Goal: Task Accomplishment & Management: Complete application form

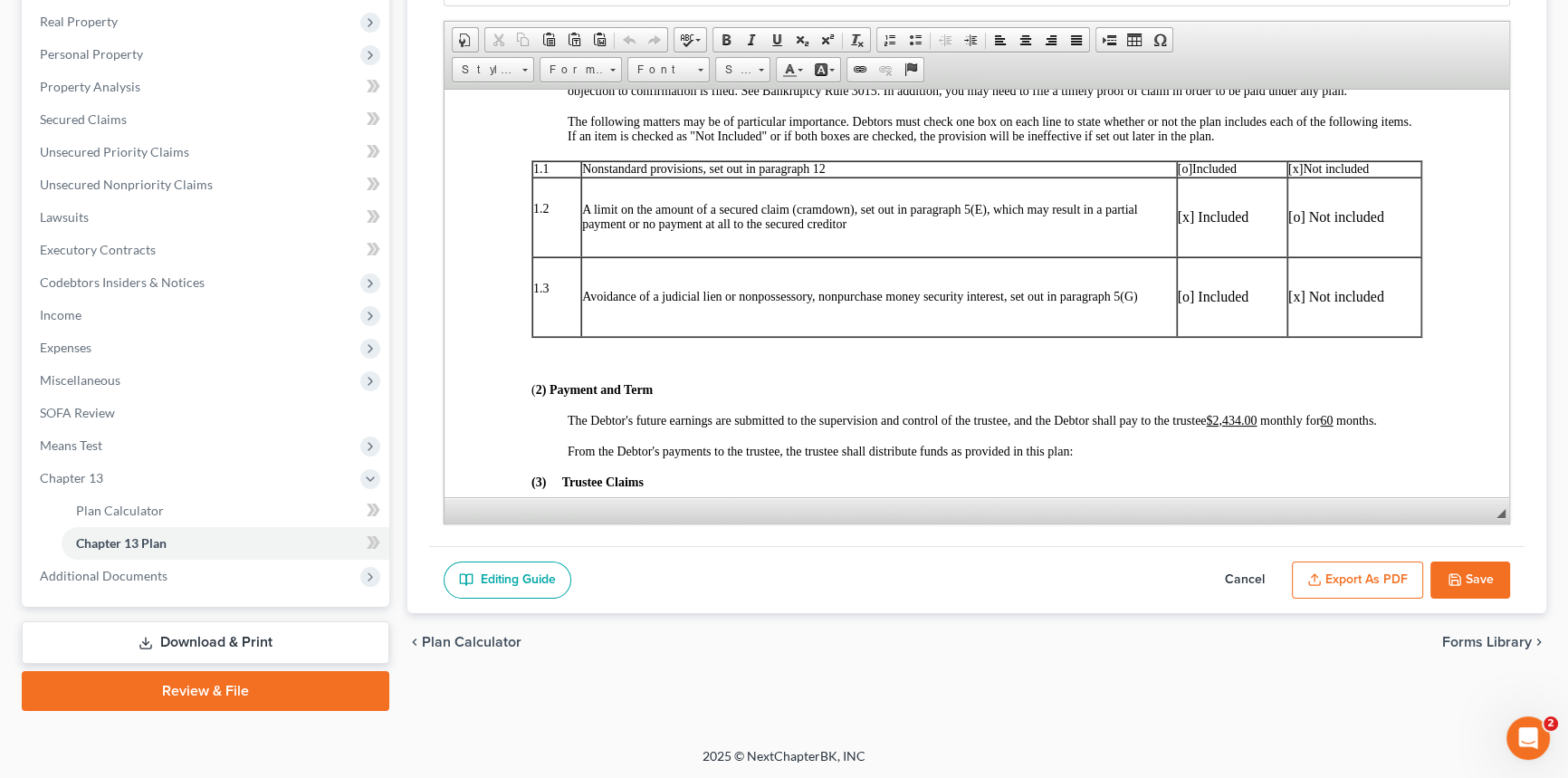
click at [1482, 571] on button "Save" at bounding box center [1470, 581] width 79 height 38
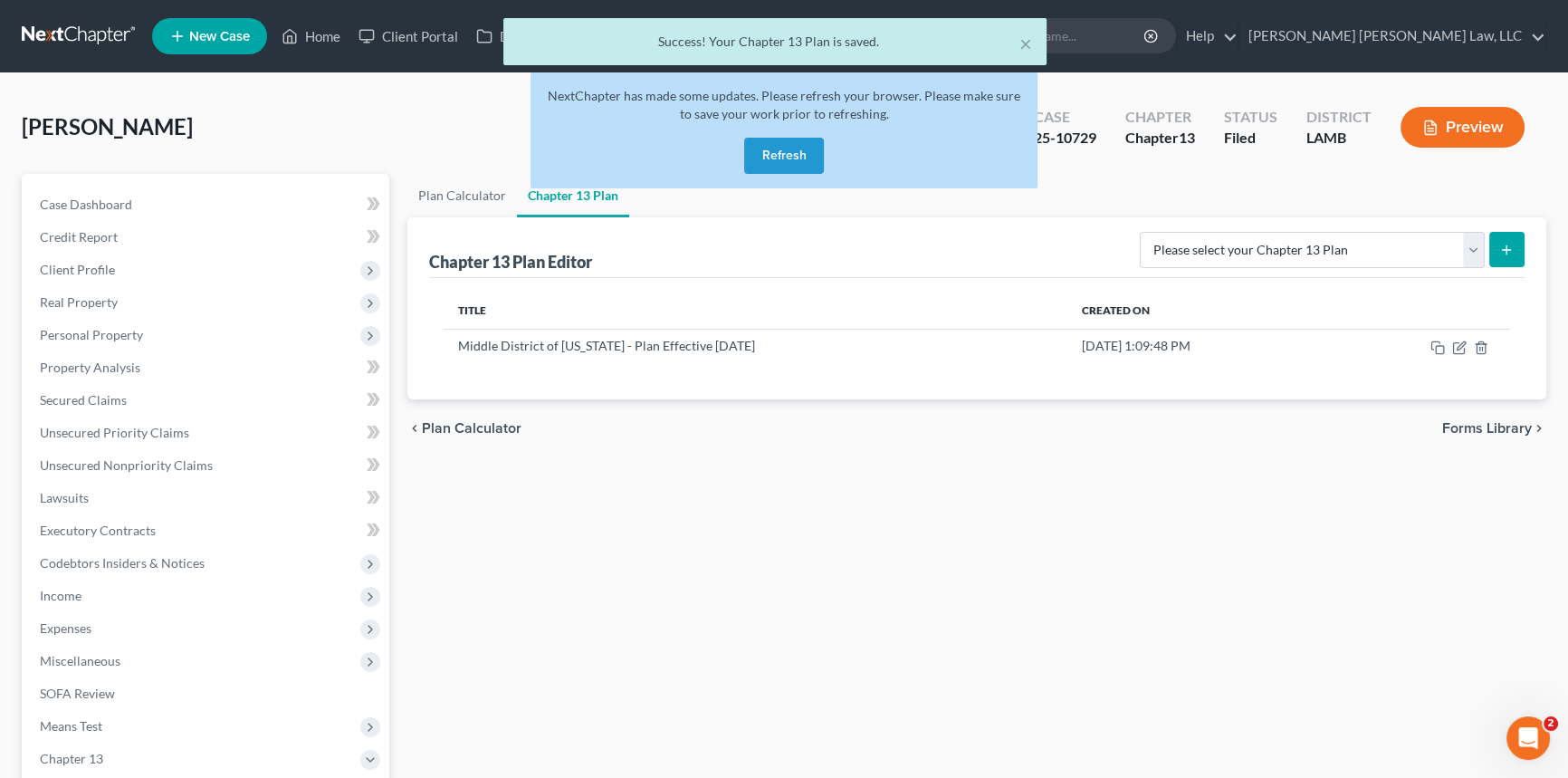
click at [802, 153] on button "Refresh" at bounding box center [784, 156] width 79 height 37
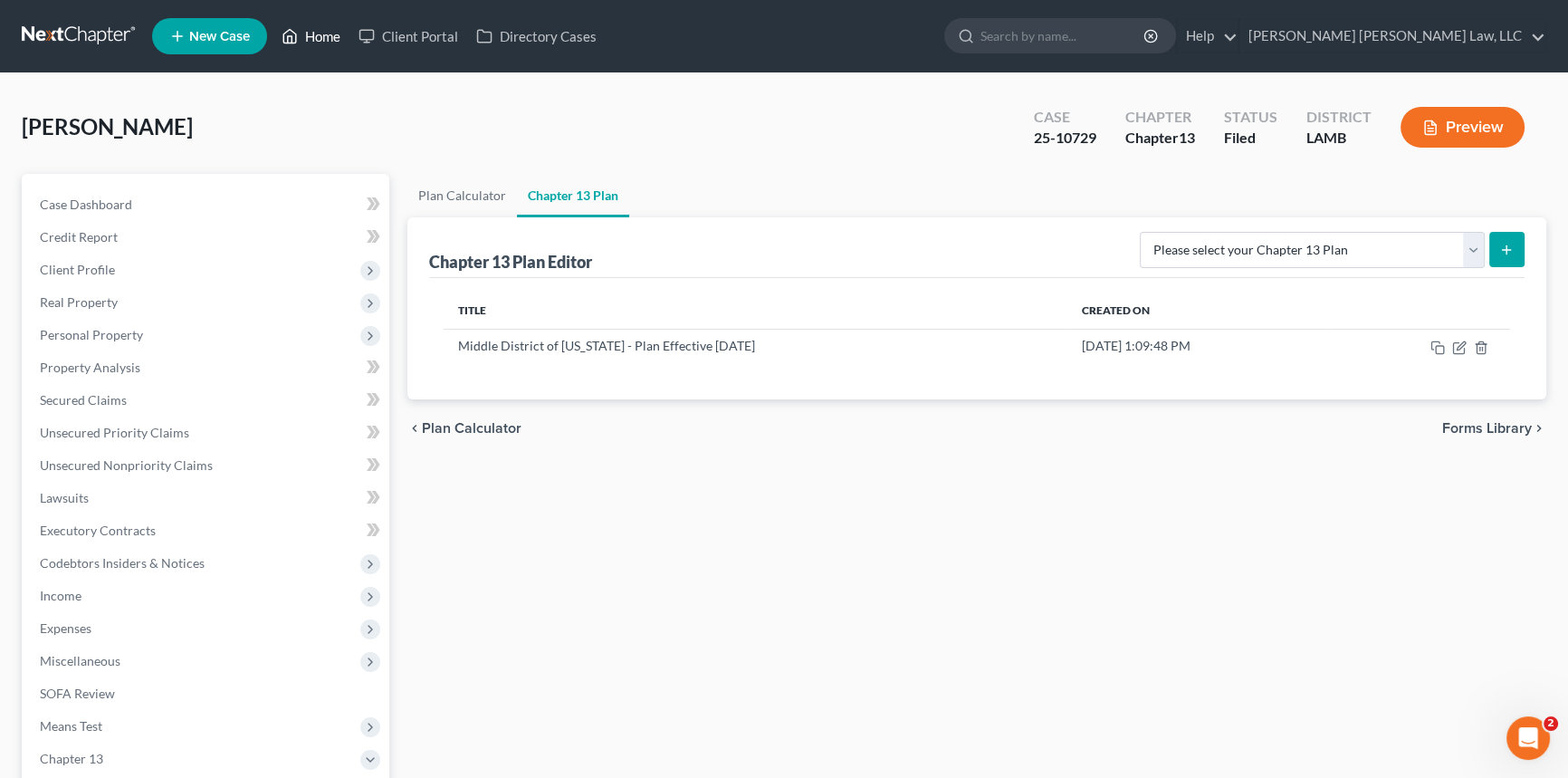
click at [310, 35] on link "Home" at bounding box center [310, 37] width 77 height 33
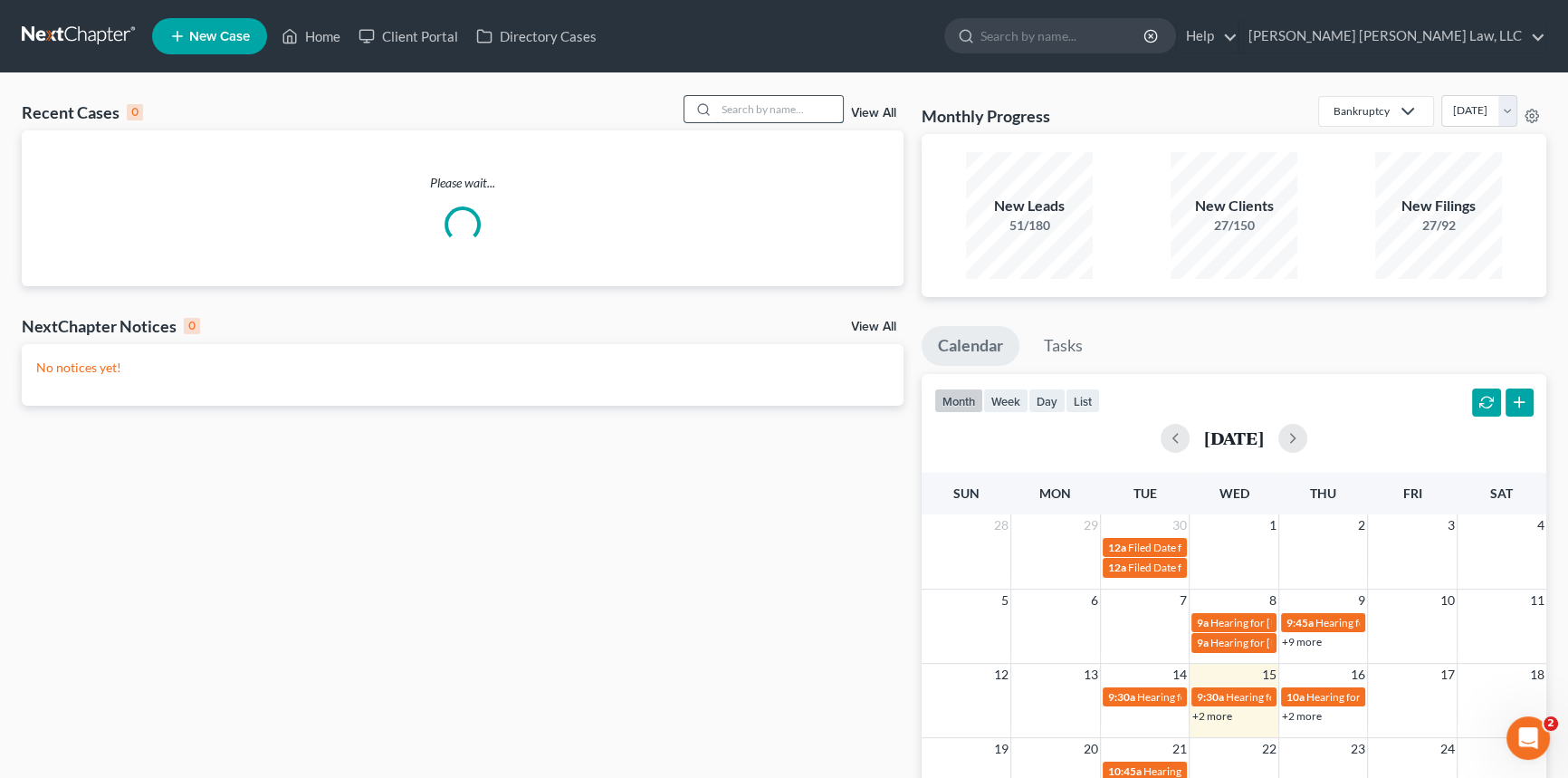
click at [719, 105] on input "search" at bounding box center [779, 109] width 127 height 26
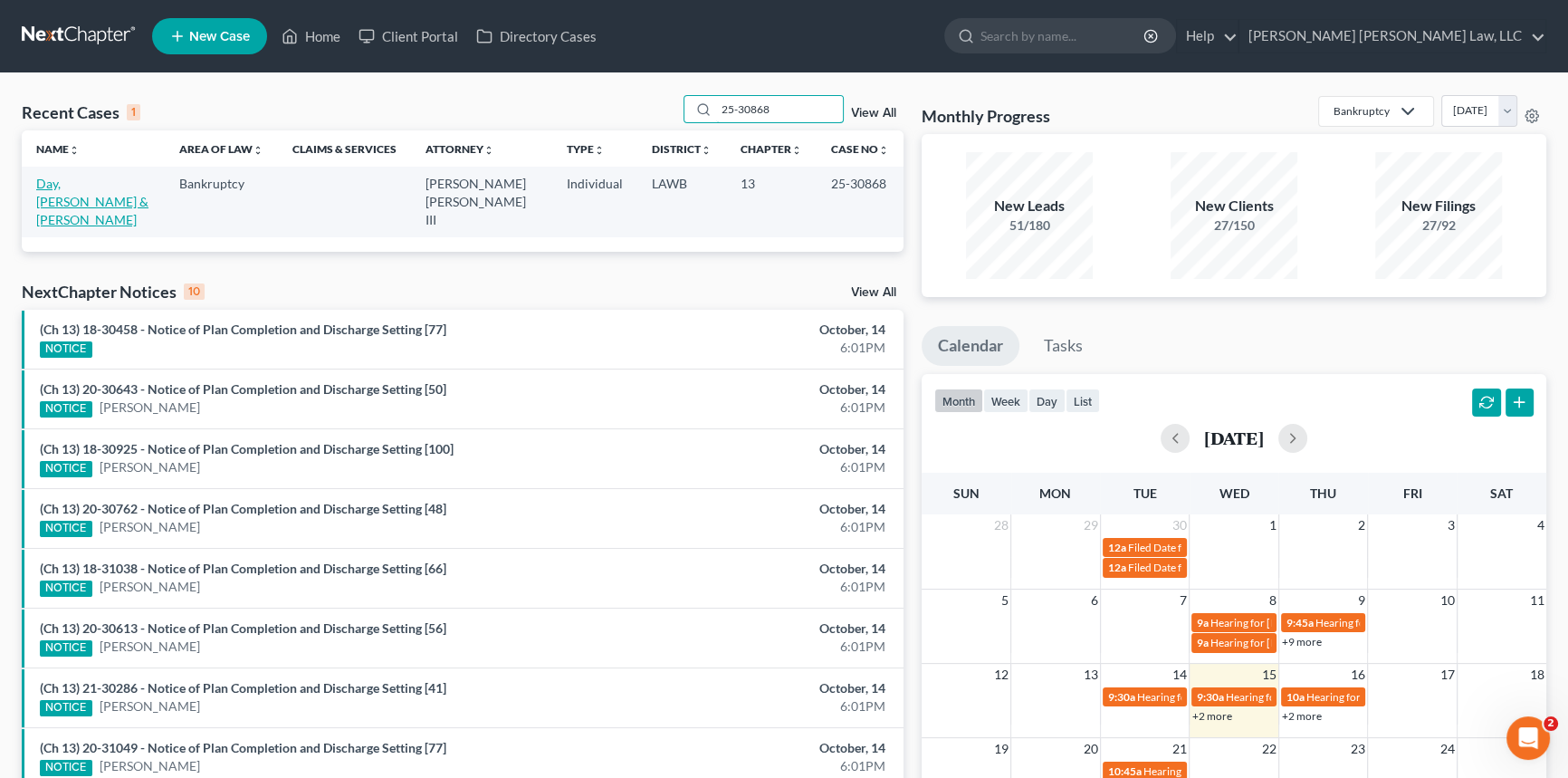
type input "25-30868"
click at [70, 178] on link "Day, [PERSON_NAME] & [PERSON_NAME]" at bounding box center [92, 201] width 112 height 52
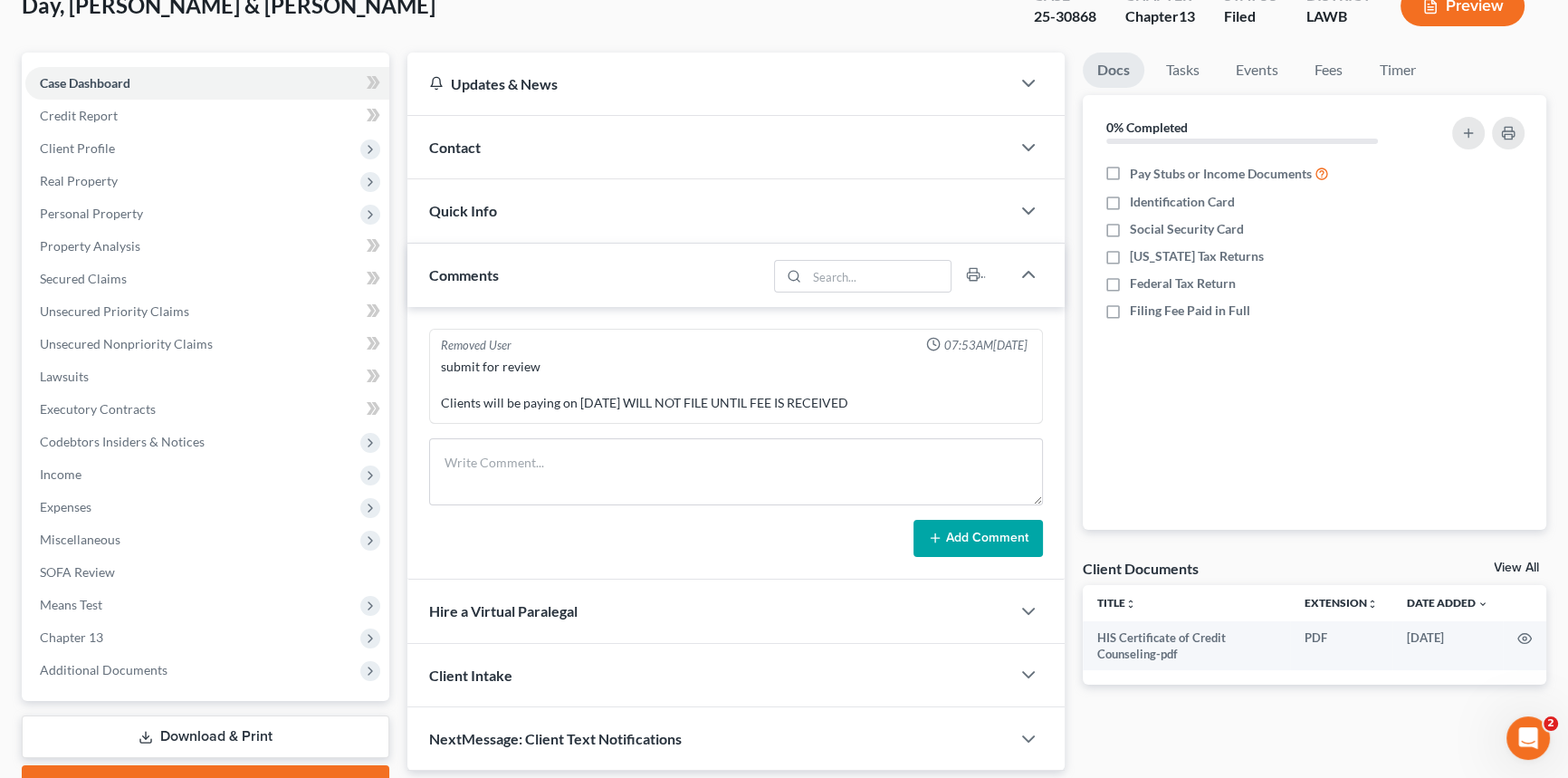
scroll to position [215, 0]
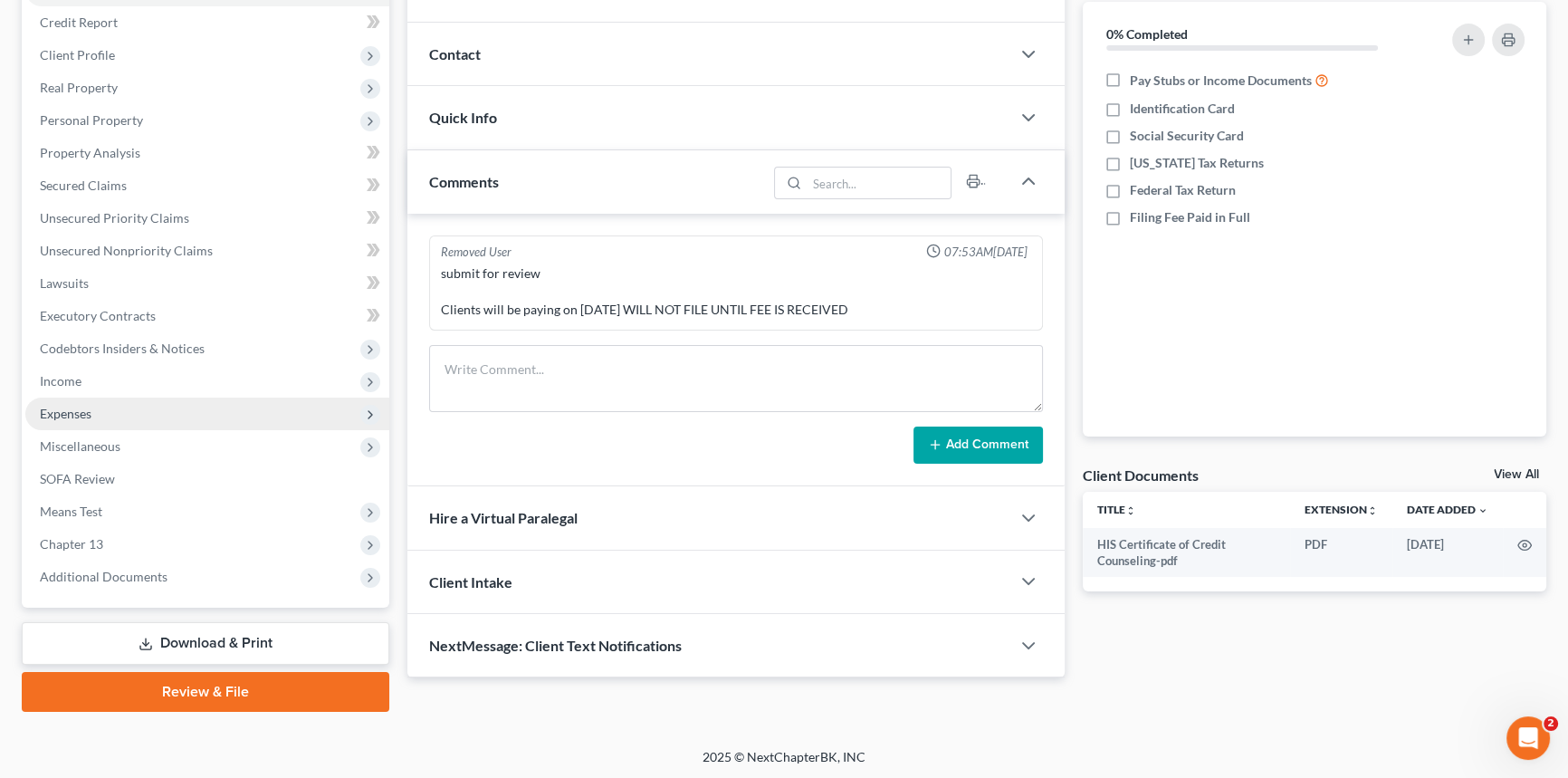
click at [114, 411] on span "Expenses" at bounding box center [207, 414] width 364 height 33
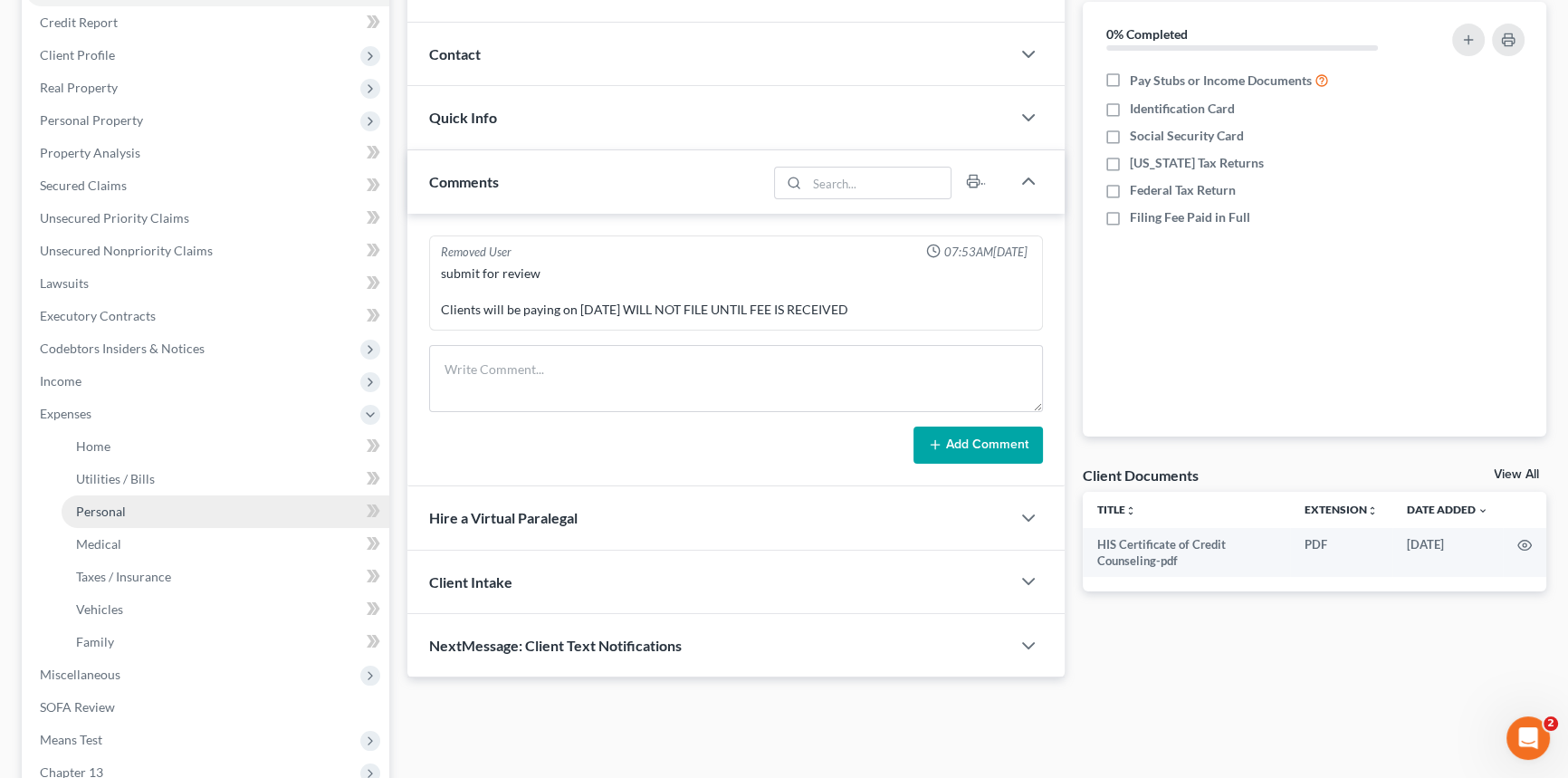
click at [113, 515] on span "Personal" at bounding box center [100, 510] width 50 height 16
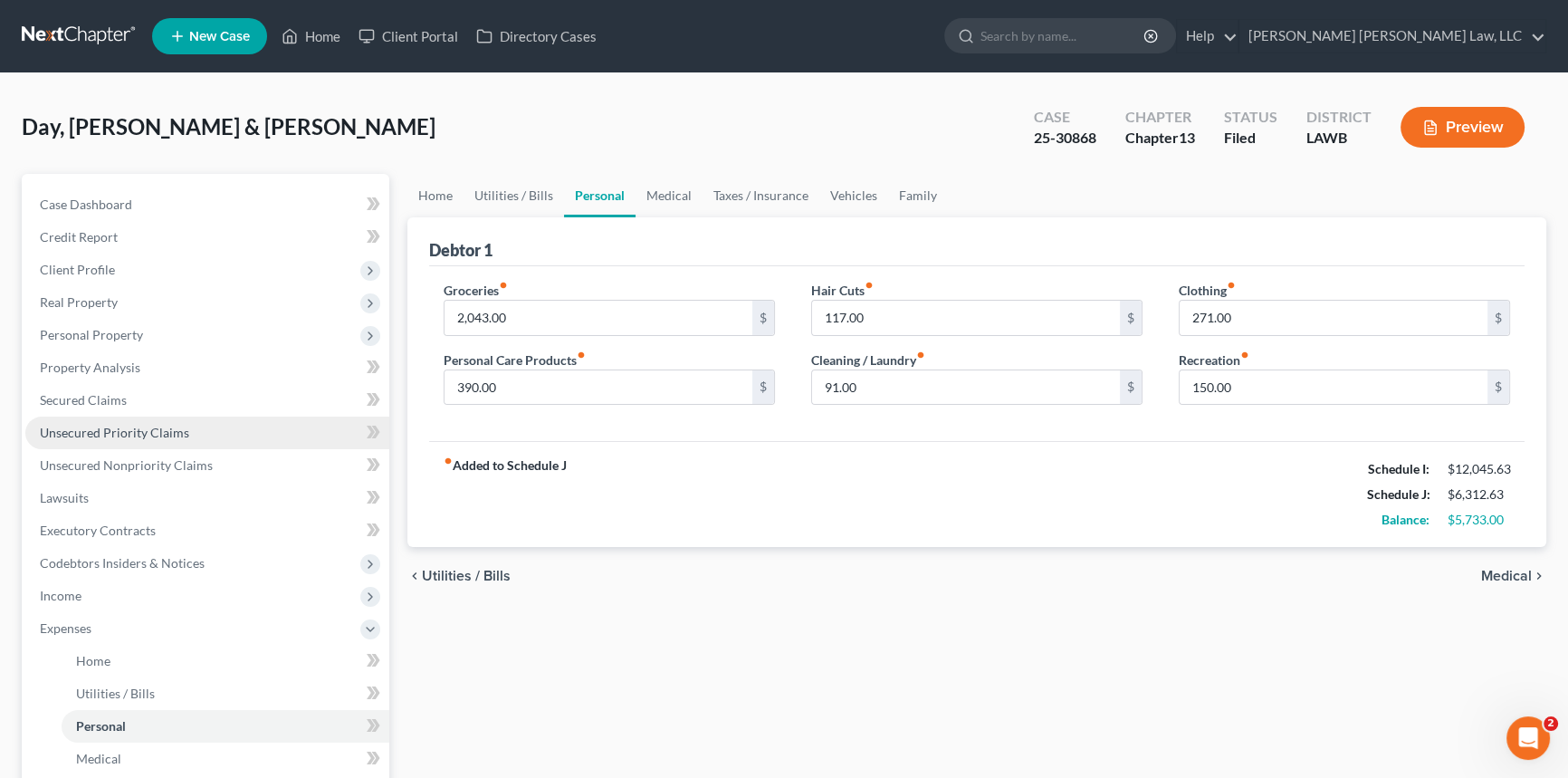
click at [117, 426] on span "Unsecured Priority Claims" at bounding box center [115, 432] width 150 height 16
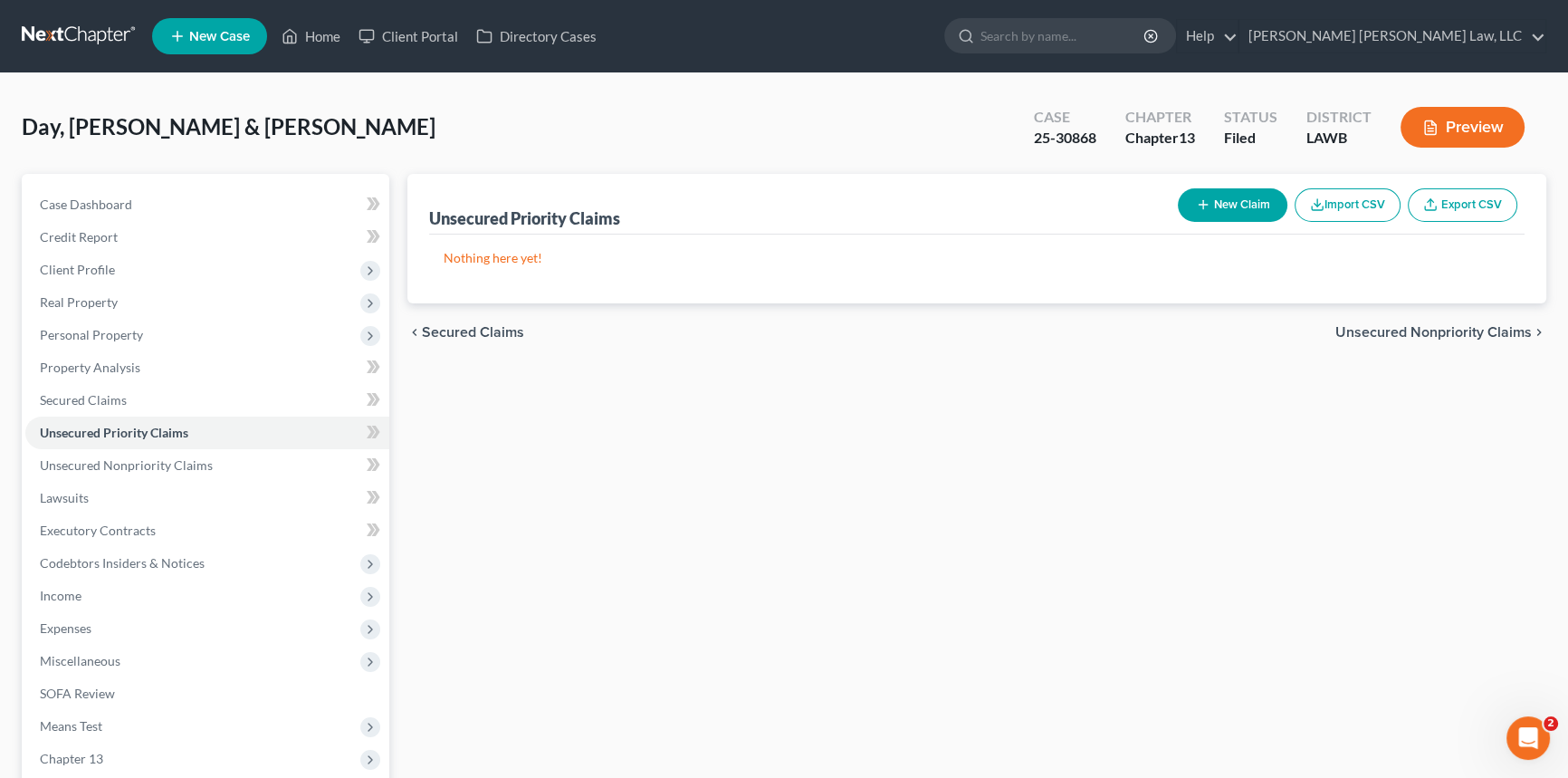
click at [1244, 198] on button "New Claim" at bounding box center [1233, 205] width 110 height 34
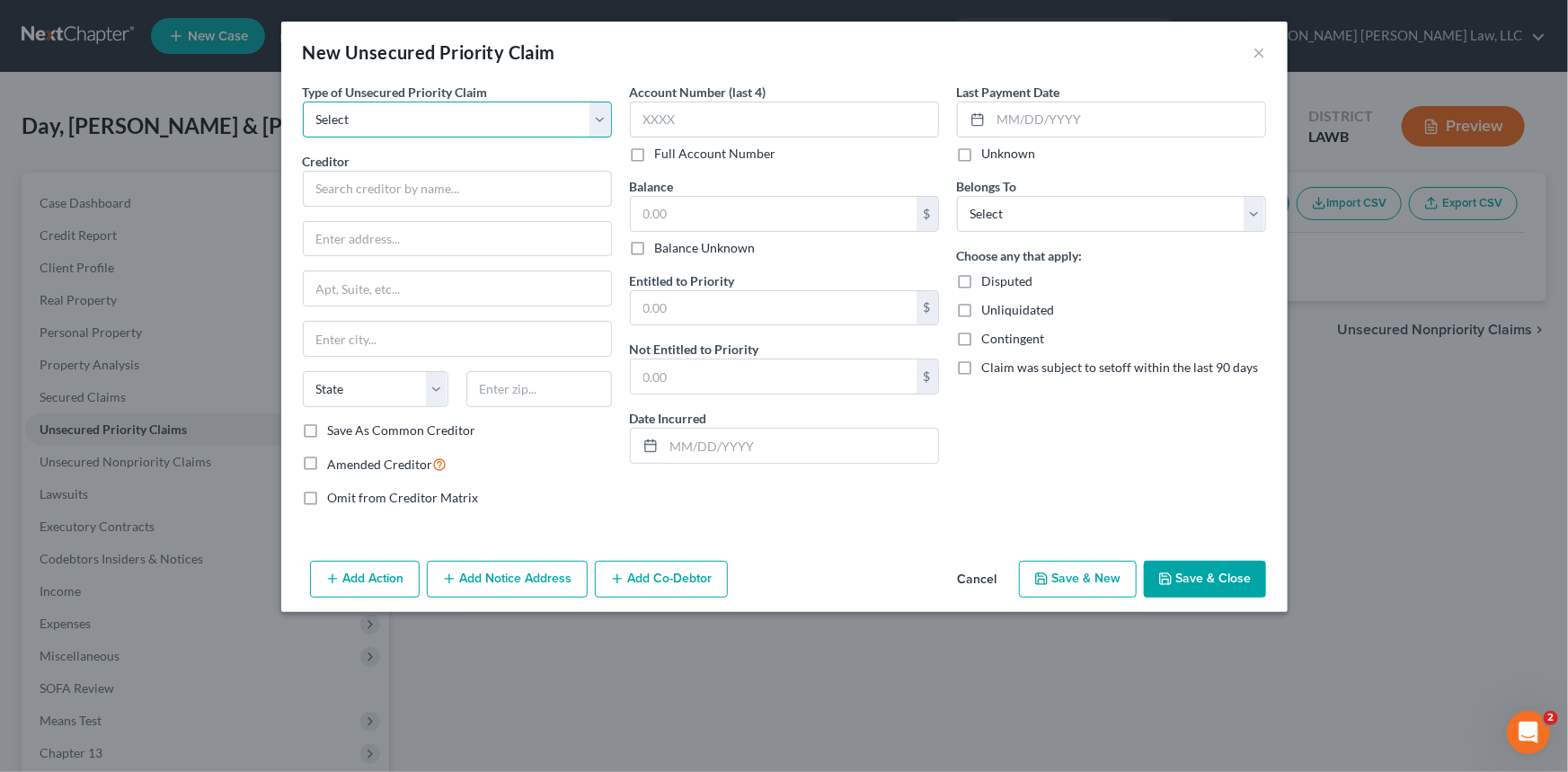
click at [419, 116] on select "Select Taxes & Other Government Units Domestic Support Obligations Extensions o…" at bounding box center [457, 120] width 309 height 36
select select "0"
click at [303, 101] on select "Select Taxes & Other Government Units Domestic Support Obligations Extensions o…" at bounding box center [457, 120] width 309 height 36
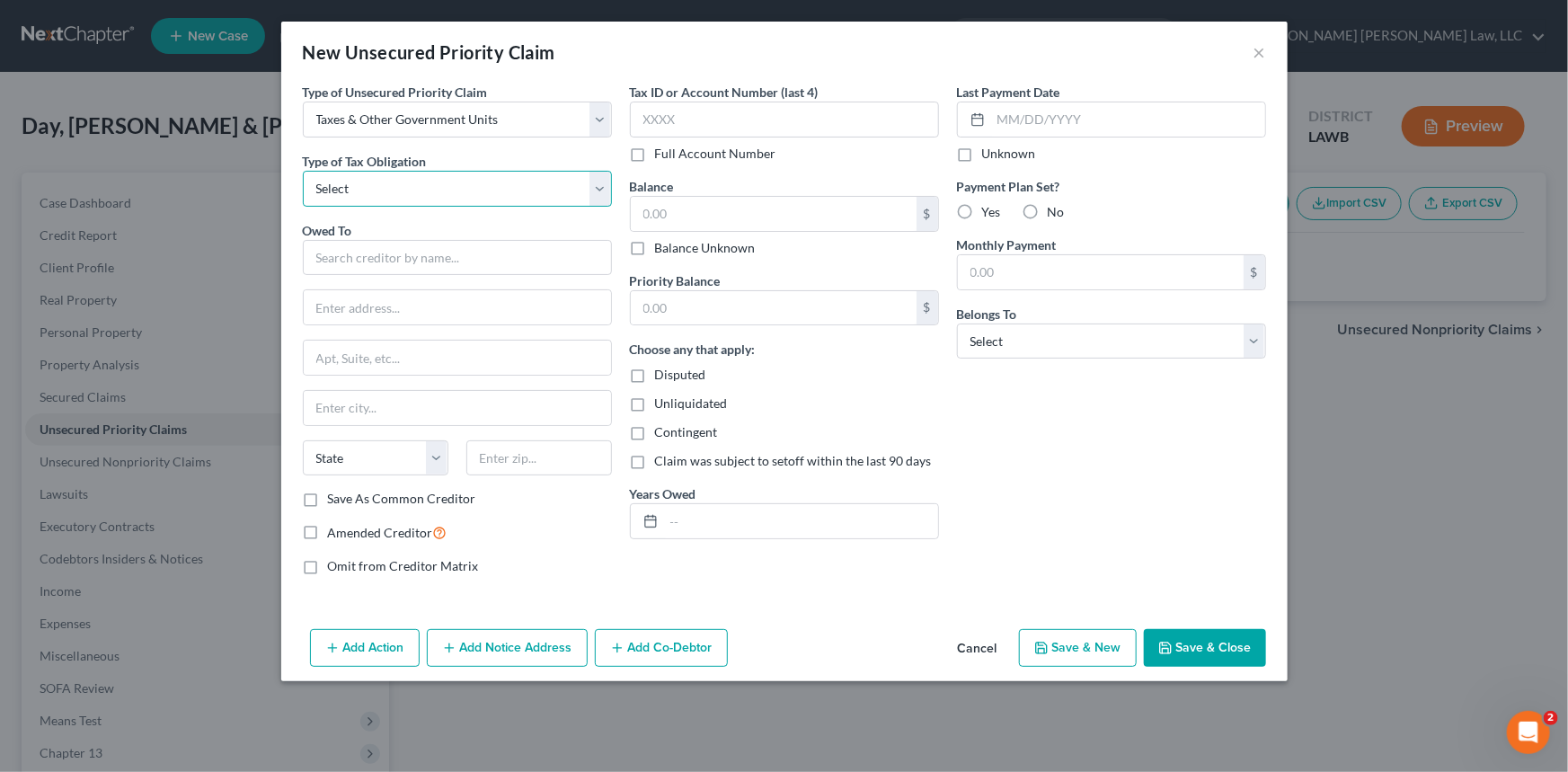
click at [391, 173] on select "Select Federal City State Franchise Tax Board Other" at bounding box center [457, 188] width 309 height 36
select select "2"
click at [303, 170] on select "Select Federal City State Franchise Tax Board Other" at bounding box center [457, 188] width 309 height 36
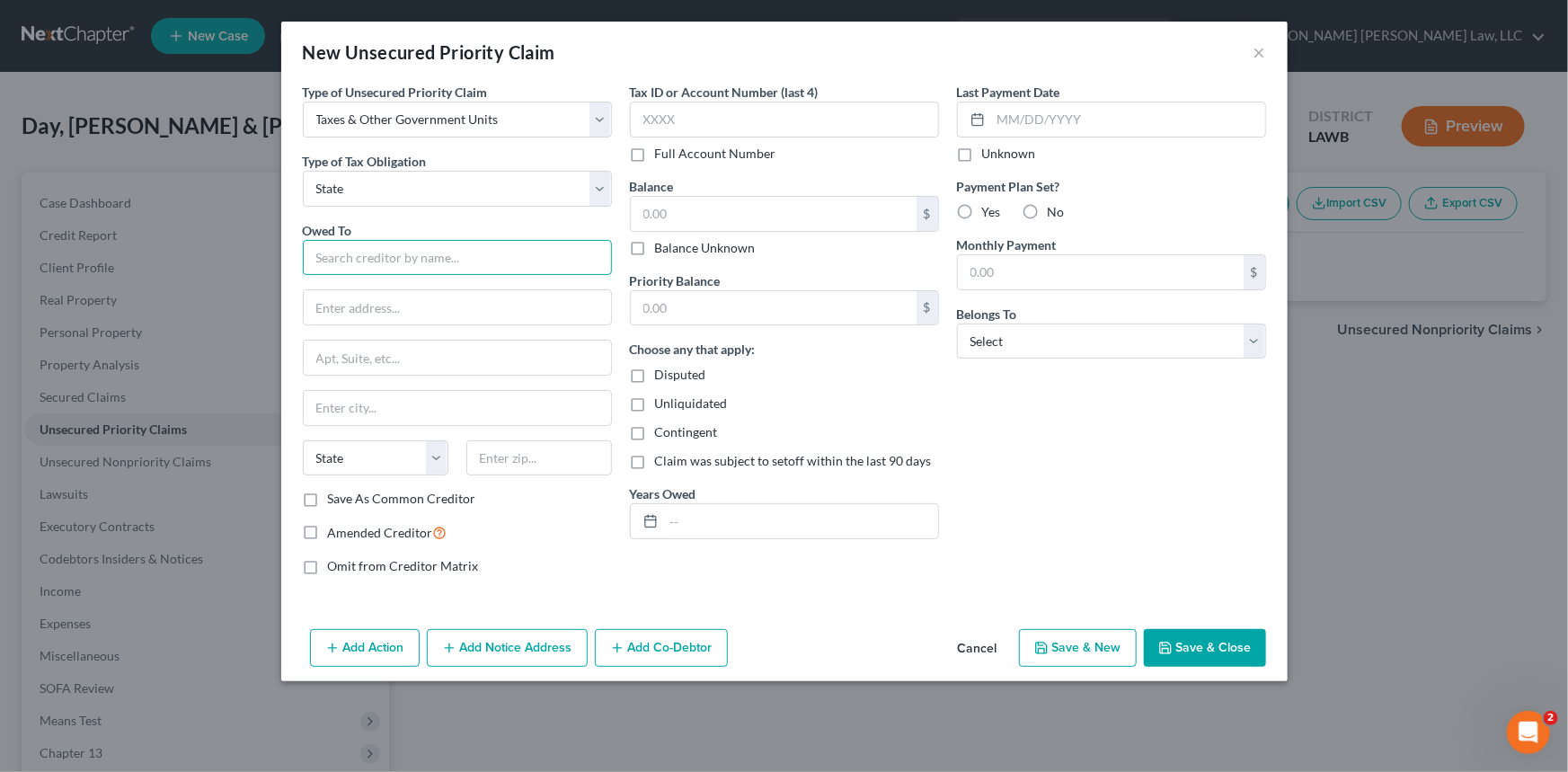
click at [386, 259] on input "text" at bounding box center [457, 258] width 309 height 36
drag, startPoint x: 488, startPoint y: 259, endPoint x: 477, endPoint y: 259, distance: 11.0
click at [477, 259] on input "[US_STATE] Department of [GEOGRAPHIC_DATA]" at bounding box center [457, 258] width 309 height 36
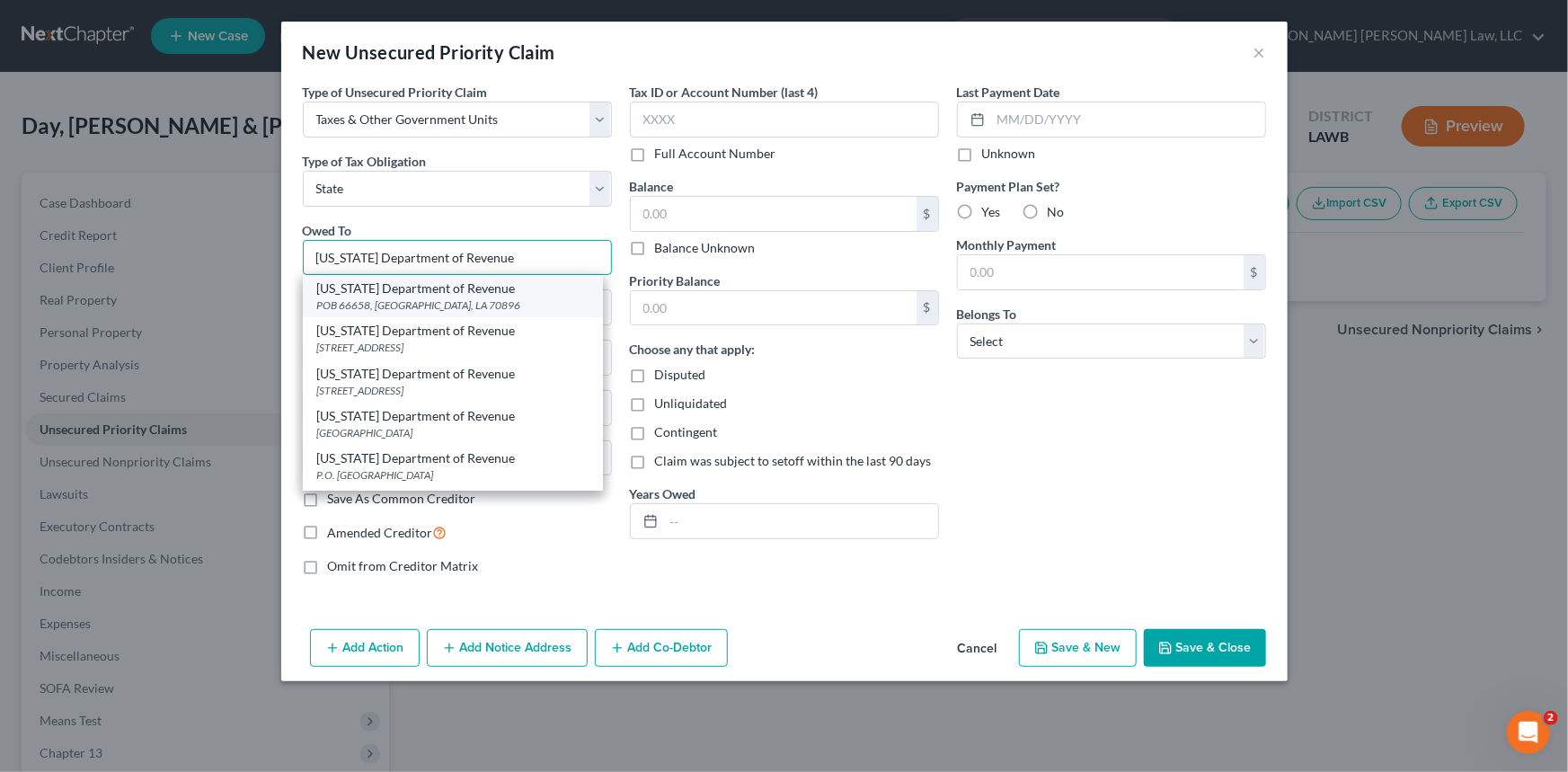
type input "[US_STATE] Department of Revenue"
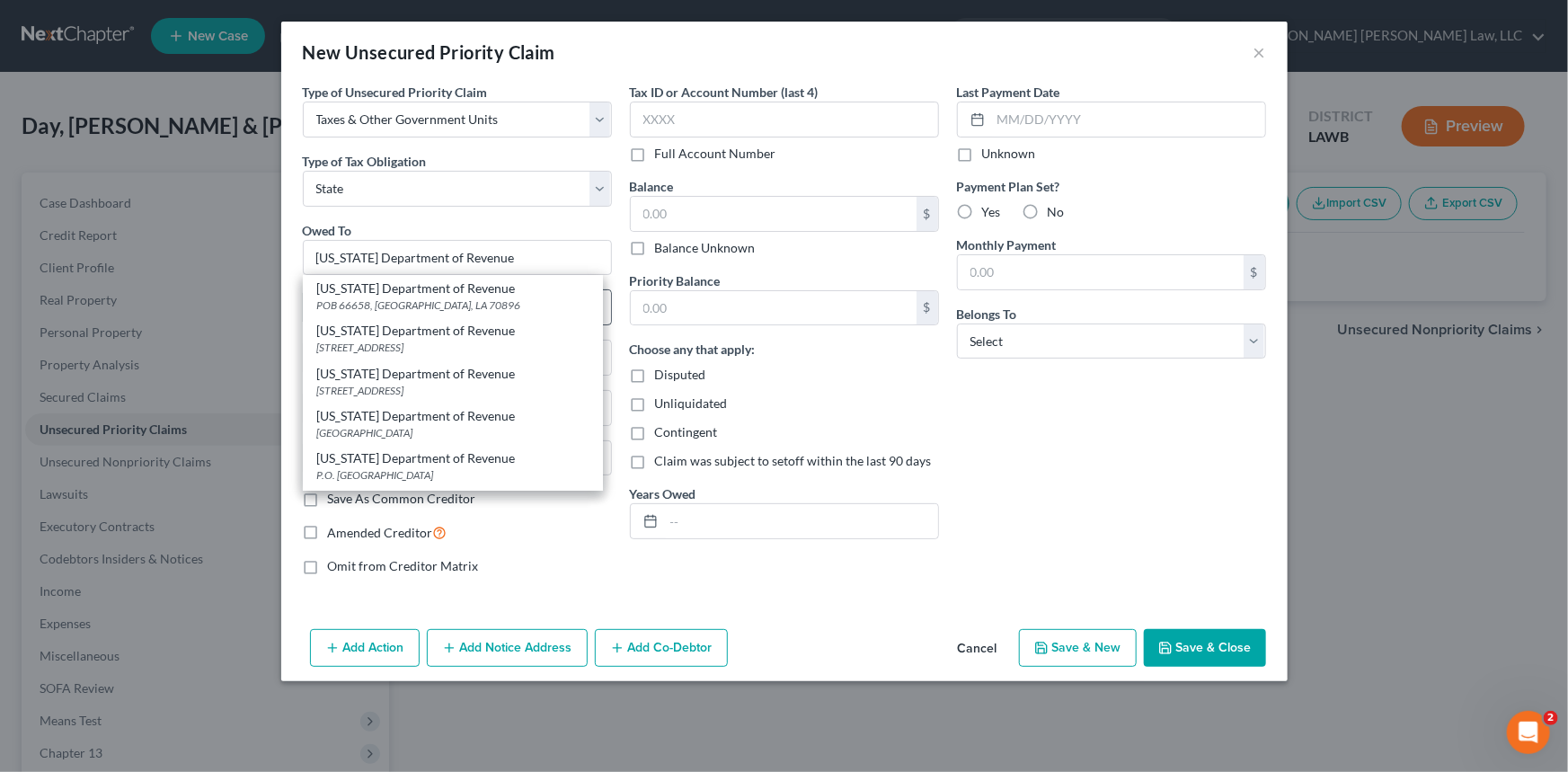
click at [505, 294] on div "[US_STATE] Department of Revenue" at bounding box center [452, 288] width 271 height 18
type input "POB 66658"
type input "Baton Rouge"
select select "19"
type input "70896"
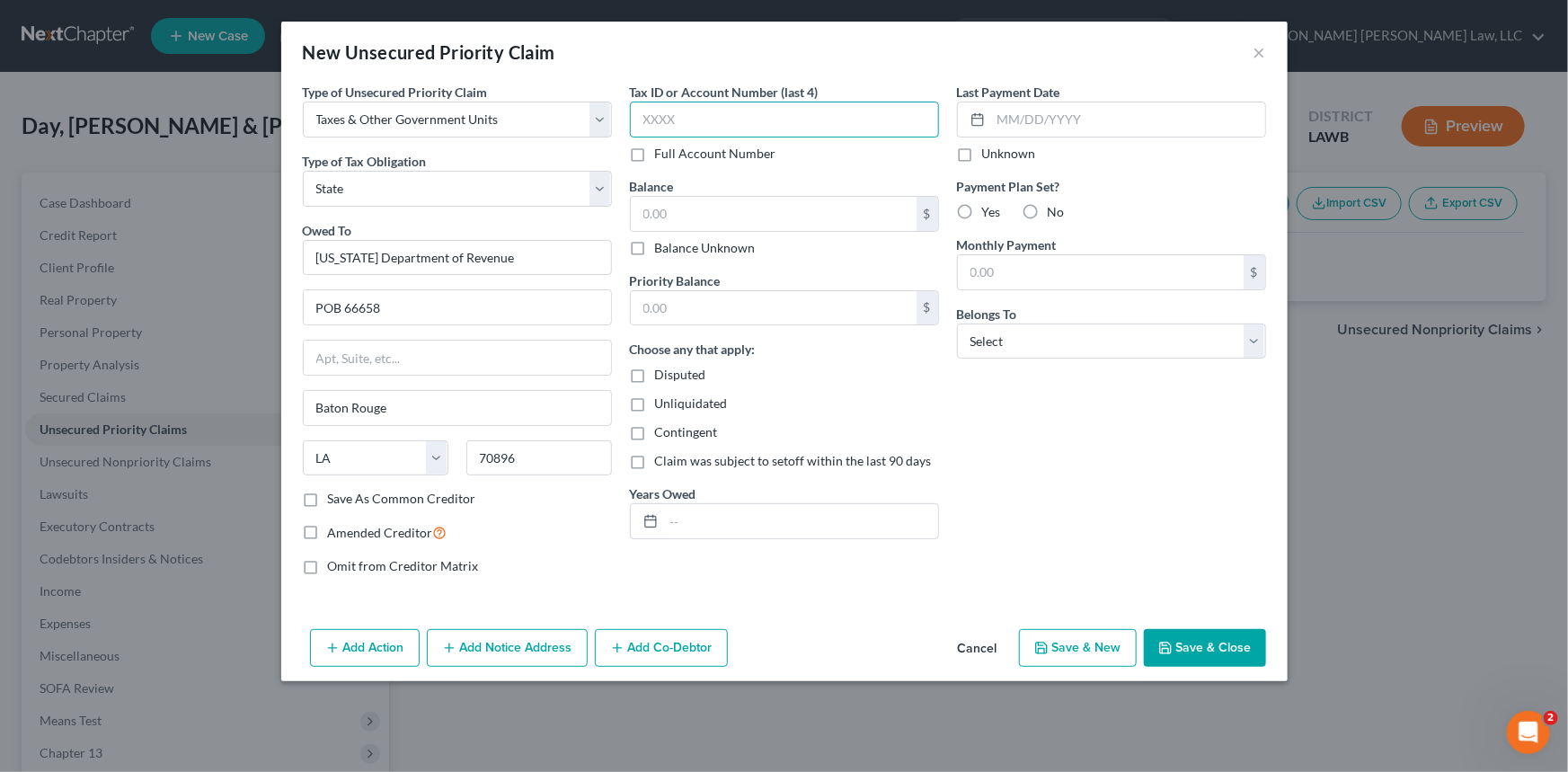
click at [675, 126] on input "text" at bounding box center [784, 120] width 309 height 36
click at [676, 307] on input "text" at bounding box center [773, 308] width 286 height 34
type input "3,658.76"
click at [658, 209] on input "text" at bounding box center [773, 214] width 286 height 34
type input "4,008.59"
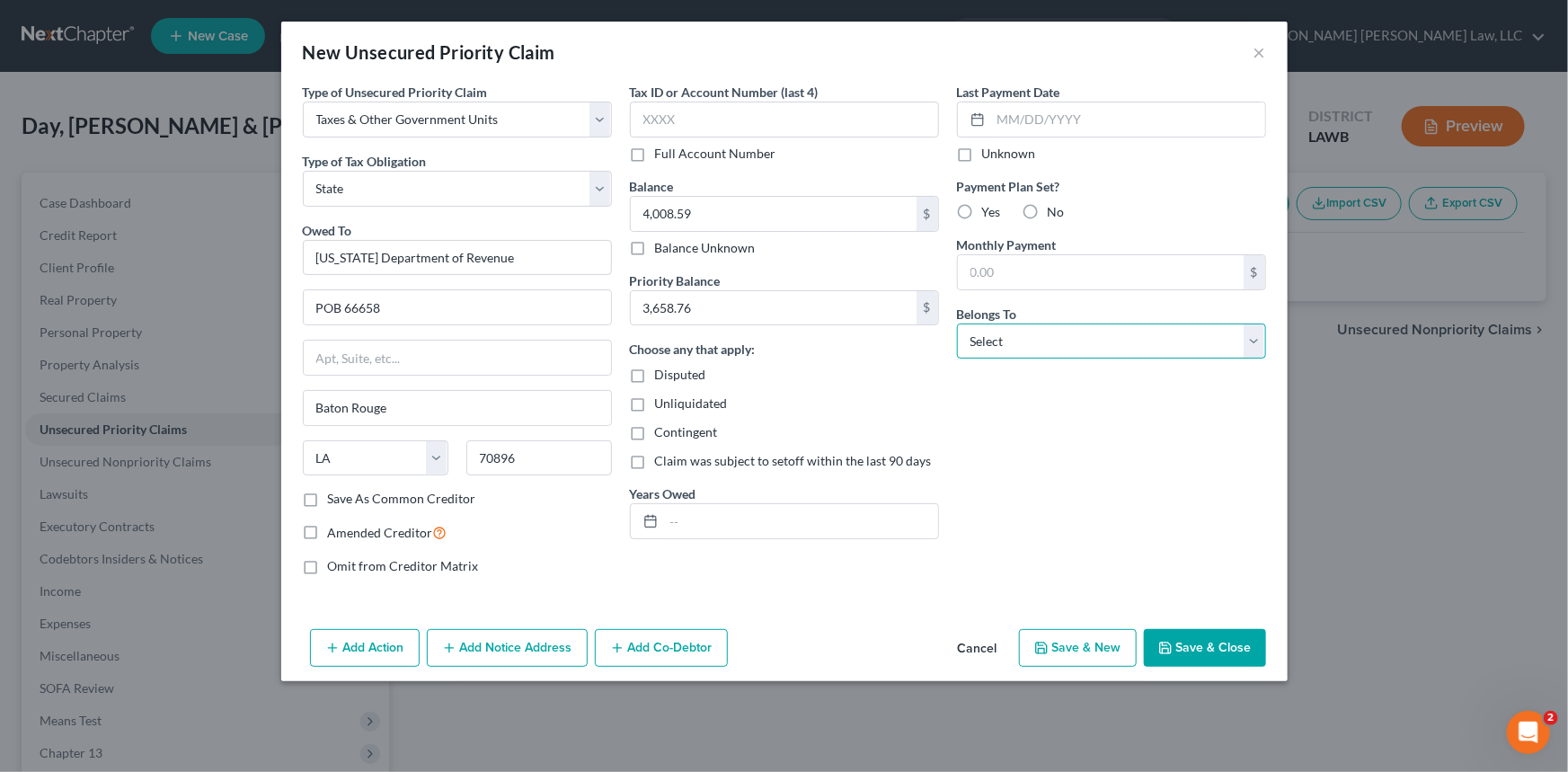
click at [1007, 348] on select "Select Debtor 1 Only Debtor 2 Only Debtor 1 And Debtor 2 Only At Least One Of T…" at bounding box center [1111, 342] width 309 height 36
select select "2"
click at [957, 323] on select "Select Debtor 1 Only Debtor 2 Only Debtor 1 And Debtor 2 Only At Least One Of T…" at bounding box center [1111, 342] width 309 height 36
click at [982, 211] on label "Yes" at bounding box center [992, 212] width 19 height 18
click at [990, 211] on input "Yes" at bounding box center [995, 208] width 12 height 12
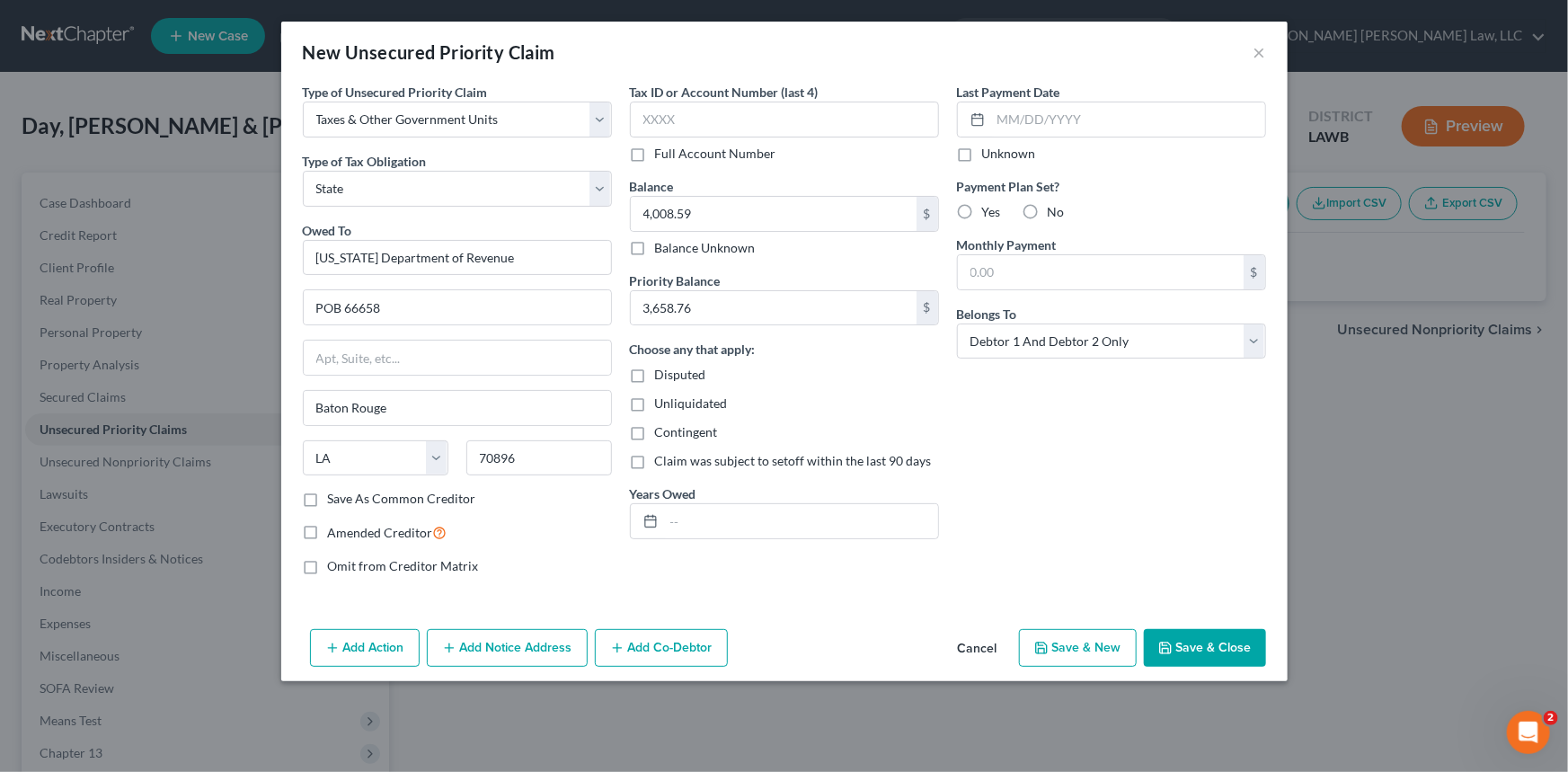
radio input "true"
click at [697, 519] on input "text" at bounding box center [801, 521] width 274 height 34
click at [656, 115] on input "text" at bounding box center [784, 120] width 309 height 36
type input "7639"
click at [711, 515] on input "text" at bounding box center [801, 521] width 274 height 34
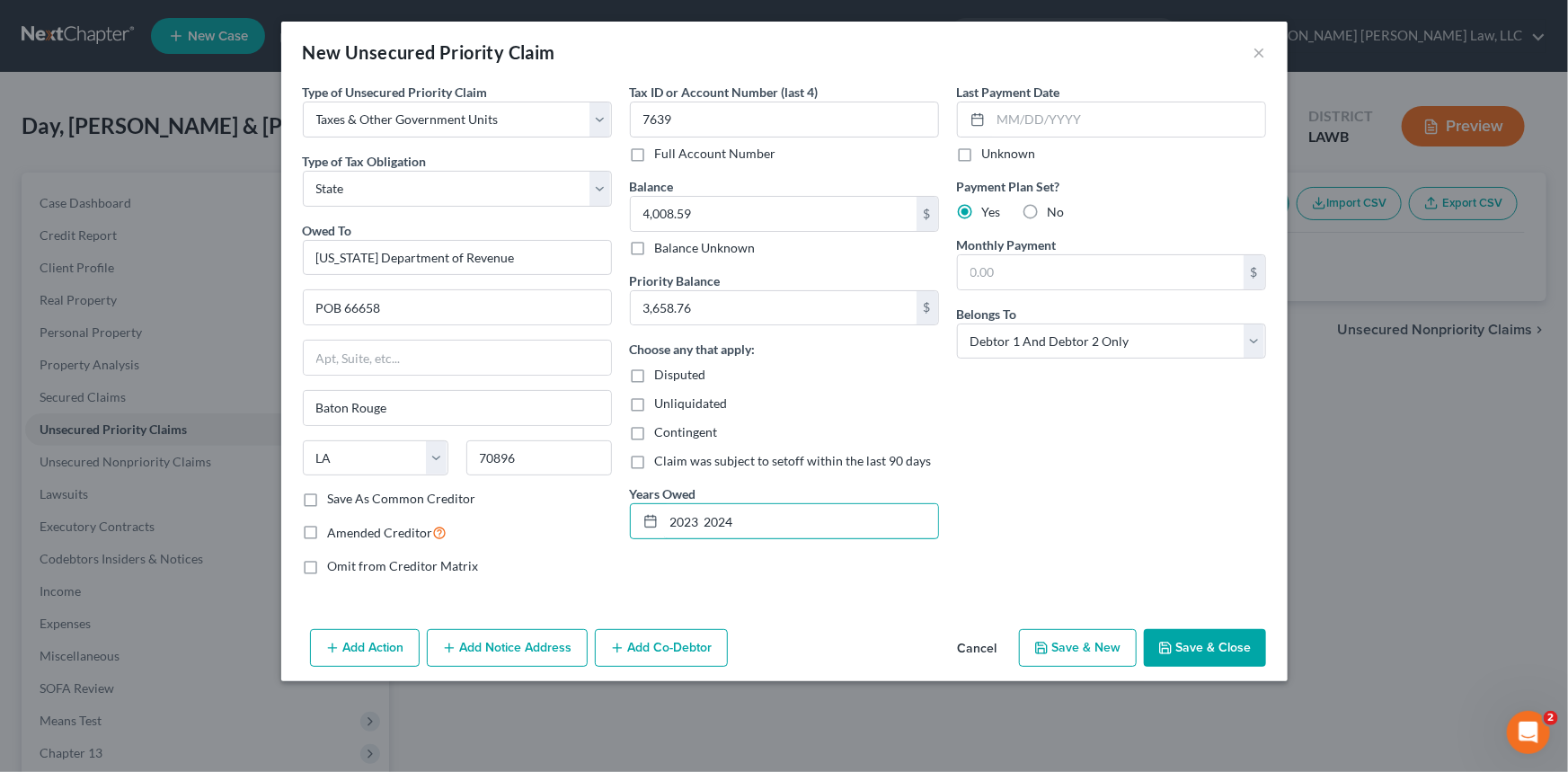
type input "2023 2024"
click at [1211, 646] on button "Save & Close" at bounding box center [1205, 648] width 122 height 38
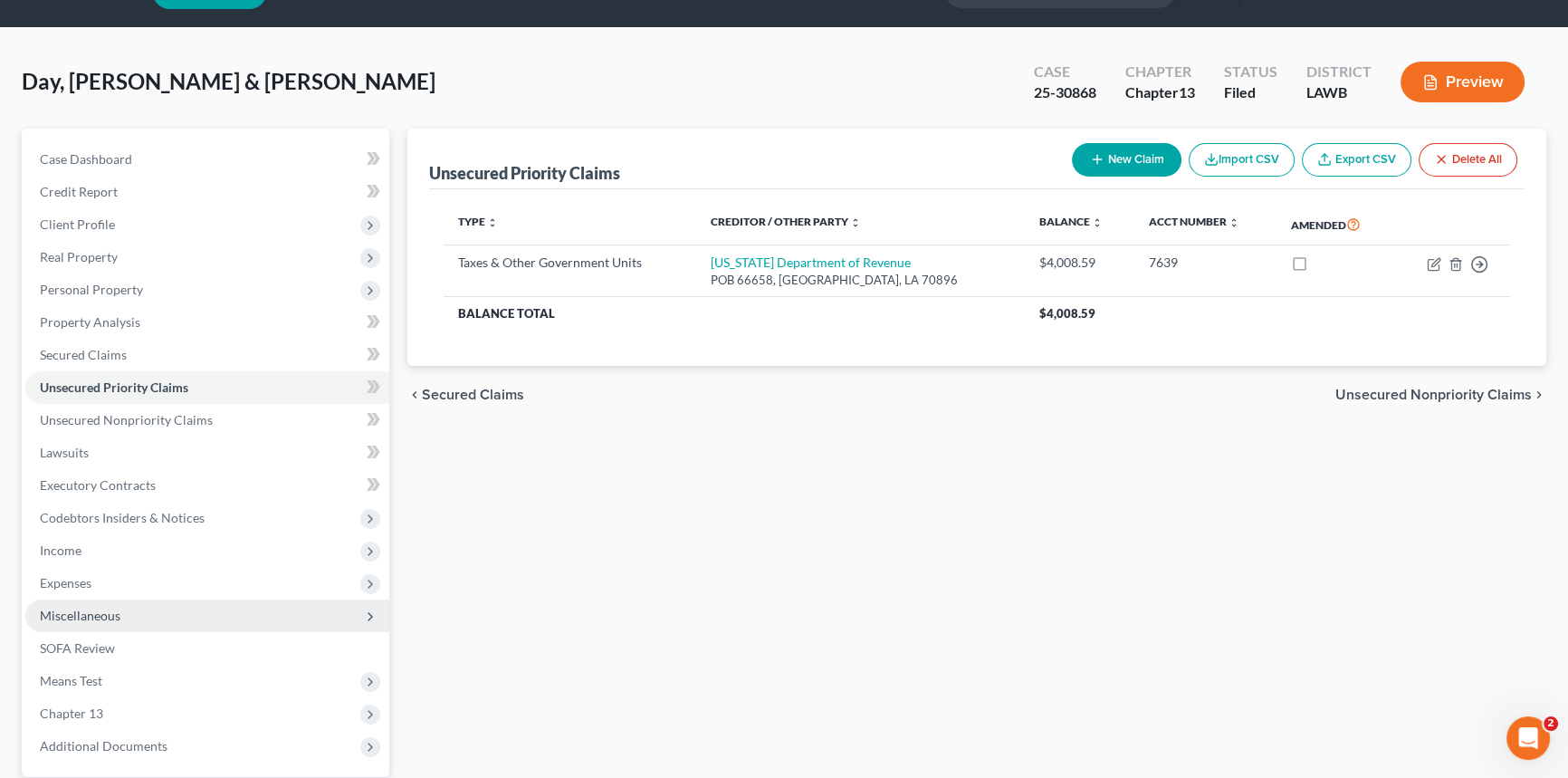
scroll to position [215, 0]
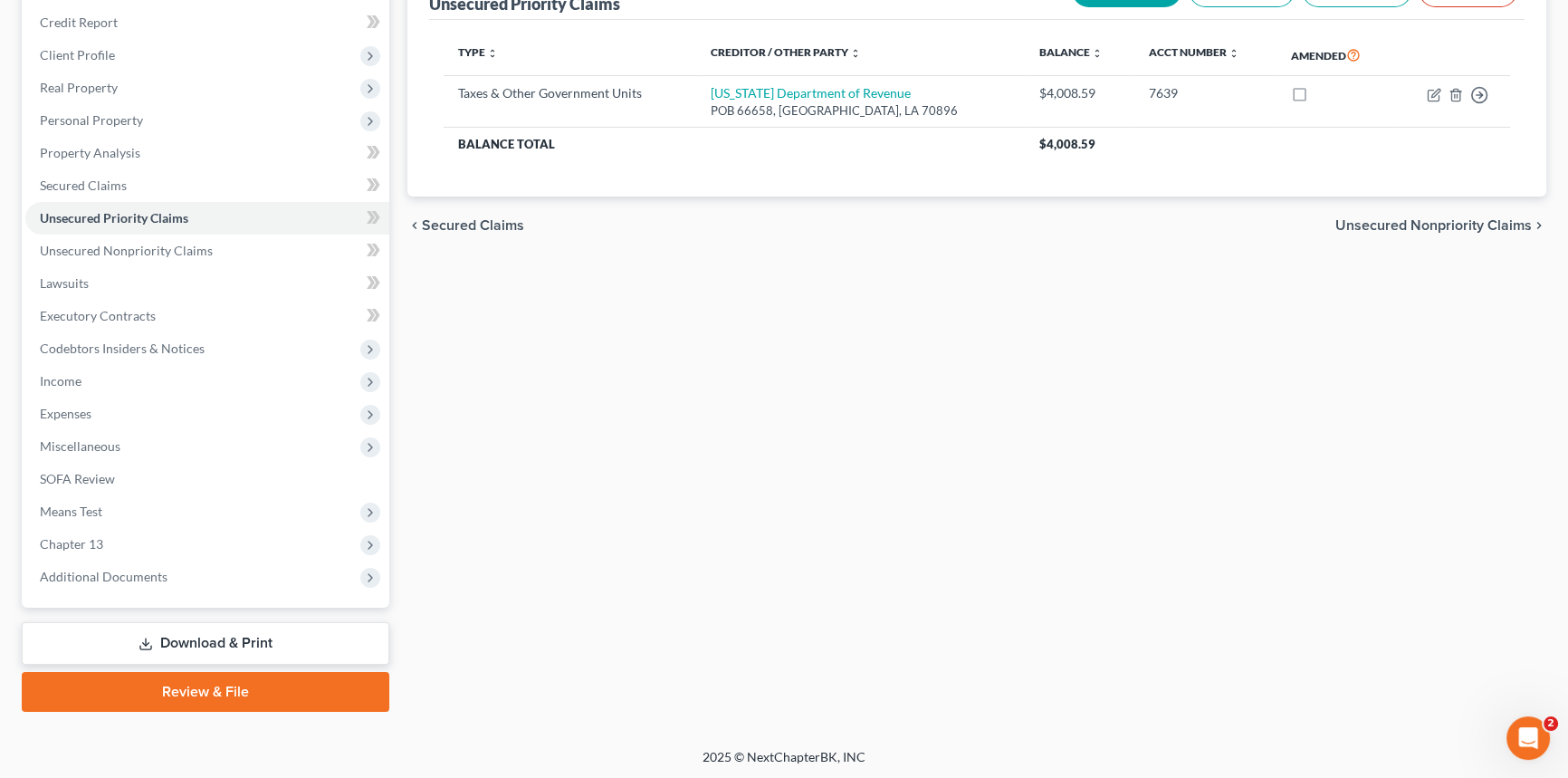
drag, startPoint x: 289, startPoint y: 638, endPoint x: 307, endPoint y: 626, distance: 21.6
click at [289, 638] on link "Download & Print" at bounding box center [205, 643] width 368 height 43
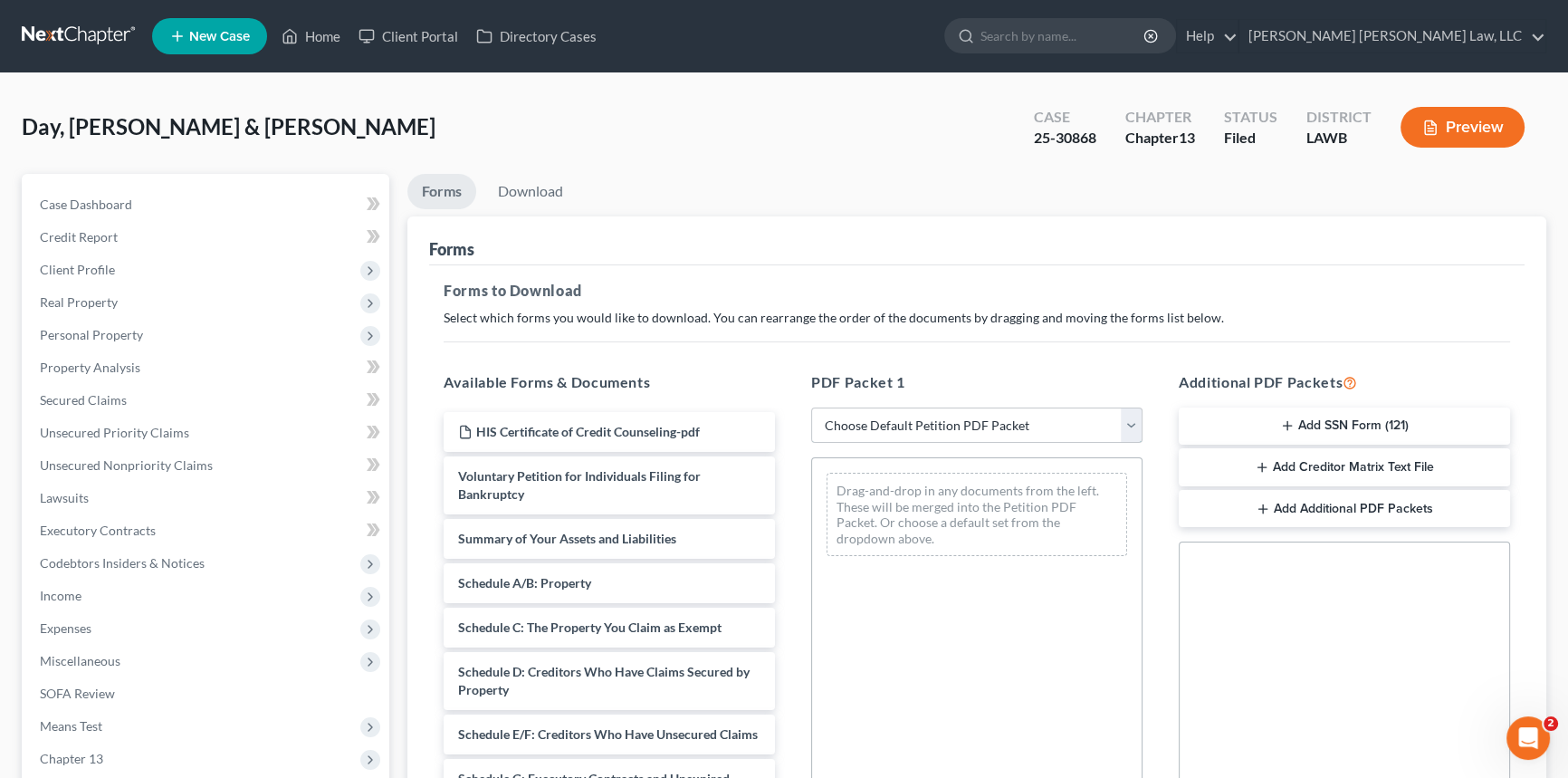
drag, startPoint x: 889, startPoint y: 422, endPoint x: 888, endPoint y: 409, distance: 13.0
click at [889, 422] on select "Choose Default Petition PDF Packet Complete Bankruptcy Petition (all forms and …" at bounding box center [976, 426] width 331 height 37
select select "2"
click at [811, 407] on select "Choose Default Petition PDF Packet Complete Bankruptcy Petition (all forms and …" at bounding box center [976, 426] width 331 height 37
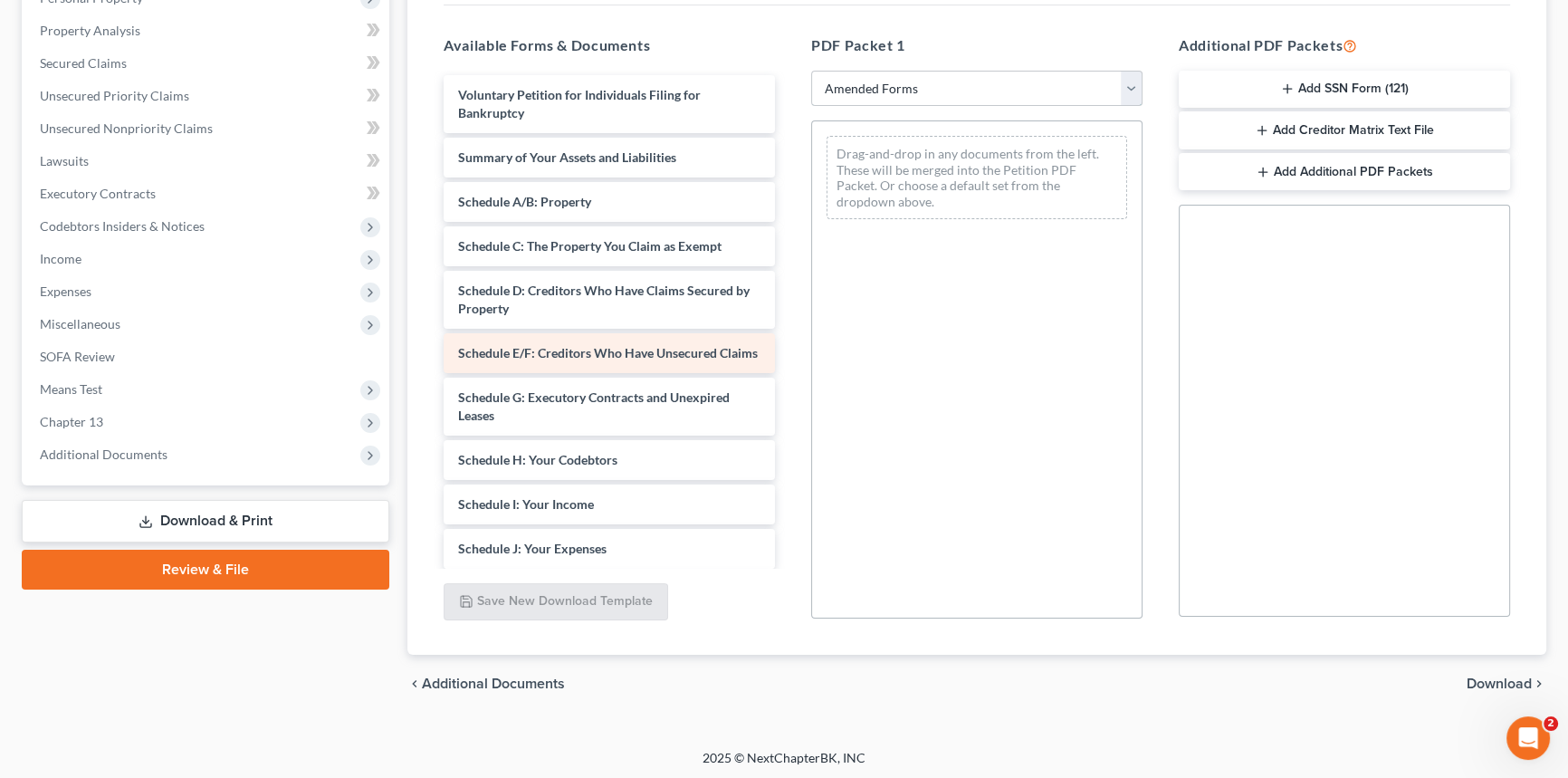
scroll to position [339, 0]
click at [790, 325] on div "Voluntary Petition for Individuals Filing for Bankruptcy Summary of Your Assets…" at bounding box center [609, 524] width 361 height 903
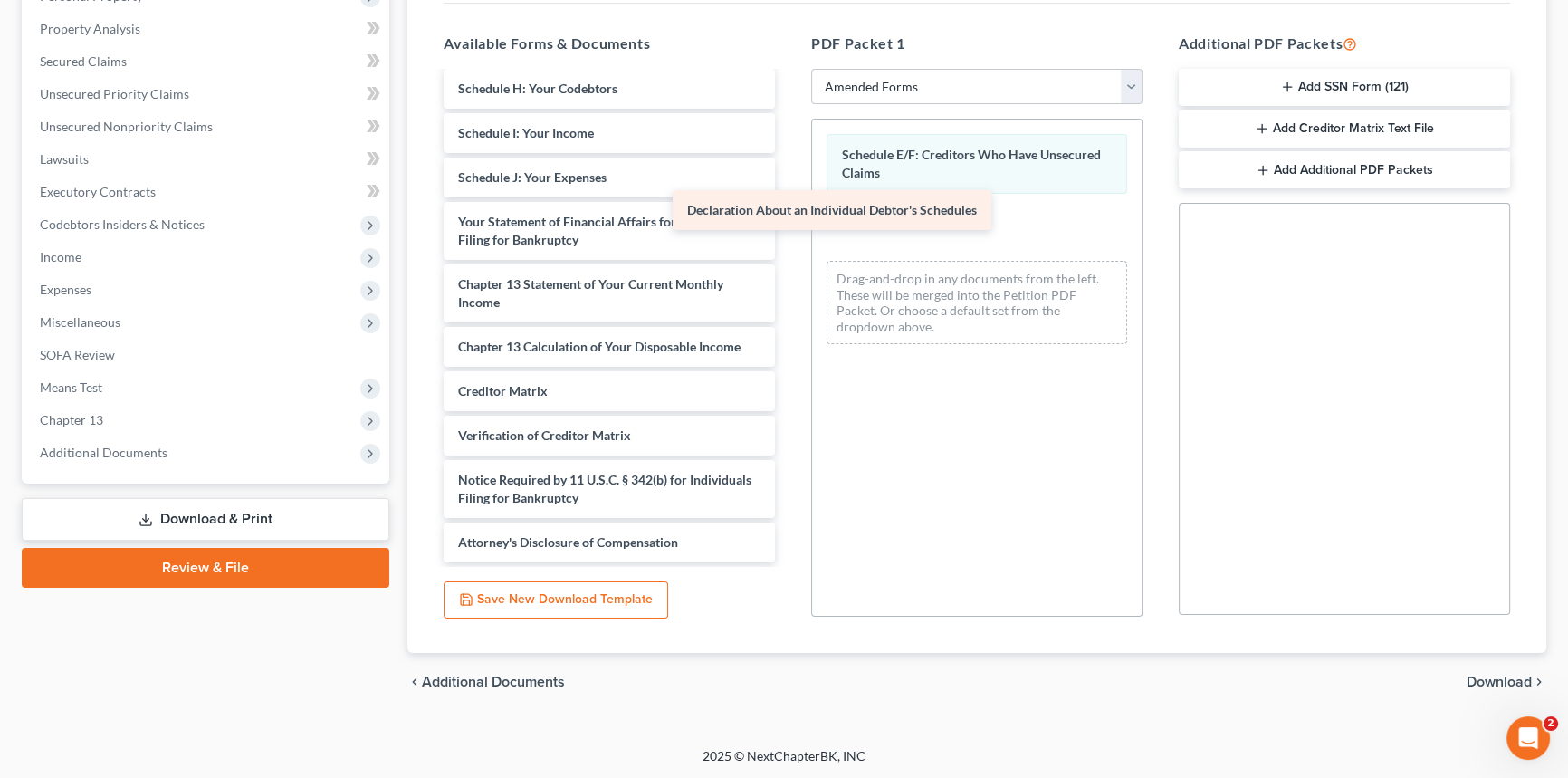
scroll to position [325, 0]
drag, startPoint x: 595, startPoint y: 234, endPoint x: 842, endPoint y: 229, distance: 247.1
click at [790, 229] on div "Declaration About an Individual Debtor's Schedules Voluntary Petition for Indiv…" at bounding box center [609, 154] width 361 height 814
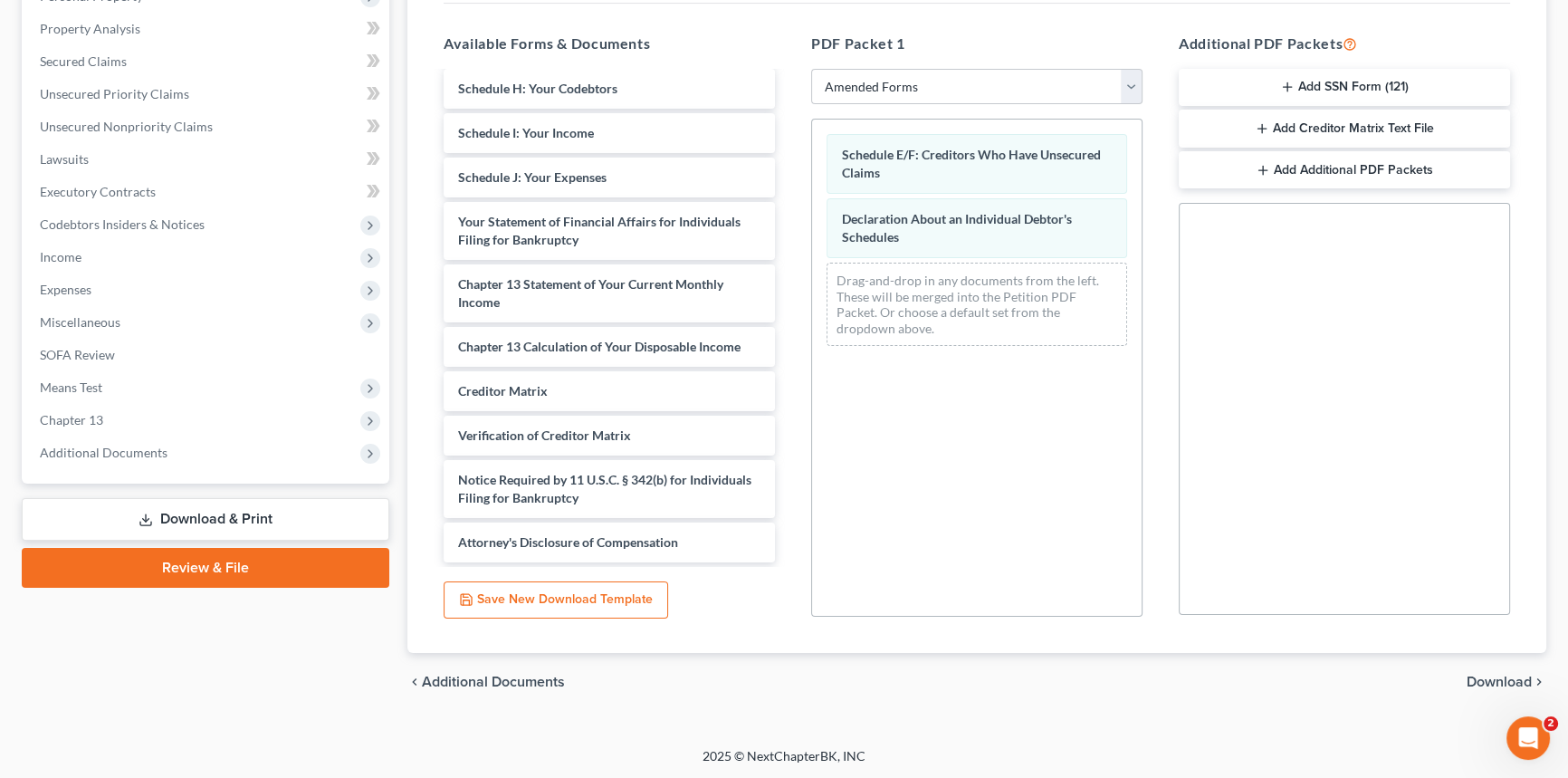
click at [268, 510] on link "Download & Print" at bounding box center [205, 519] width 368 height 43
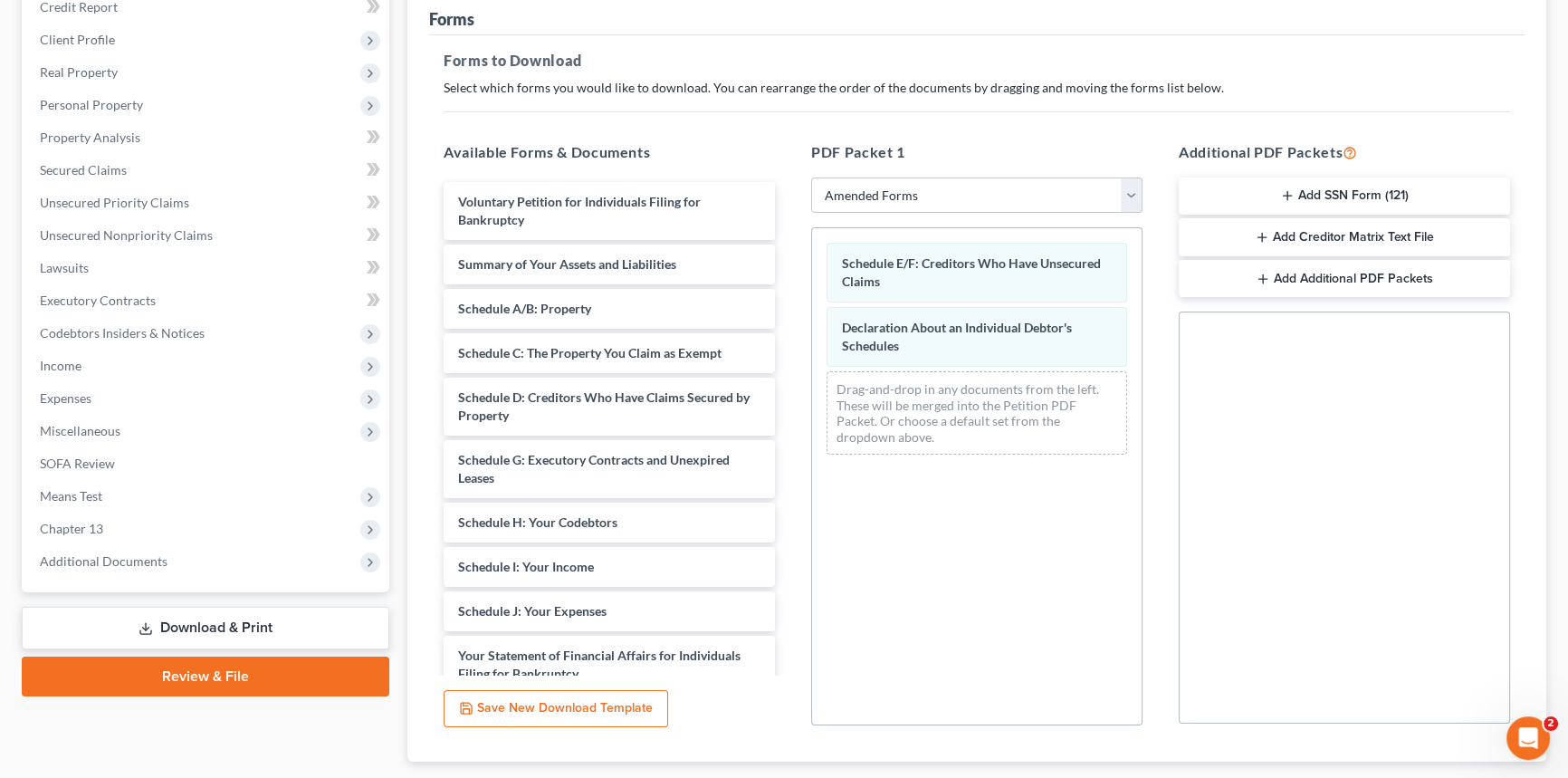
scroll to position [0, 0]
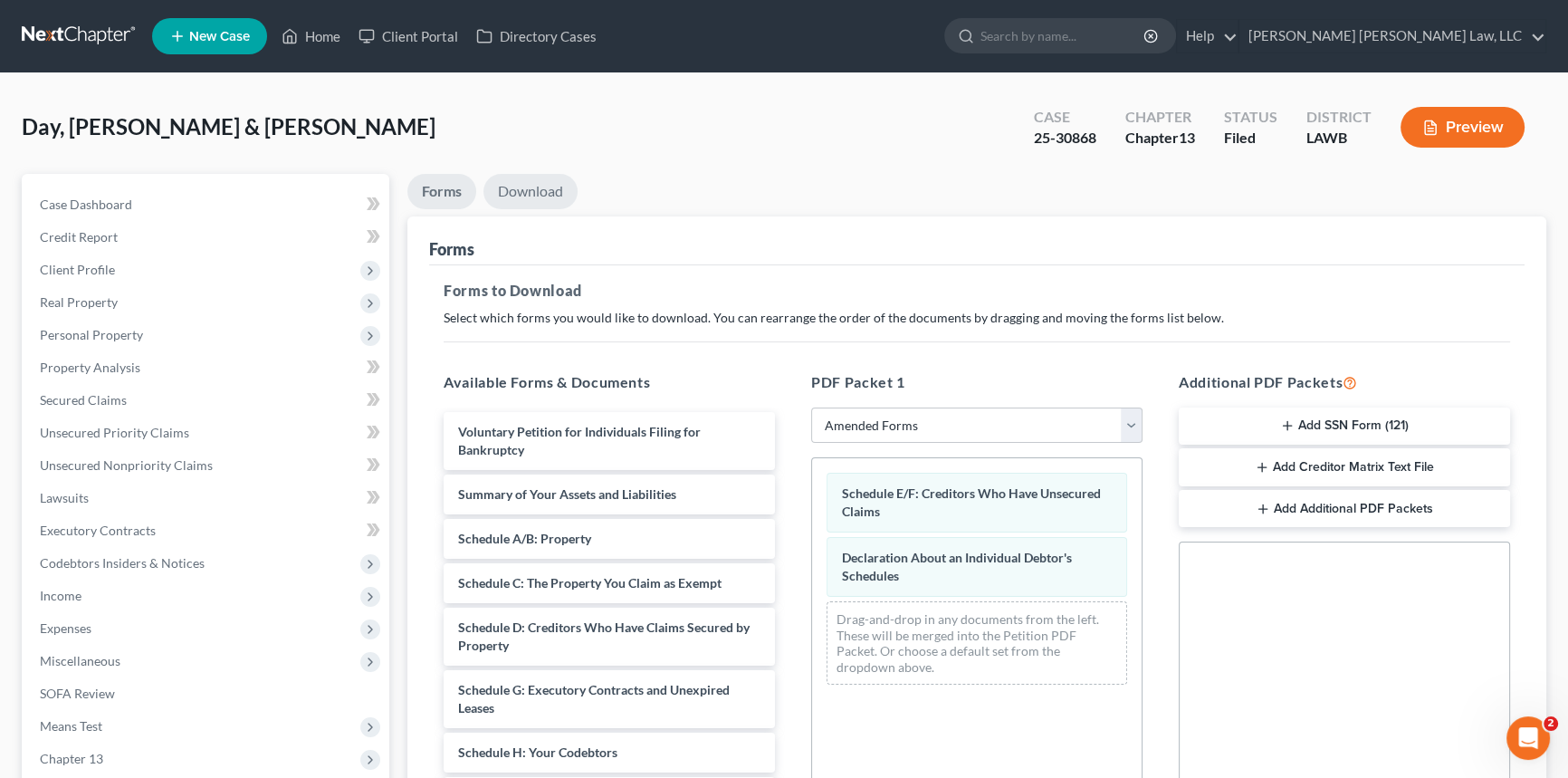
click at [540, 173] on link "Download" at bounding box center [531, 191] width 94 height 36
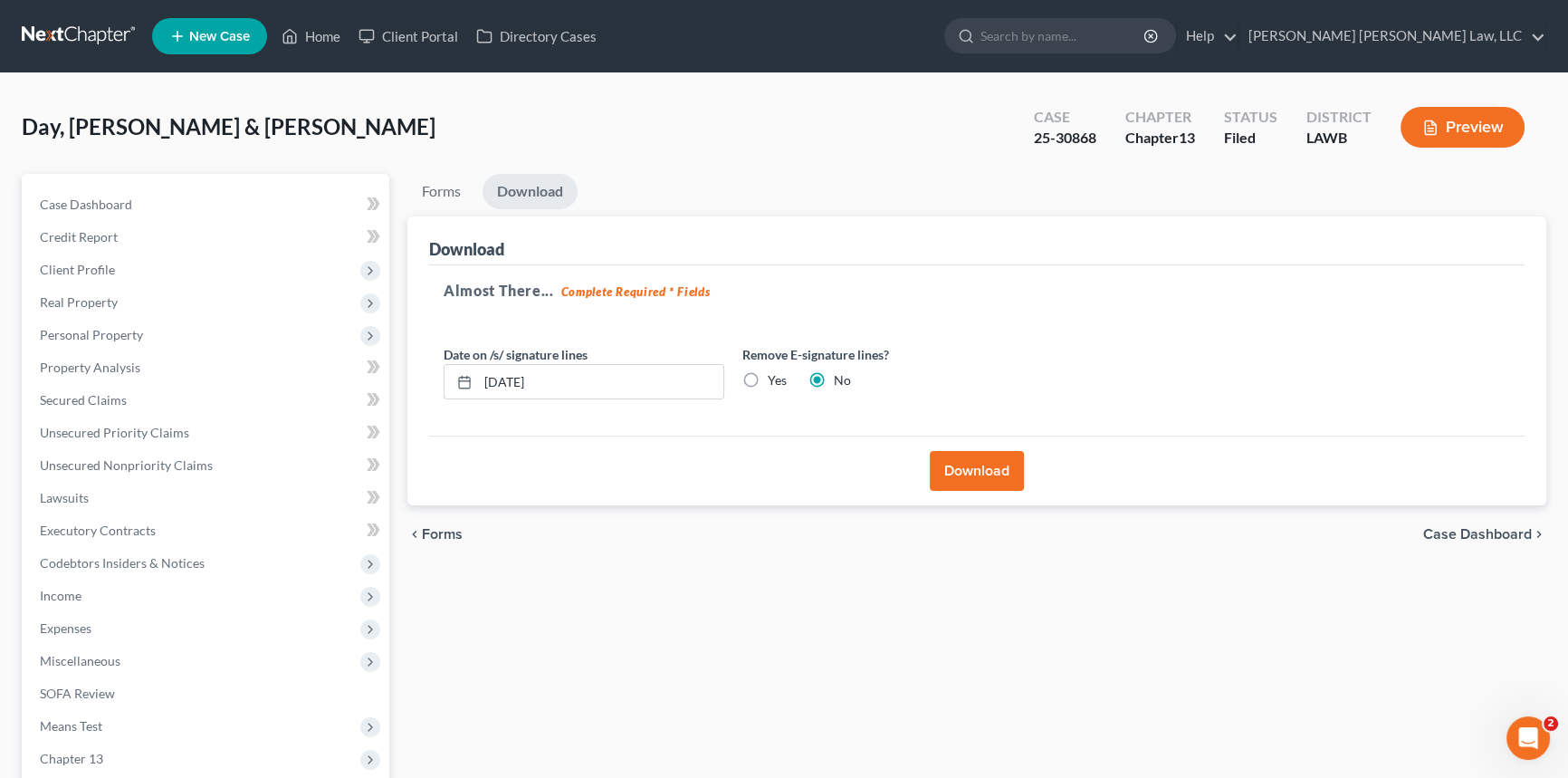
click at [993, 475] on button "Download" at bounding box center [976, 471] width 94 height 40
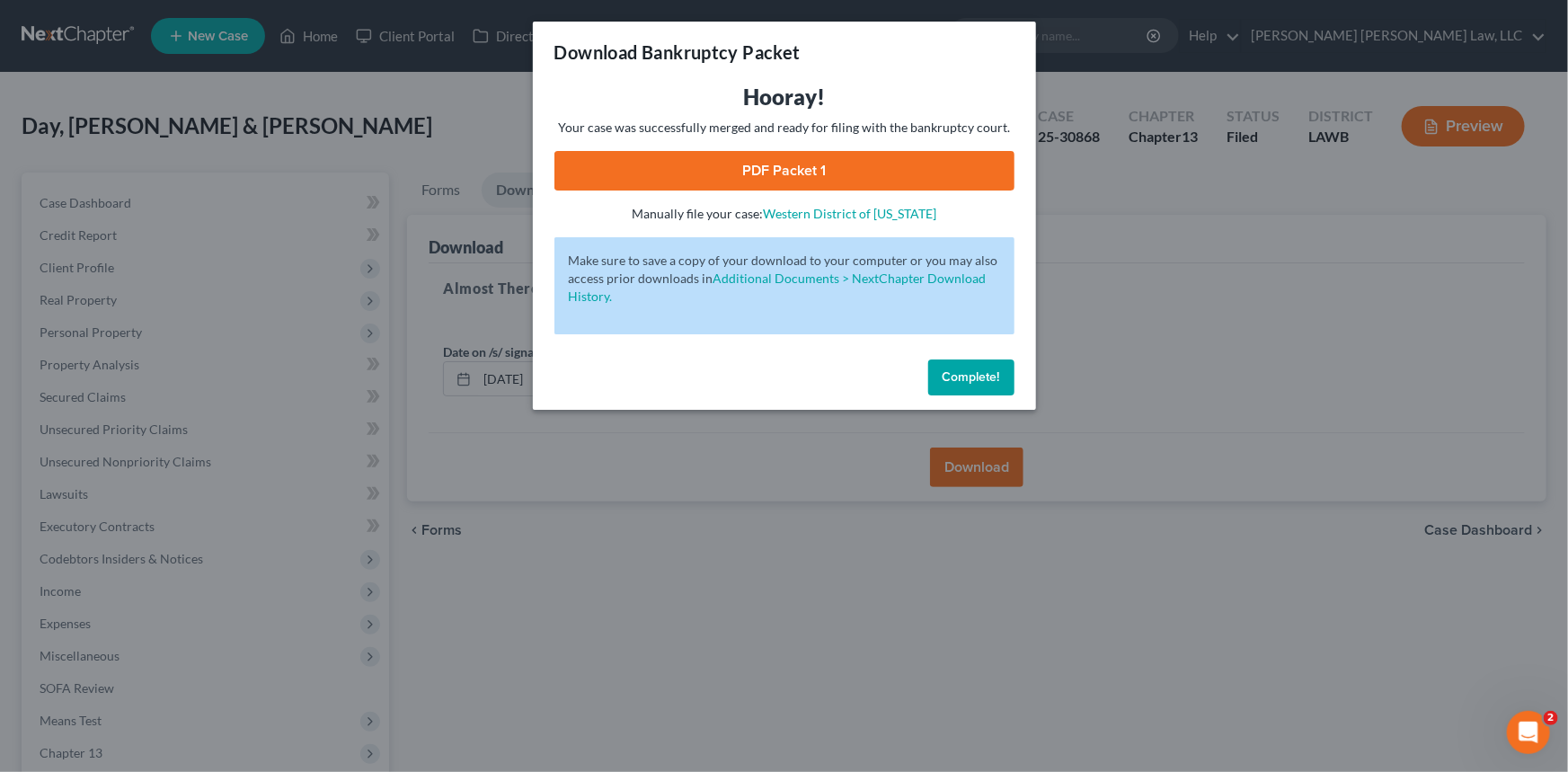
click at [853, 166] on link "PDF Packet 1" at bounding box center [785, 171] width 460 height 40
click at [962, 379] on span "Complete!" at bounding box center [971, 377] width 57 height 15
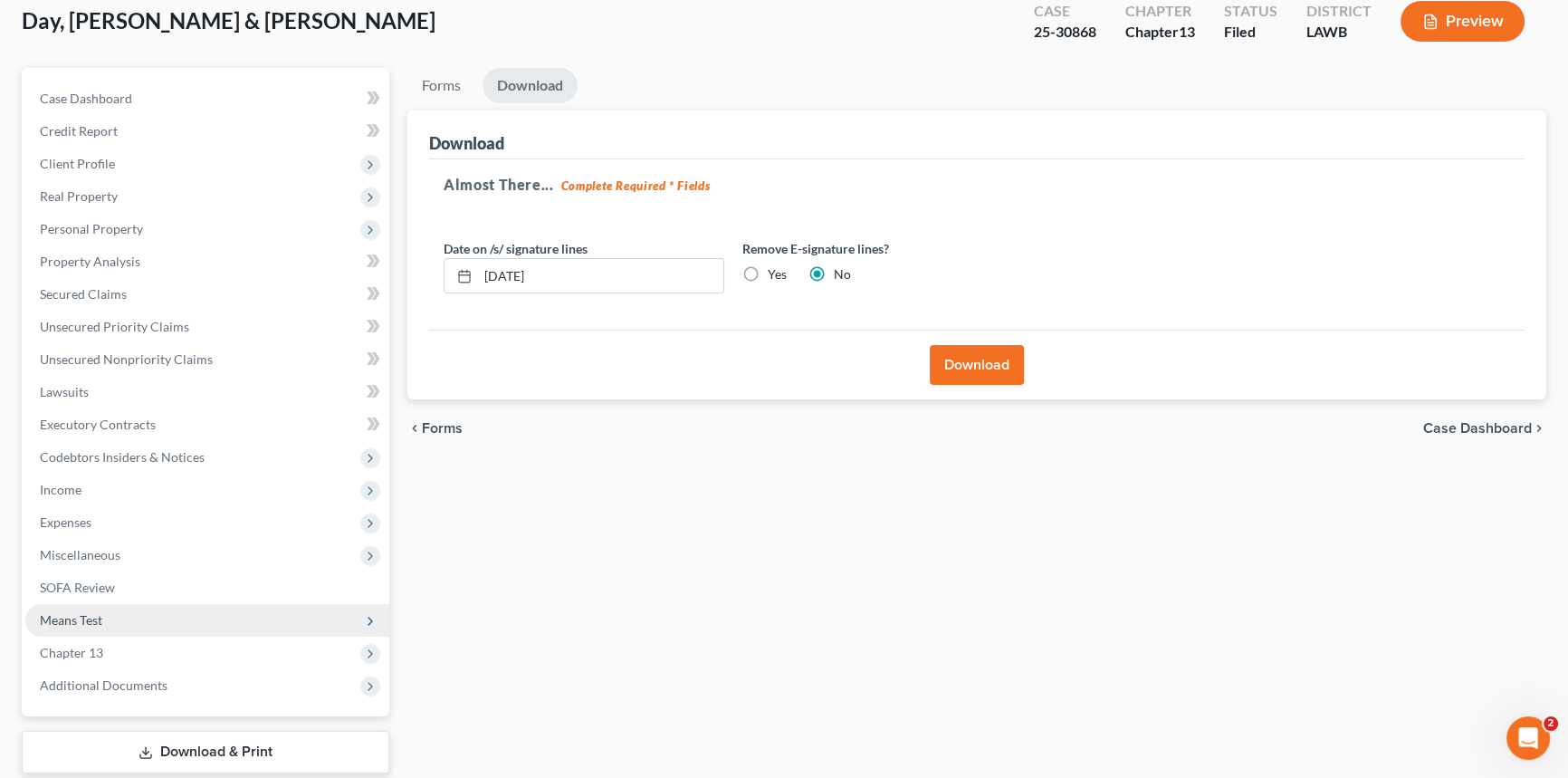
scroll to position [215, 0]
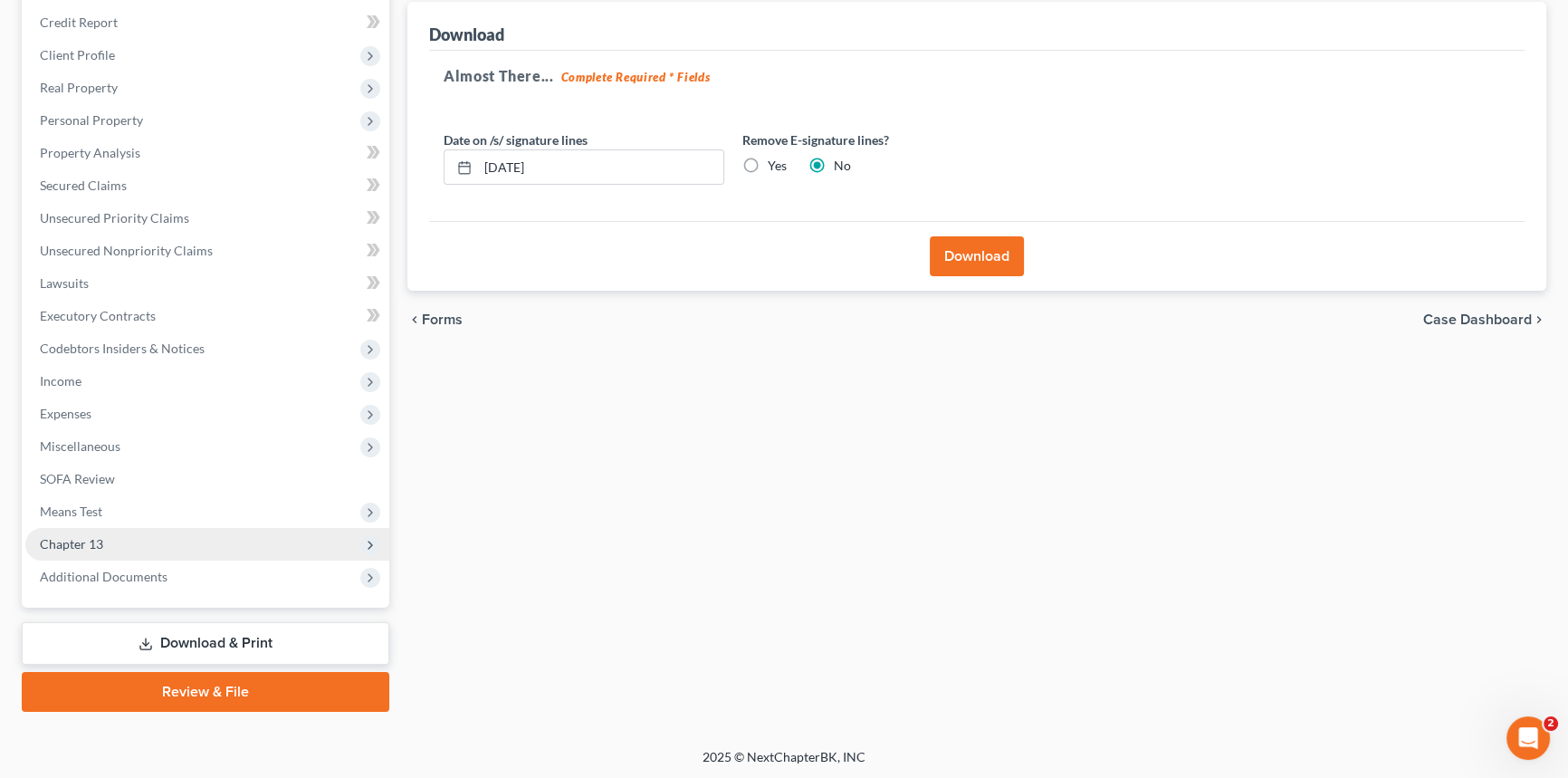
click at [162, 544] on span "Chapter 13" at bounding box center [207, 544] width 364 height 33
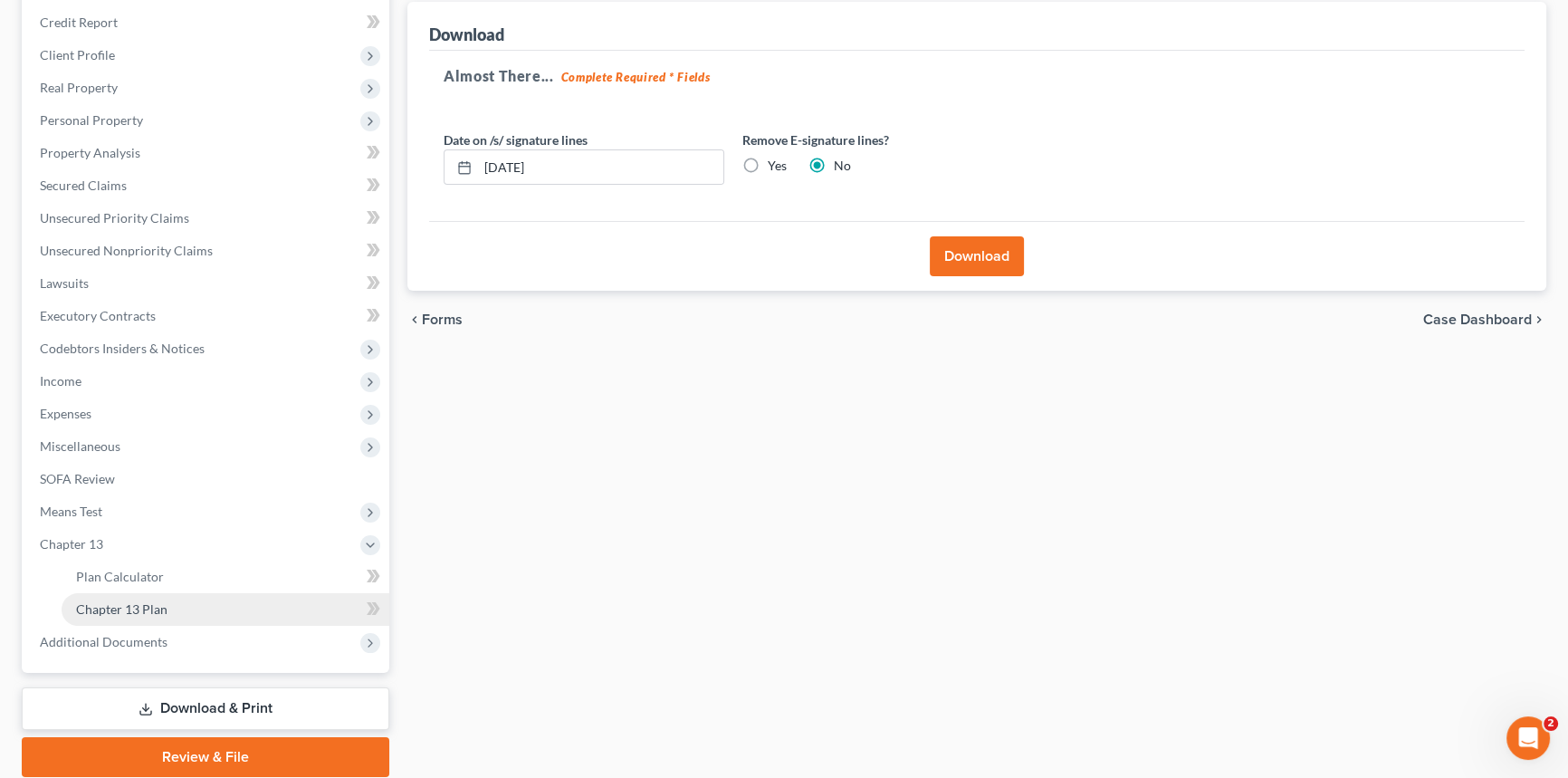
click at [205, 607] on link "Chapter 13 Plan" at bounding box center [225, 609] width 328 height 33
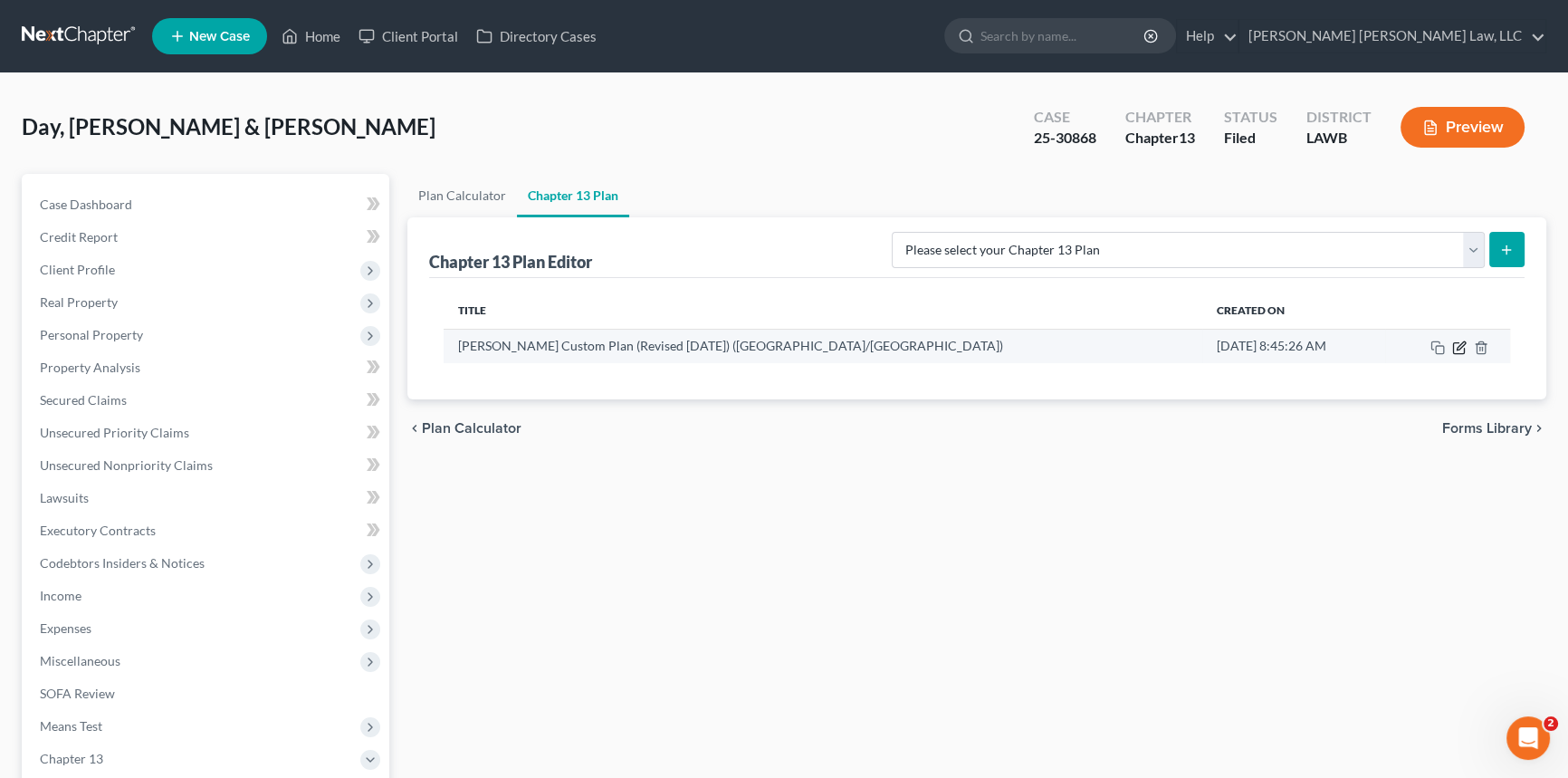
click at [1458, 342] on icon "button" at bounding box center [1460, 348] width 15 height 15
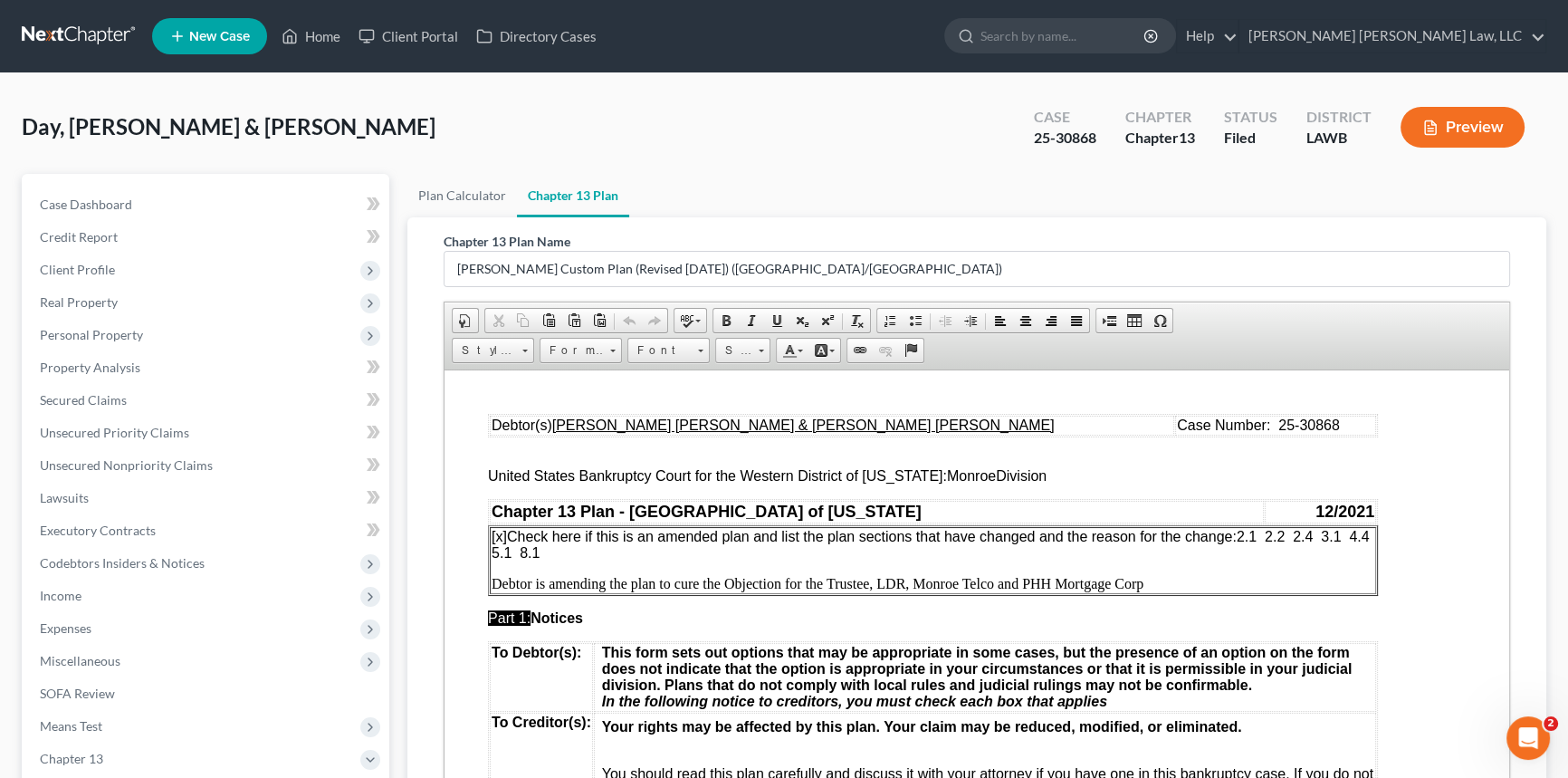
click at [1242, 535] on span "[x] Check here if this is an amended plan and list the plan sections that have …" at bounding box center [932, 543] width 882 height 32
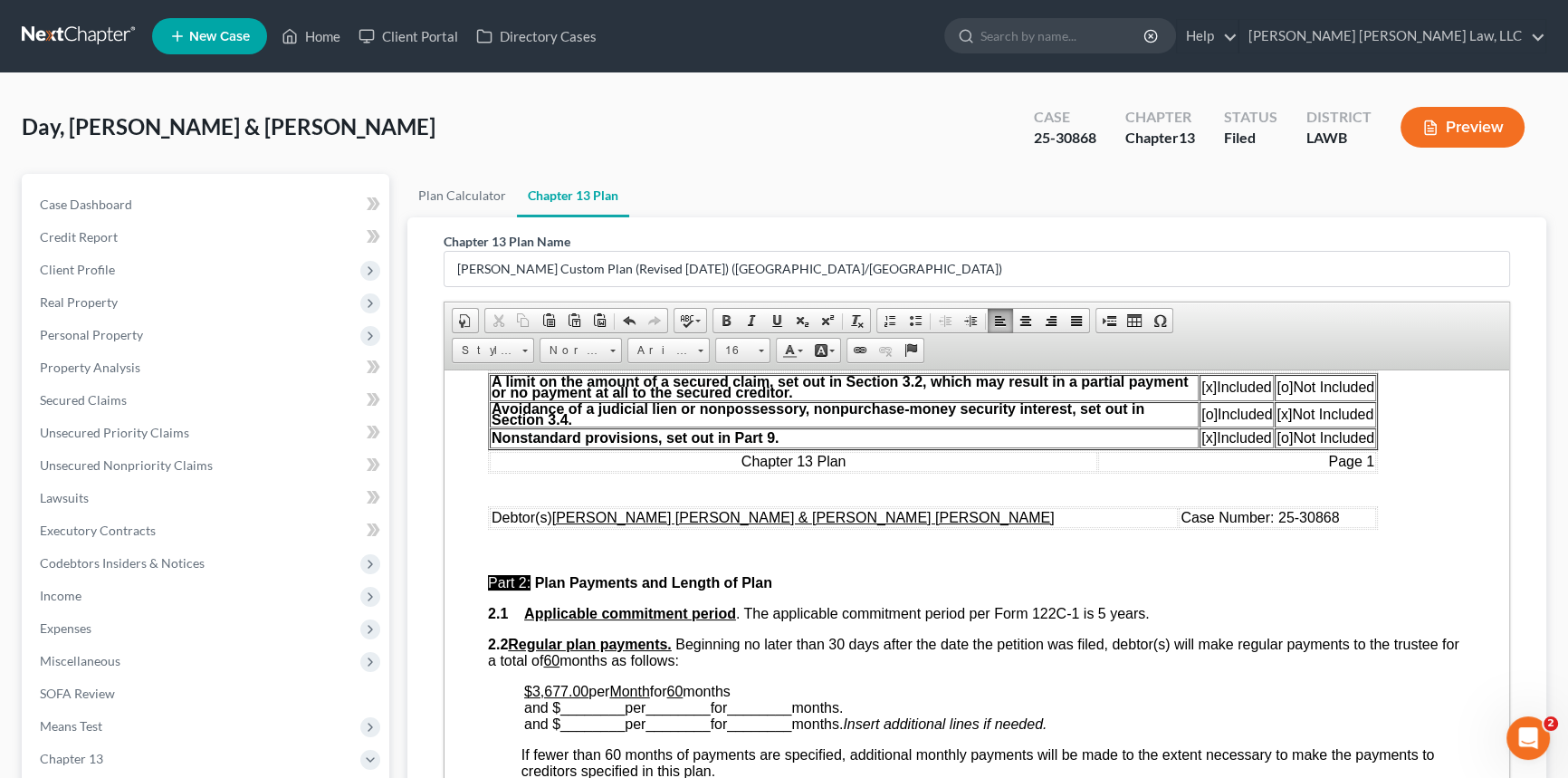
scroll to position [741, 0]
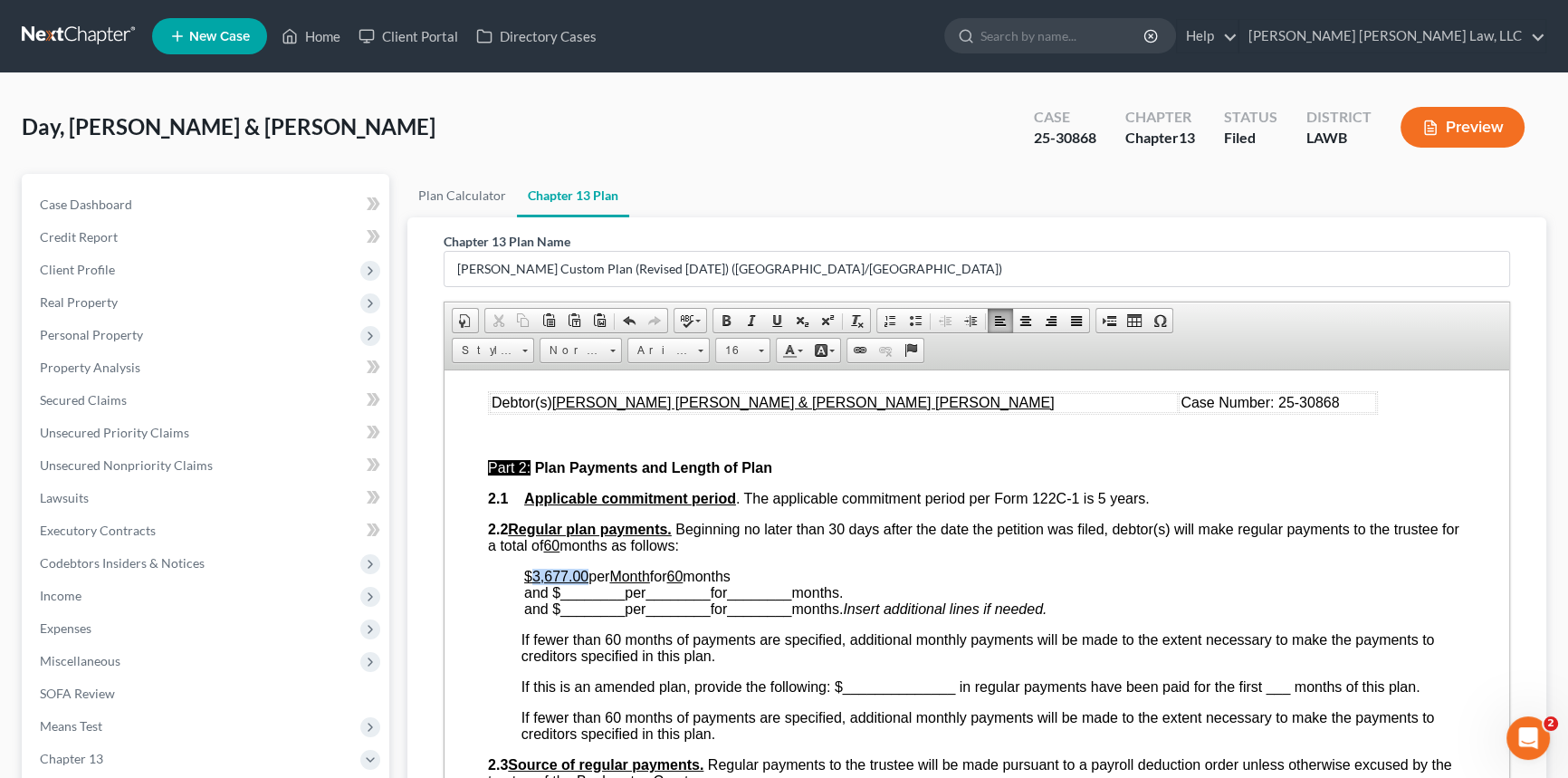
drag, startPoint x: 531, startPoint y: 601, endPoint x: 586, endPoint y: 605, distance: 55.1
click at [586, 584] on u "$3,677.00" at bounding box center [556, 575] width 64 height 16
click at [775, 309] on link "Underline" at bounding box center [777, 321] width 26 height 24
click at [581, 599] on span "________" at bounding box center [593, 592] width 64 height 16
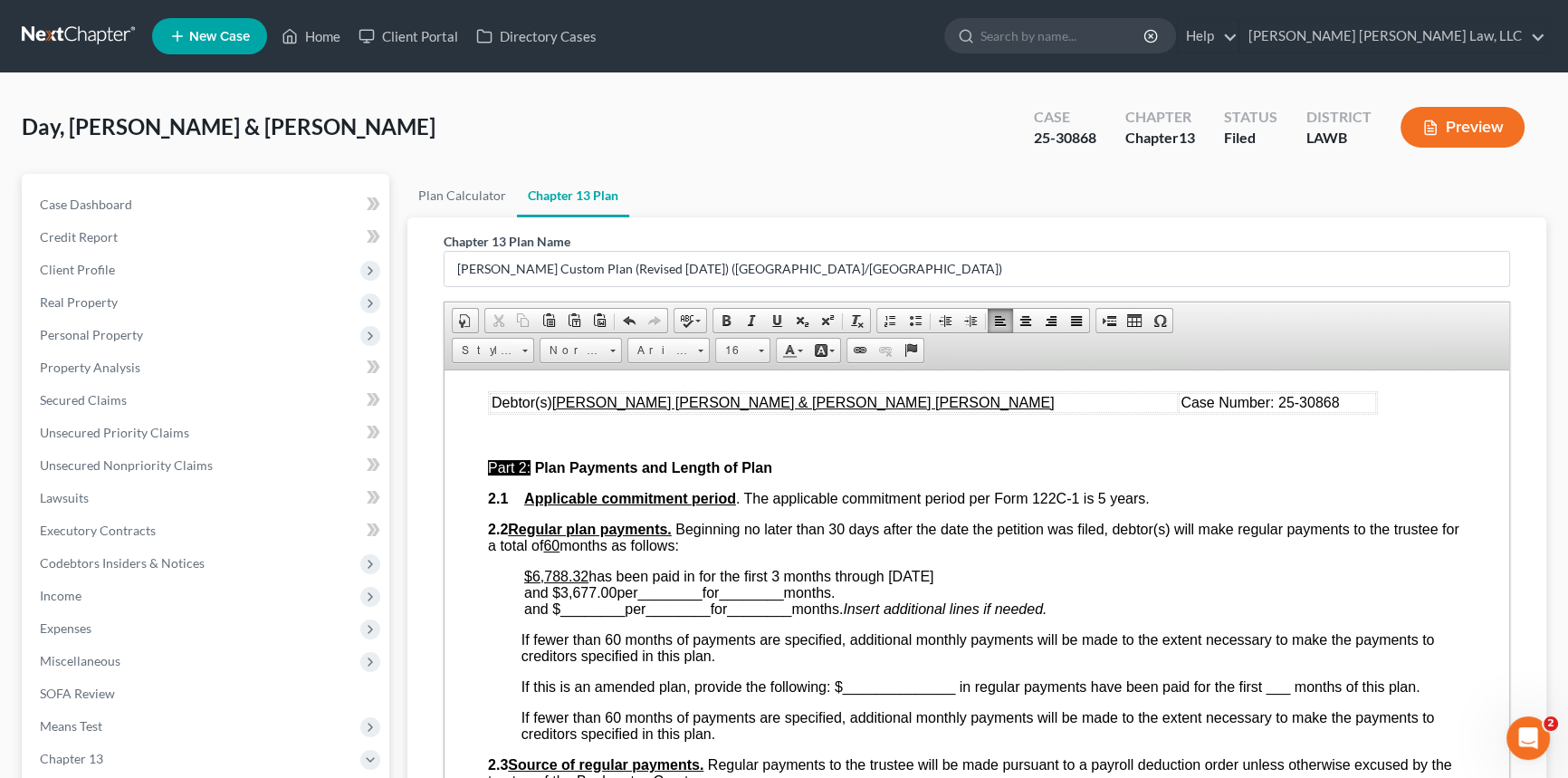
click at [592, 599] on span "and $3,677.00 per ________ for ________ months." at bounding box center [679, 592] width 310 height 16
click at [773, 324] on span at bounding box center [777, 321] width 15 height 15
click at [664, 599] on span "________" at bounding box center [669, 592] width 64 height 16
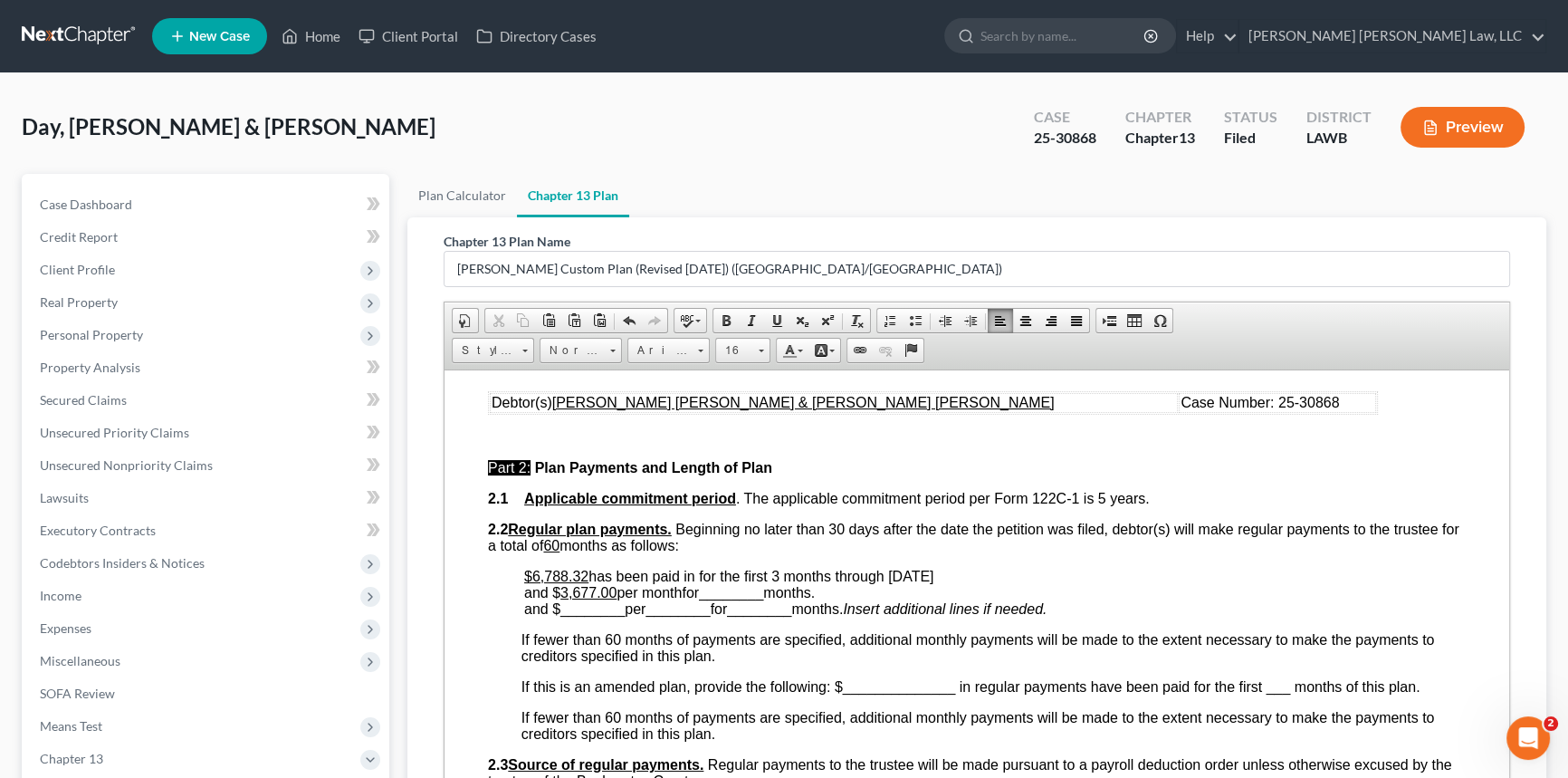
click at [722, 599] on span "________" at bounding box center [731, 592] width 64 height 16
click at [654, 599] on span "and $ 3,677.00 per month for 2 months." at bounding box center [643, 592] width 238 height 16
click at [657, 599] on span "and $ 3,677.00 per month for 2 months." at bounding box center [643, 592] width 238 height 16
click at [778, 324] on span at bounding box center [777, 321] width 15 height 15
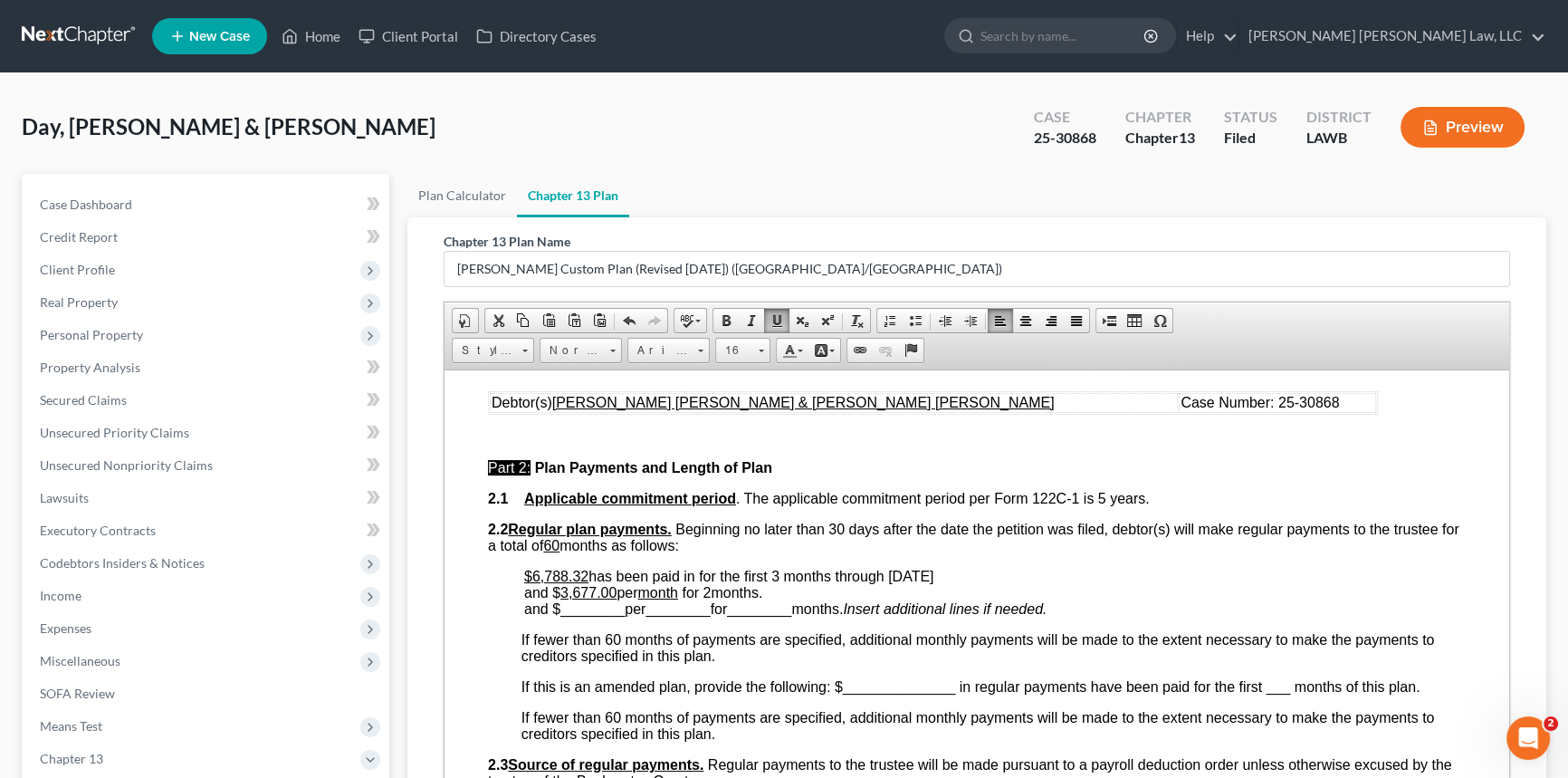
click at [711, 599] on span "and $ 3,677.00 per month for 2 months." at bounding box center [643, 592] width 238 height 16
click at [784, 313] on link "Underline" at bounding box center [777, 321] width 26 height 24
click at [759, 599] on span "and $ 3,677.00 per month for 2 months." at bounding box center [641, 592] width 235 height 16
click at [591, 615] on span "________" at bounding box center [593, 607] width 64 height 16
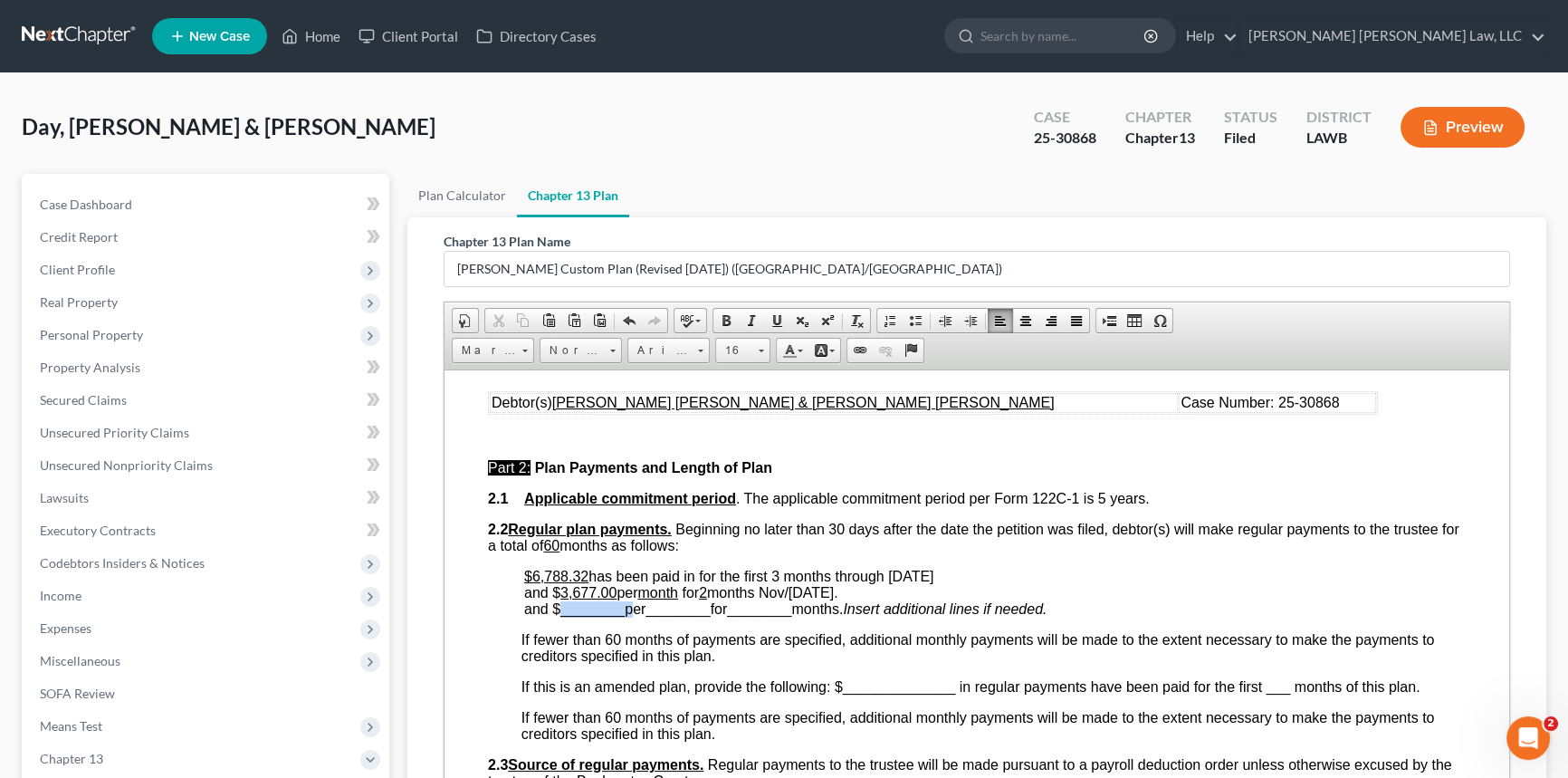
click at [591, 615] on span "________" at bounding box center [593, 607] width 64 height 16
click at [688, 615] on span "________" at bounding box center [669, 607] width 64 height 16
click at [746, 615] on span "________" at bounding box center [731, 607] width 64 height 16
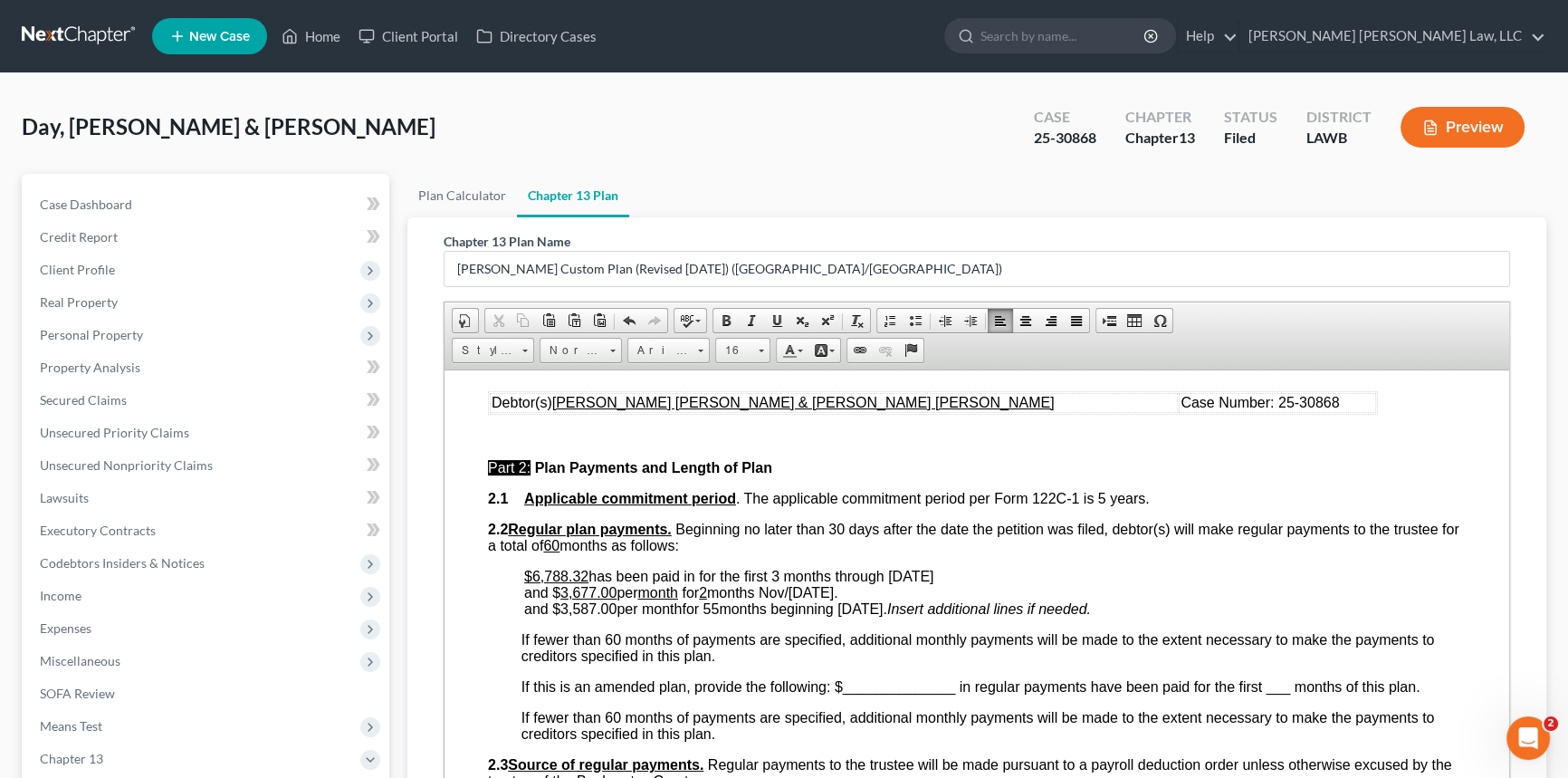
click at [582, 615] on span "and $3,587.00 per month for 55 months beginning [DATE] ." at bounding box center [706, 607] width 363 height 16
click at [773, 318] on span at bounding box center [777, 321] width 15 height 15
click at [657, 615] on span "and $ 3,587.00 per month for 55 months beginning [DATE] ." at bounding box center [706, 607] width 363 height 16
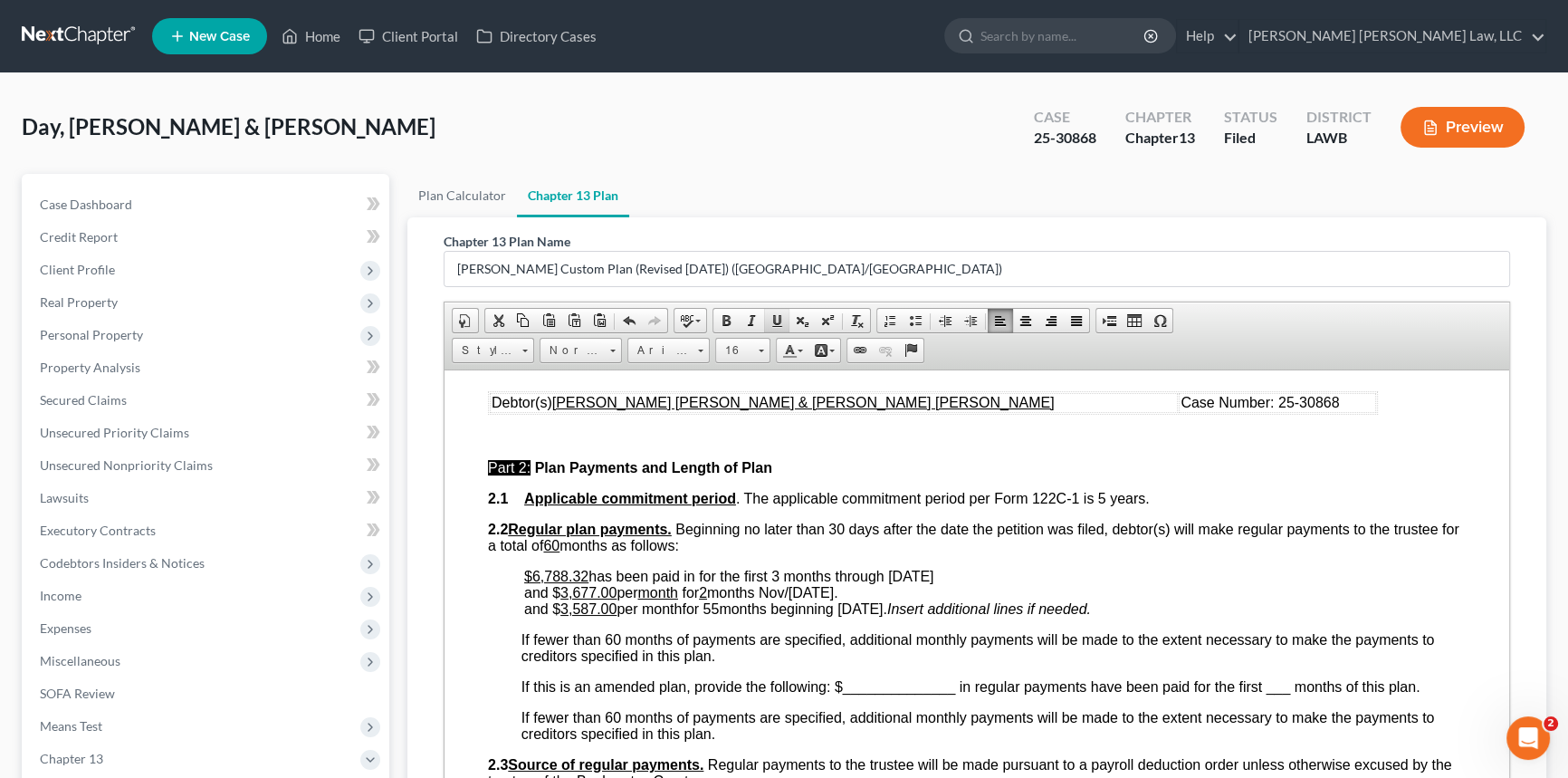
click at [773, 318] on span at bounding box center [777, 321] width 15 height 15
click at [725, 615] on span "and $ 3,587.00 per month for 55 months beginning [DATE] ." at bounding box center [703, 607] width 359 height 16
click at [711, 615] on span "and $ 3,587.00 per month for 55 months beginning [DATE] ." at bounding box center [703, 607] width 359 height 16
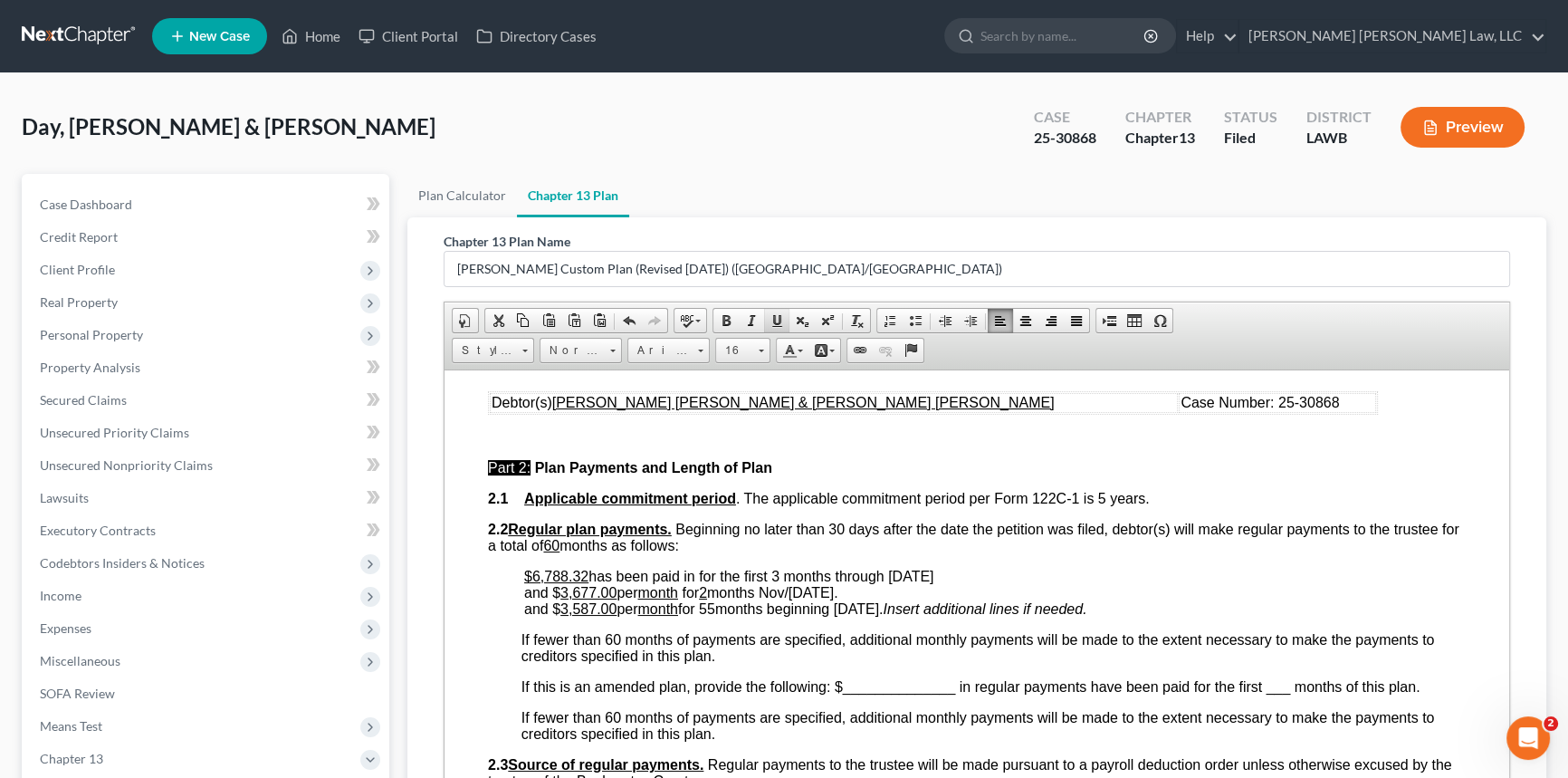
click at [781, 323] on span at bounding box center [777, 321] width 15 height 15
click at [711, 615] on u "55" at bounding box center [704, 607] width 16 height 16
click at [730, 615] on span "and $ 3,587.00 per month for 55 months beginning [DATE] ." at bounding box center [701, 607] width 355 height 16
click at [772, 320] on span at bounding box center [777, 321] width 15 height 15
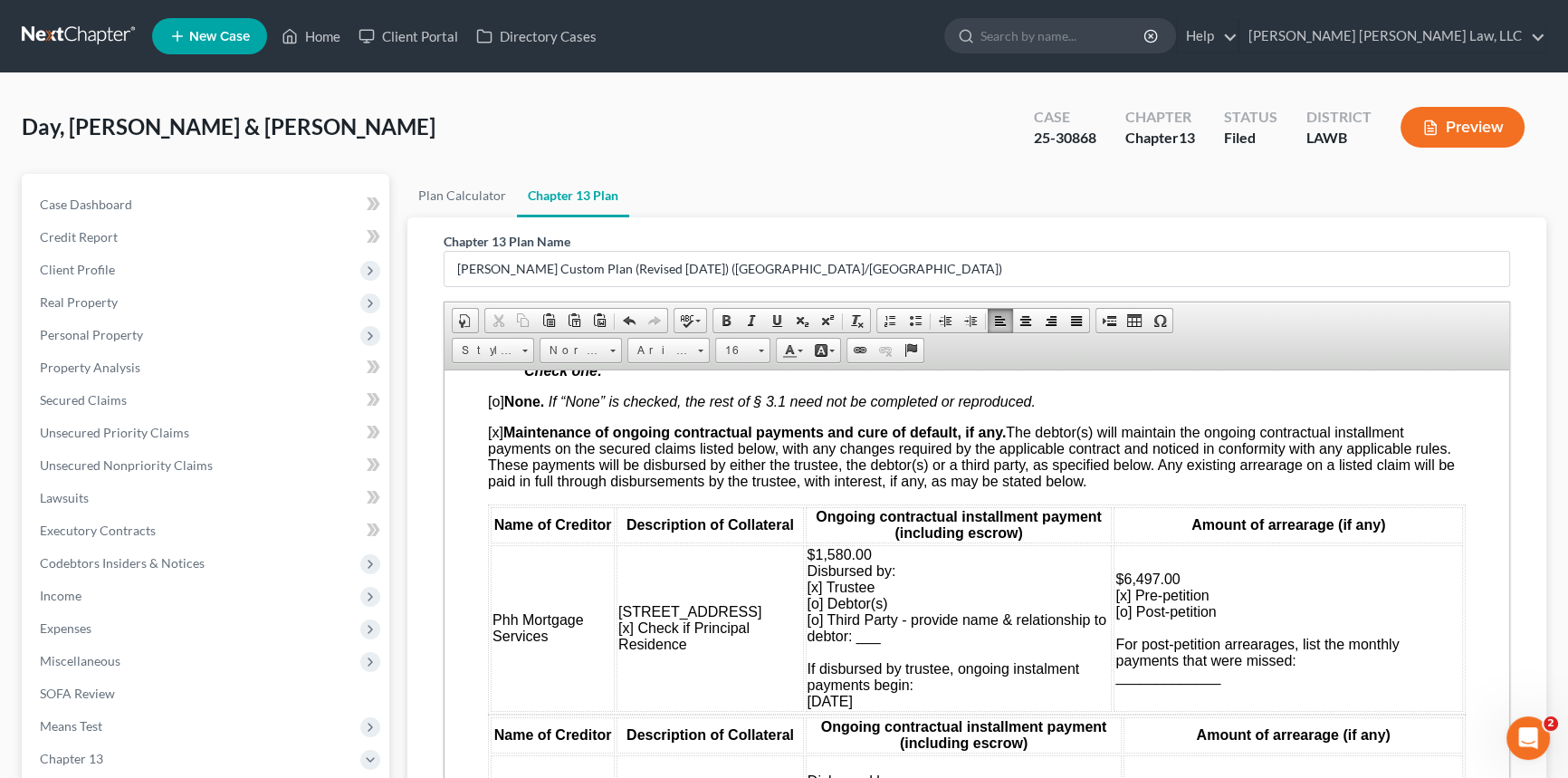
scroll to position [1811, 0]
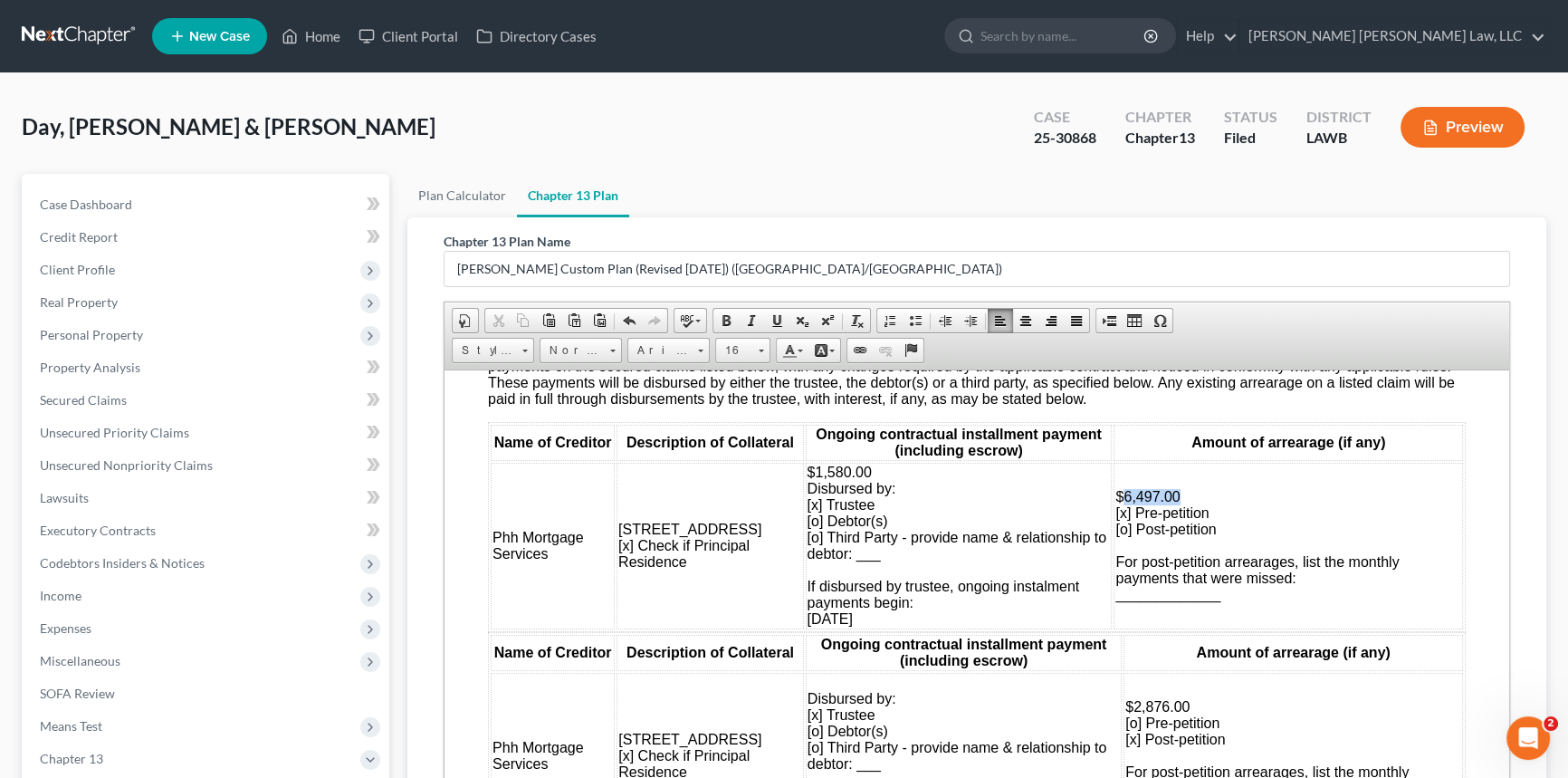
drag, startPoint x: 1106, startPoint y: 563, endPoint x: 1164, endPoint y: 561, distance: 58.0
click at [1164, 561] on td "$6,497.00 [x] Pre-petition [o] Post-petition For post-petition arrearages, list…" at bounding box center [1289, 545] width 350 height 166
drag, startPoint x: 816, startPoint y: 534, endPoint x: 853, endPoint y: 535, distance: 37.0
click at [853, 535] on td "$1,580.00 Disbursed by: [x] Trustee [o] Debtor(s) [o] Third Party - provide nam…" at bounding box center [960, 545] width 307 height 166
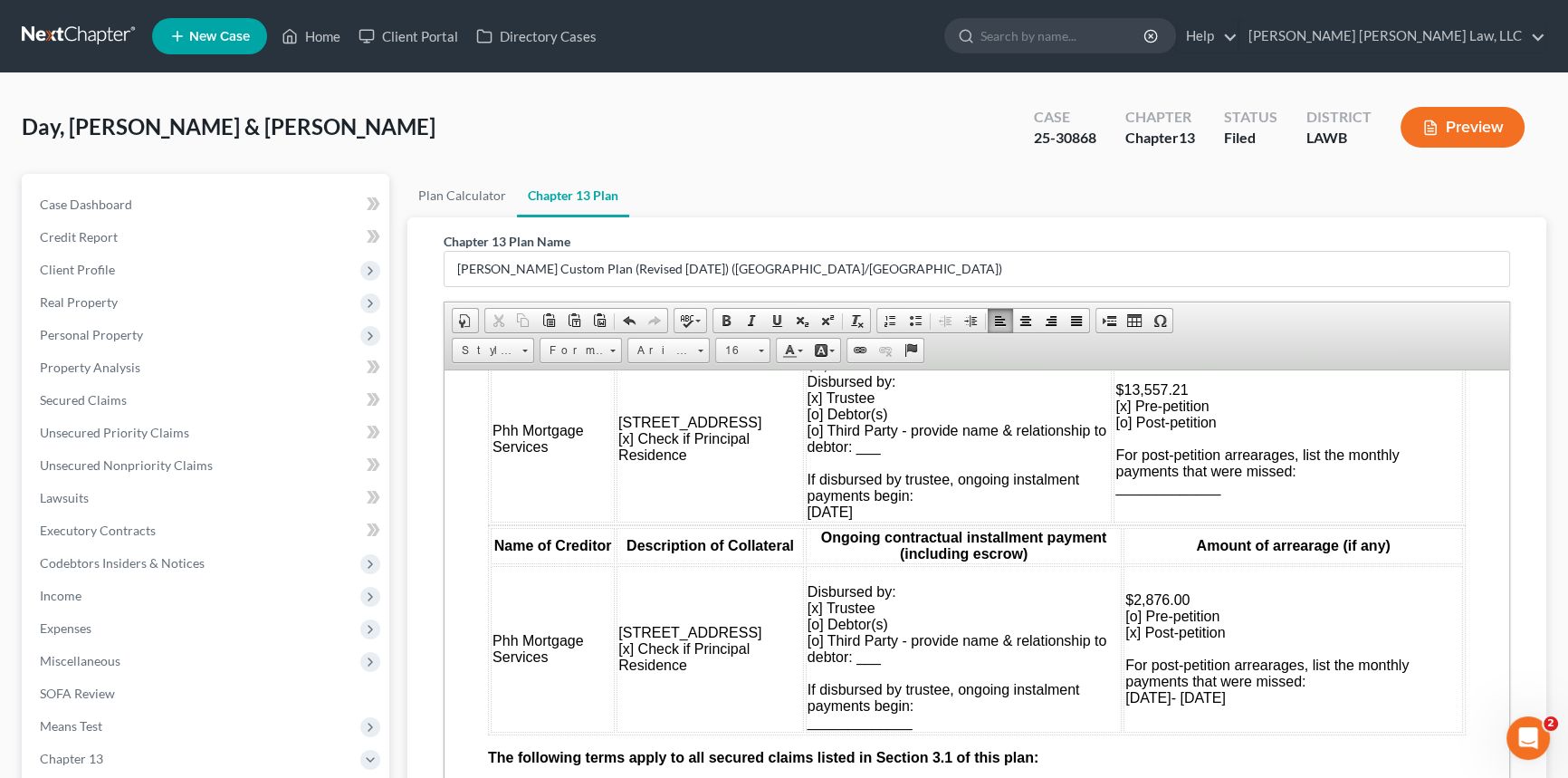
scroll to position [1892, 0]
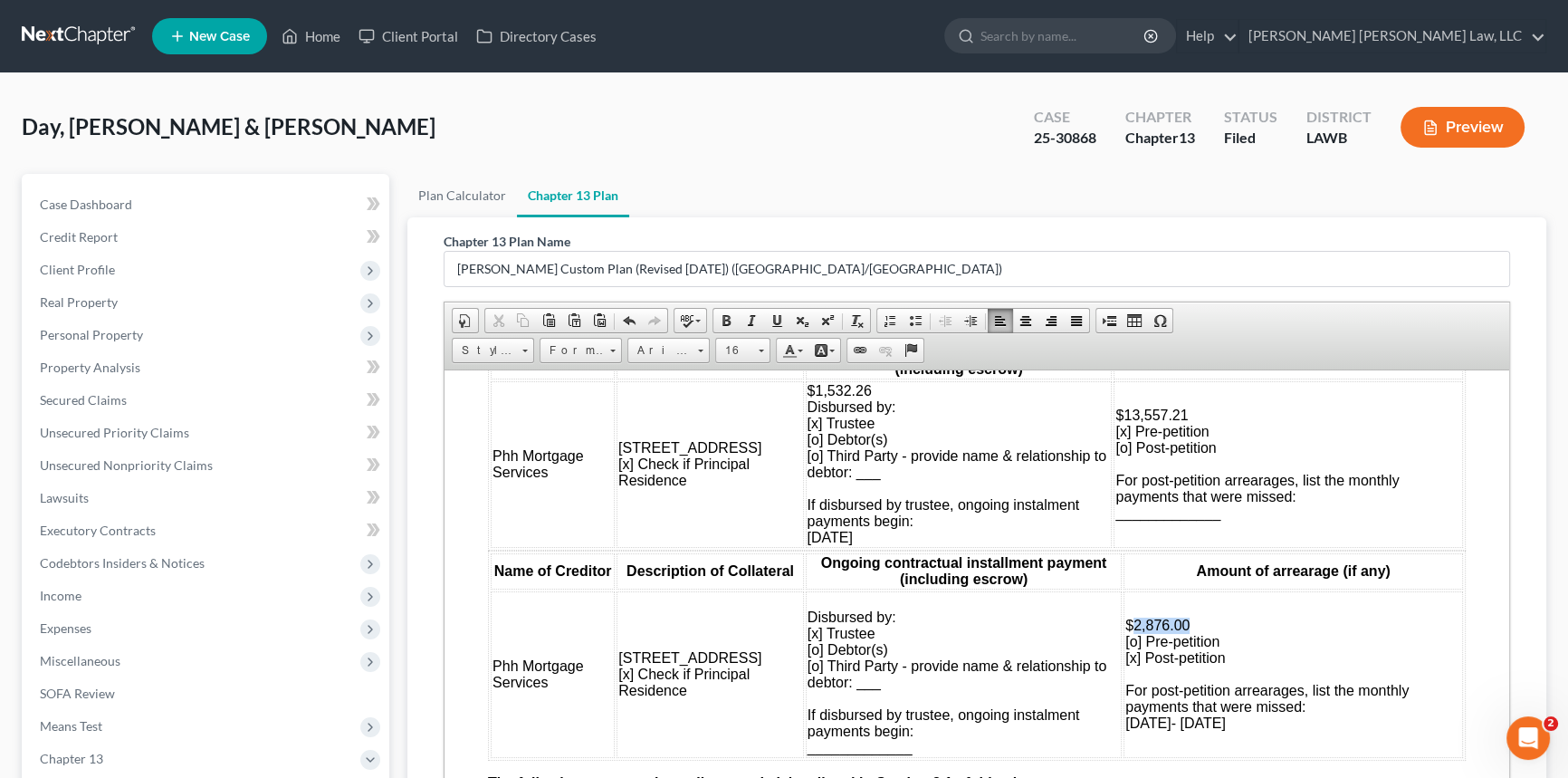
drag, startPoint x: 1120, startPoint y: 701, endPoint x: 1173, endPoint y: 701, distance: 53.0
click at [1173, 701] on td "$2,876.00 [o] Pre-petition [x] Post-petition For post-petition arrearages, list…" at bounding box center [1294, 674] width 340 height 166
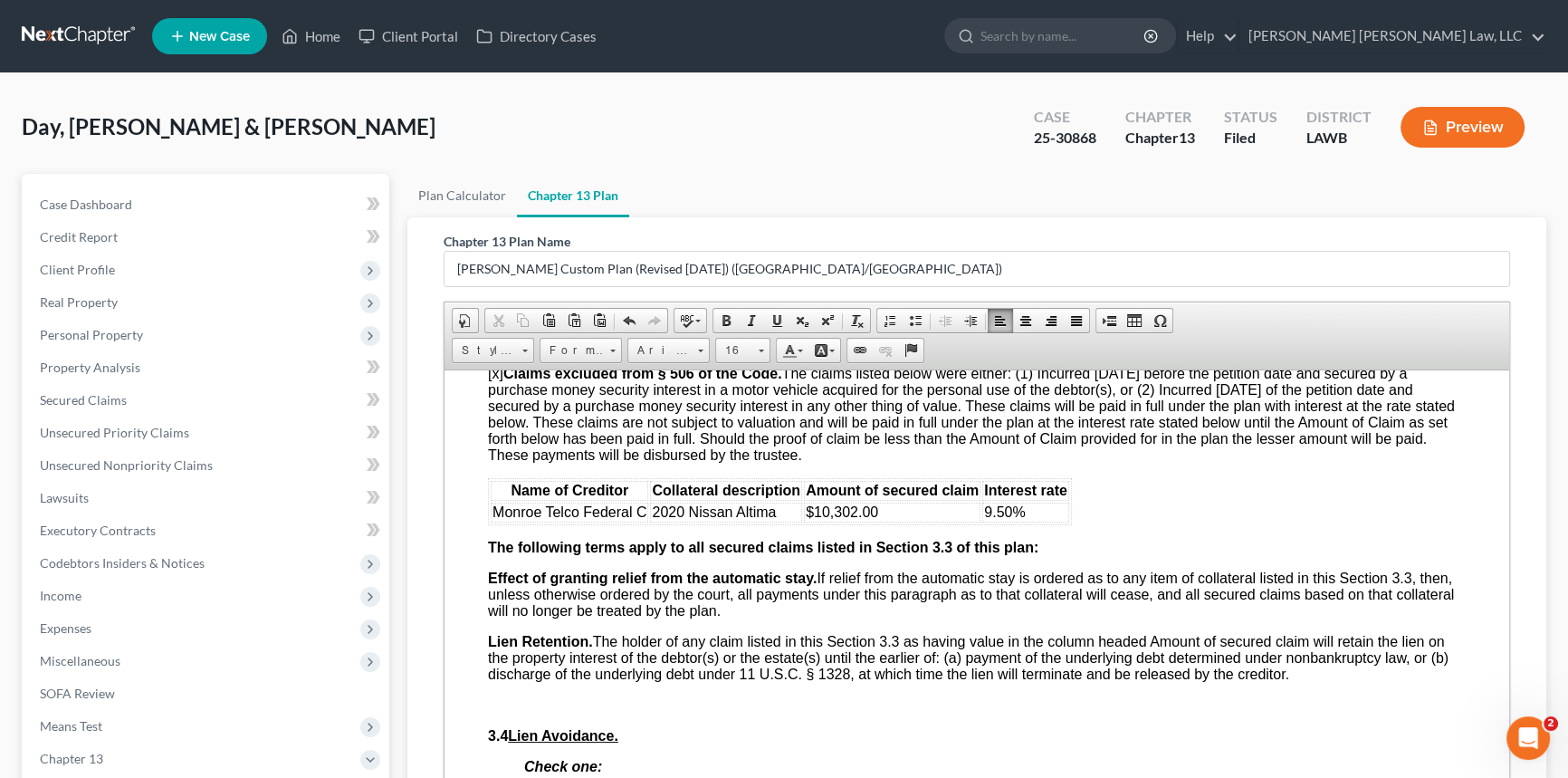
scroll to position [3210, 0]
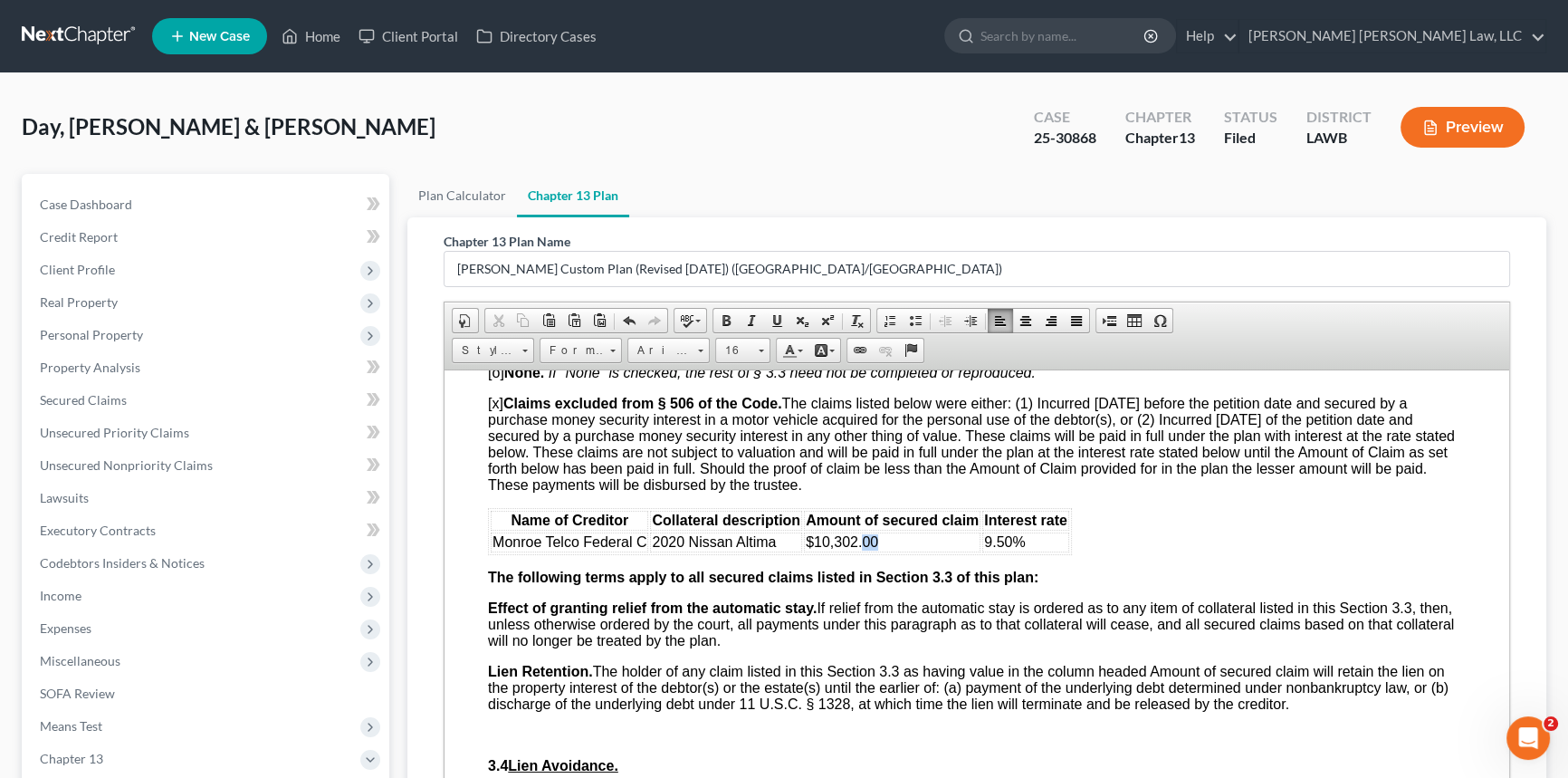
drag, startPoint x: 860, startPoint y: 668, endPoint x: 879, endPoint y: 668, distance: 19.0
click at [879, 552] on td "$10,302.00" at bounding box center [892, 541] width 176 height 20
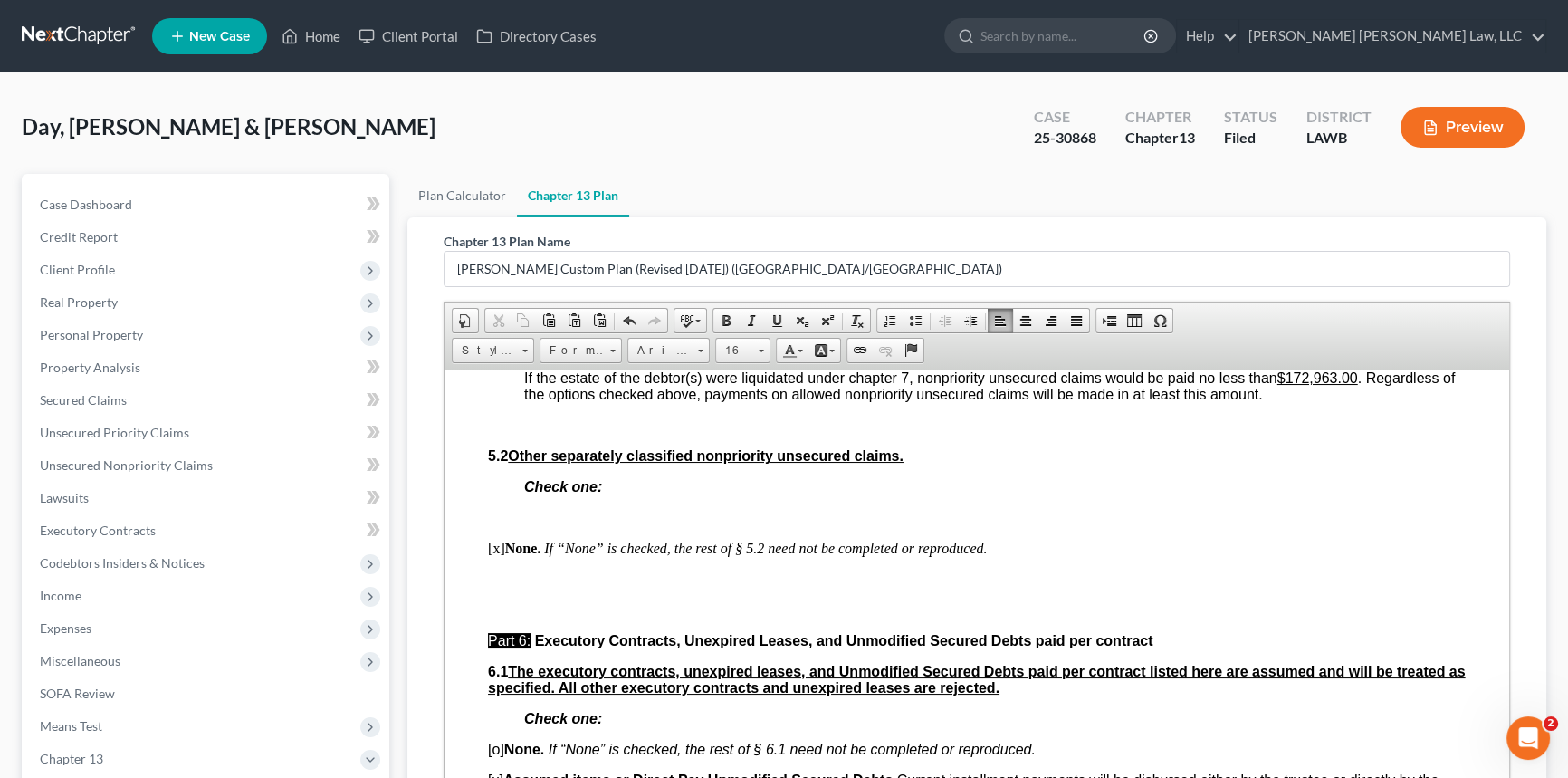
scroll to position [5514, 0]
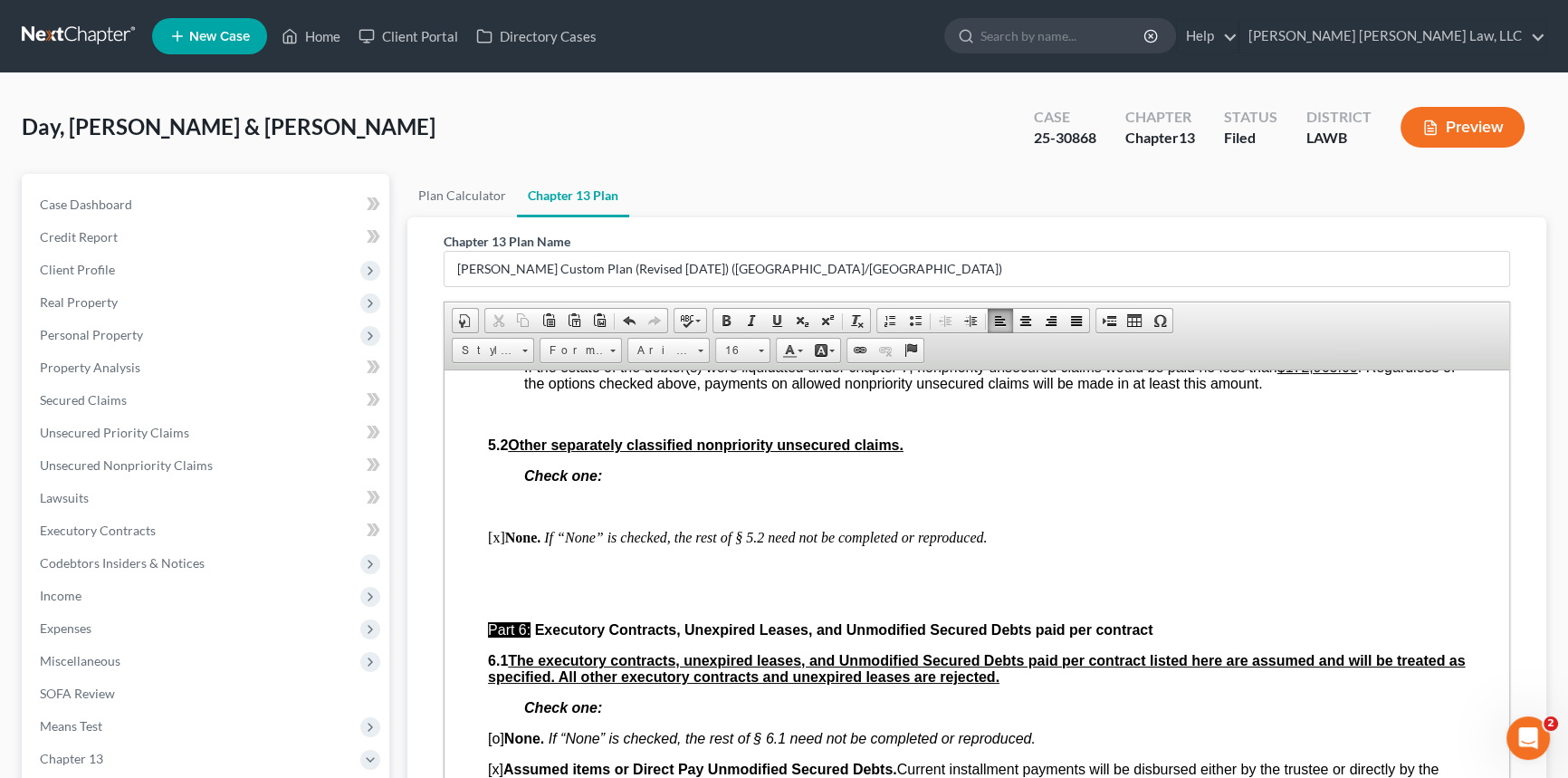
drag, startPoint x: 1053, startPoint y: 505, endPoint x: 1114, endPoint y: 510, distance: 61.2
click at [1114, 310] on u "$76,287.00" at bounding box center [1077, 302] width 72 height 16
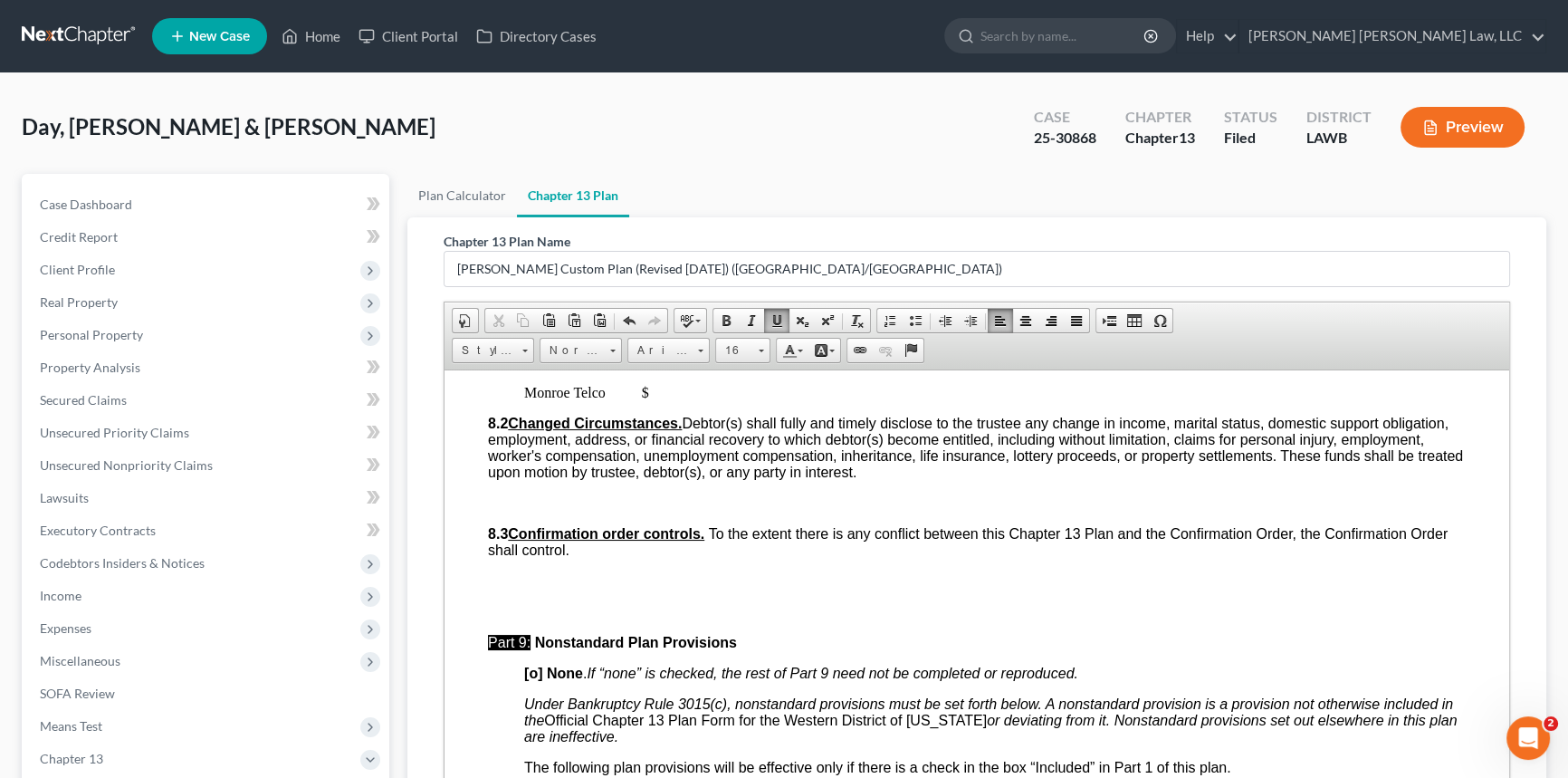
scroll to position [6338, 0]
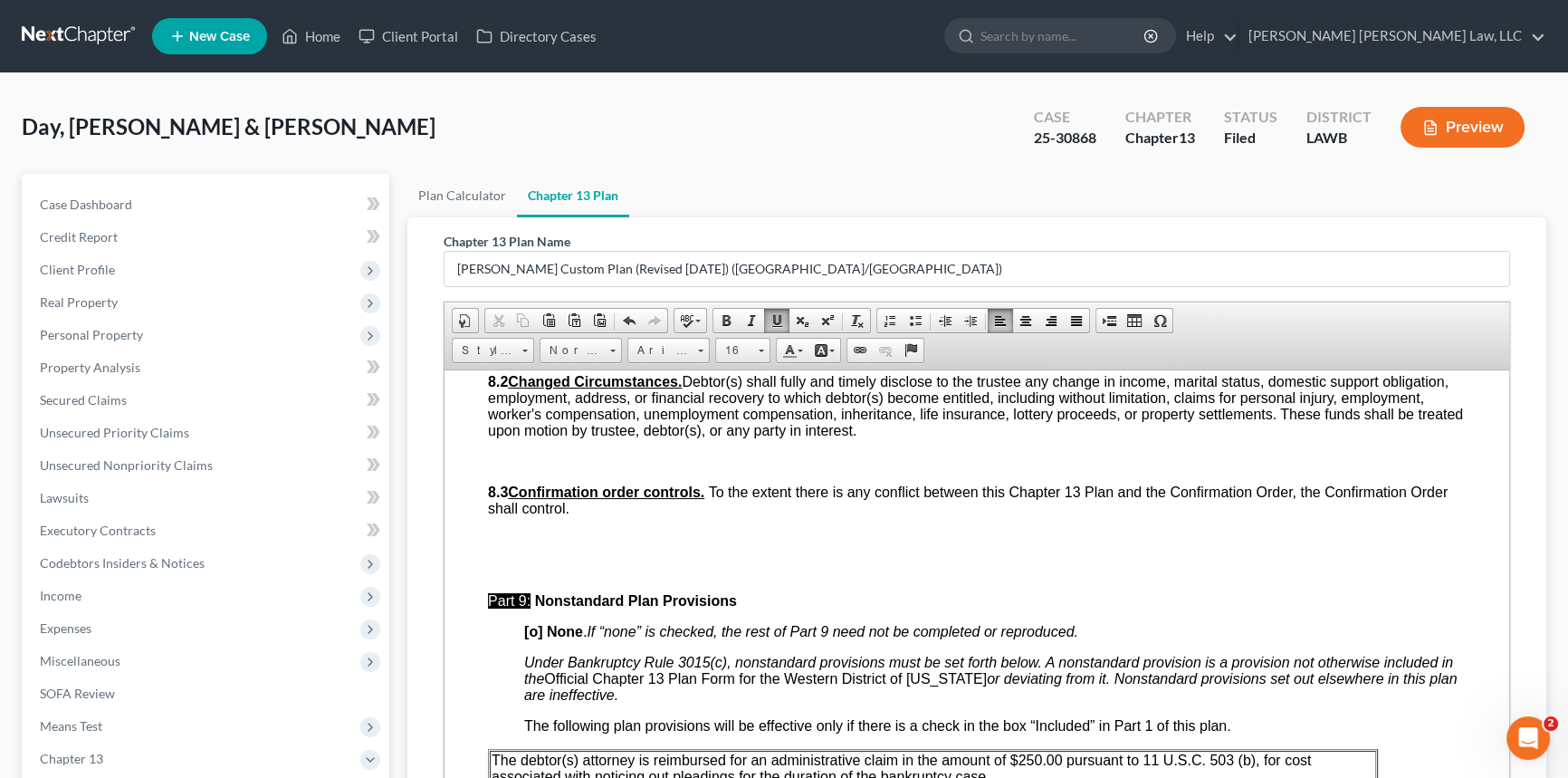
click at [662, 359] on p "Monroe Telco $" at bounding box center [994, 351] width 942 height 16
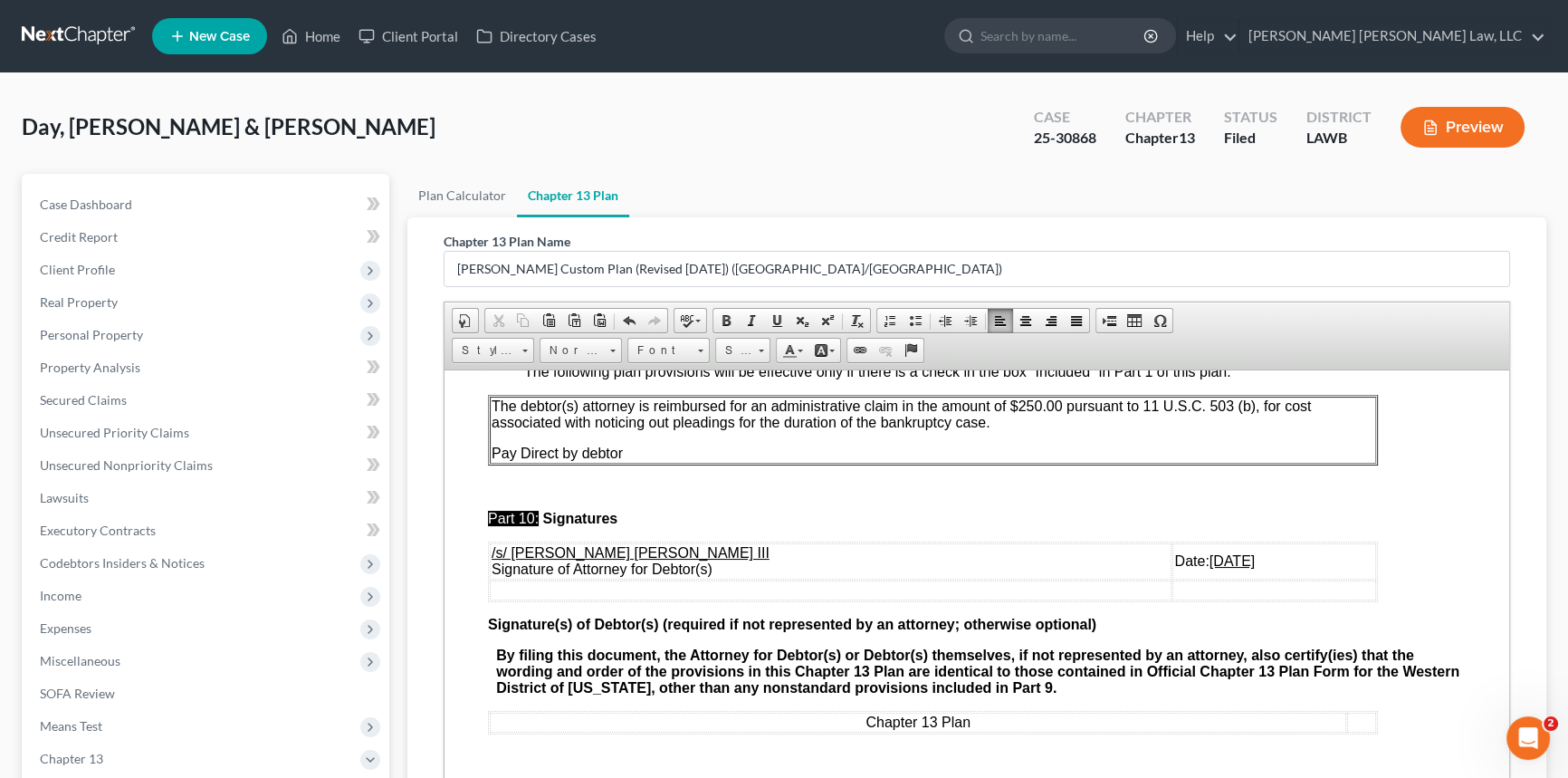
scroll to position [6914, 0]
click at [1210, 568] on u "[DATE]" at bounding box center [1233, 560] width 46 height 16
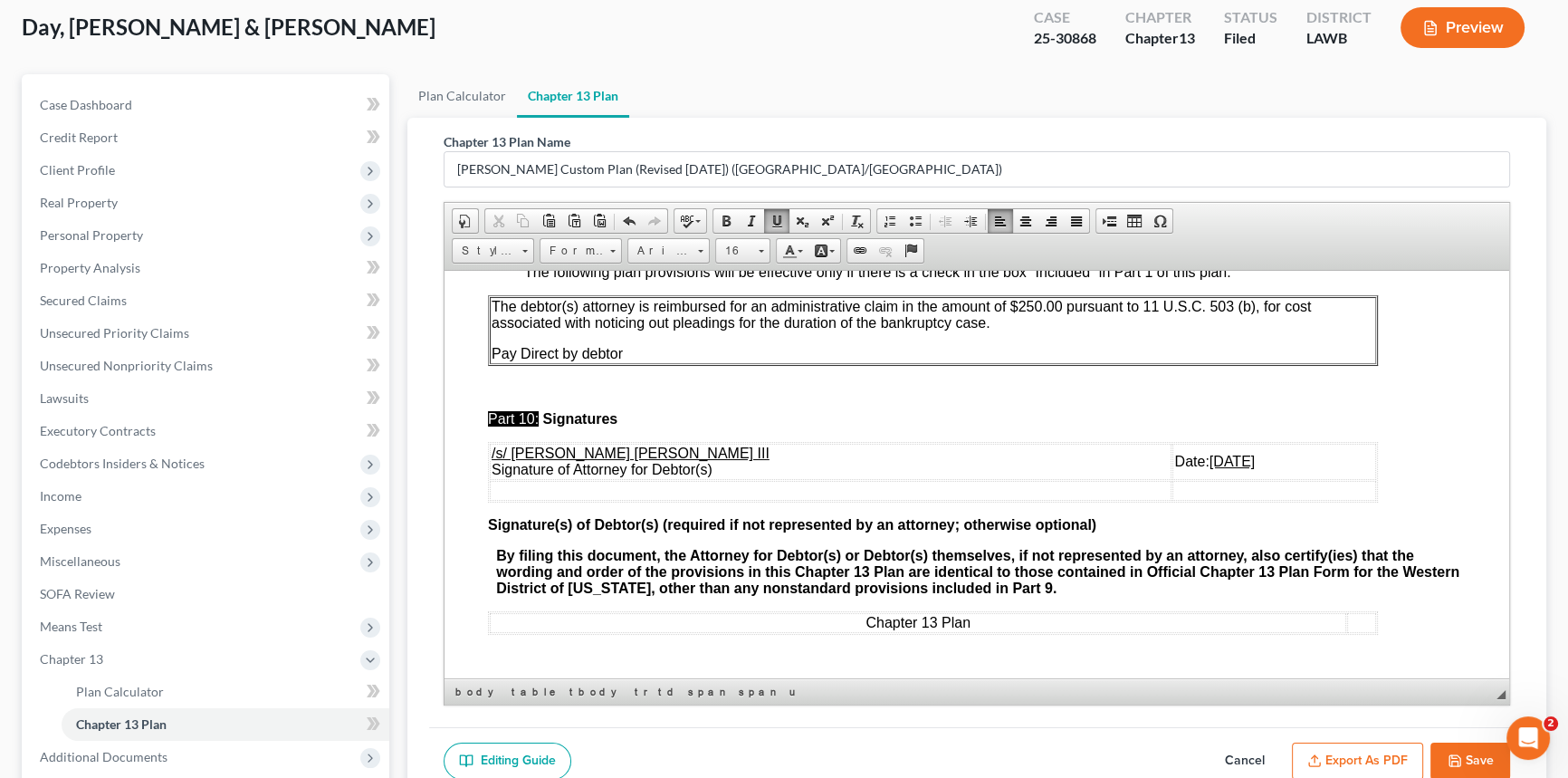
scroll to position [280, 0]
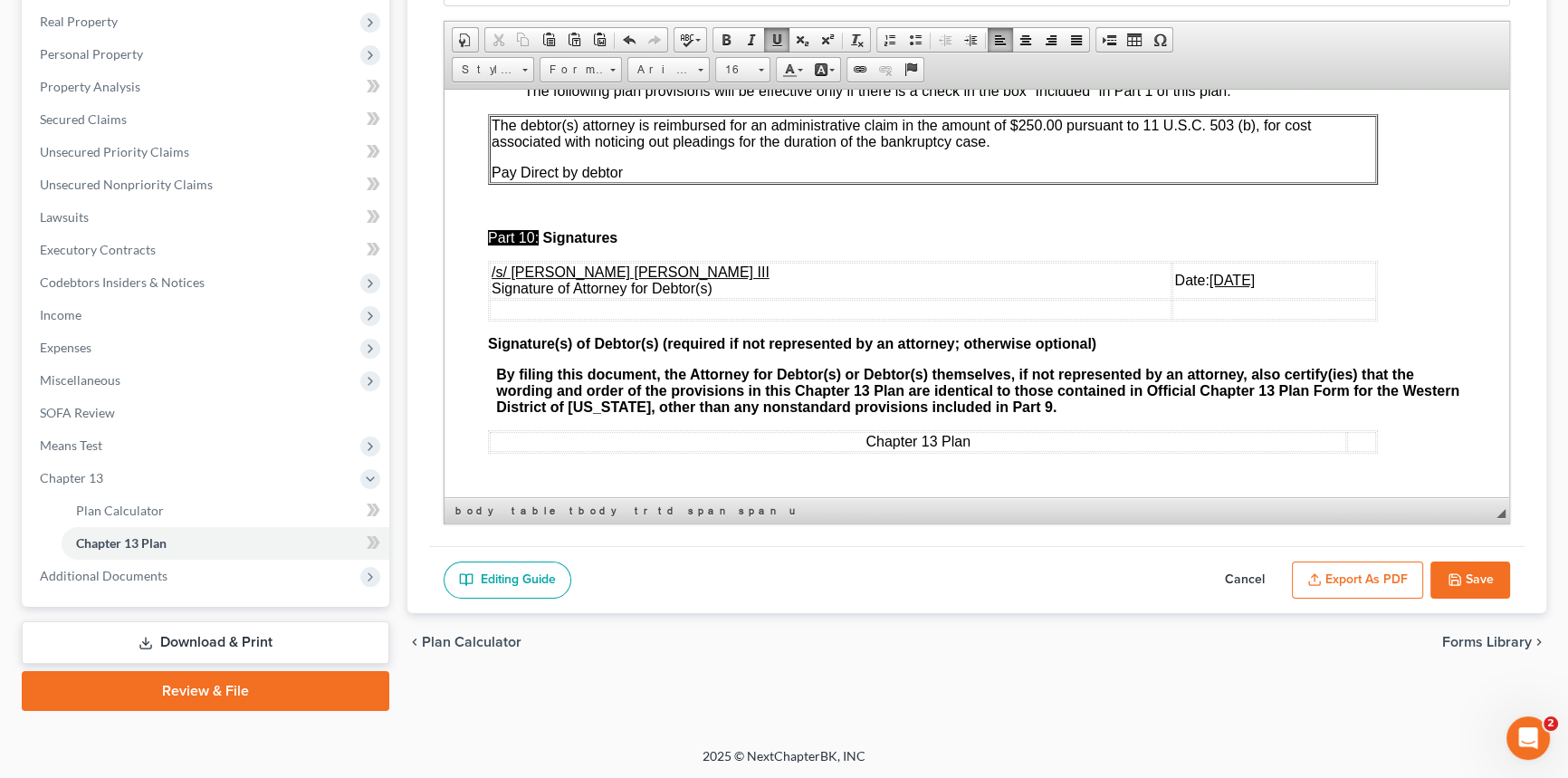
click at [1485, 571] on button "Save" at bounding box center [1470, 581] width 79 height 38
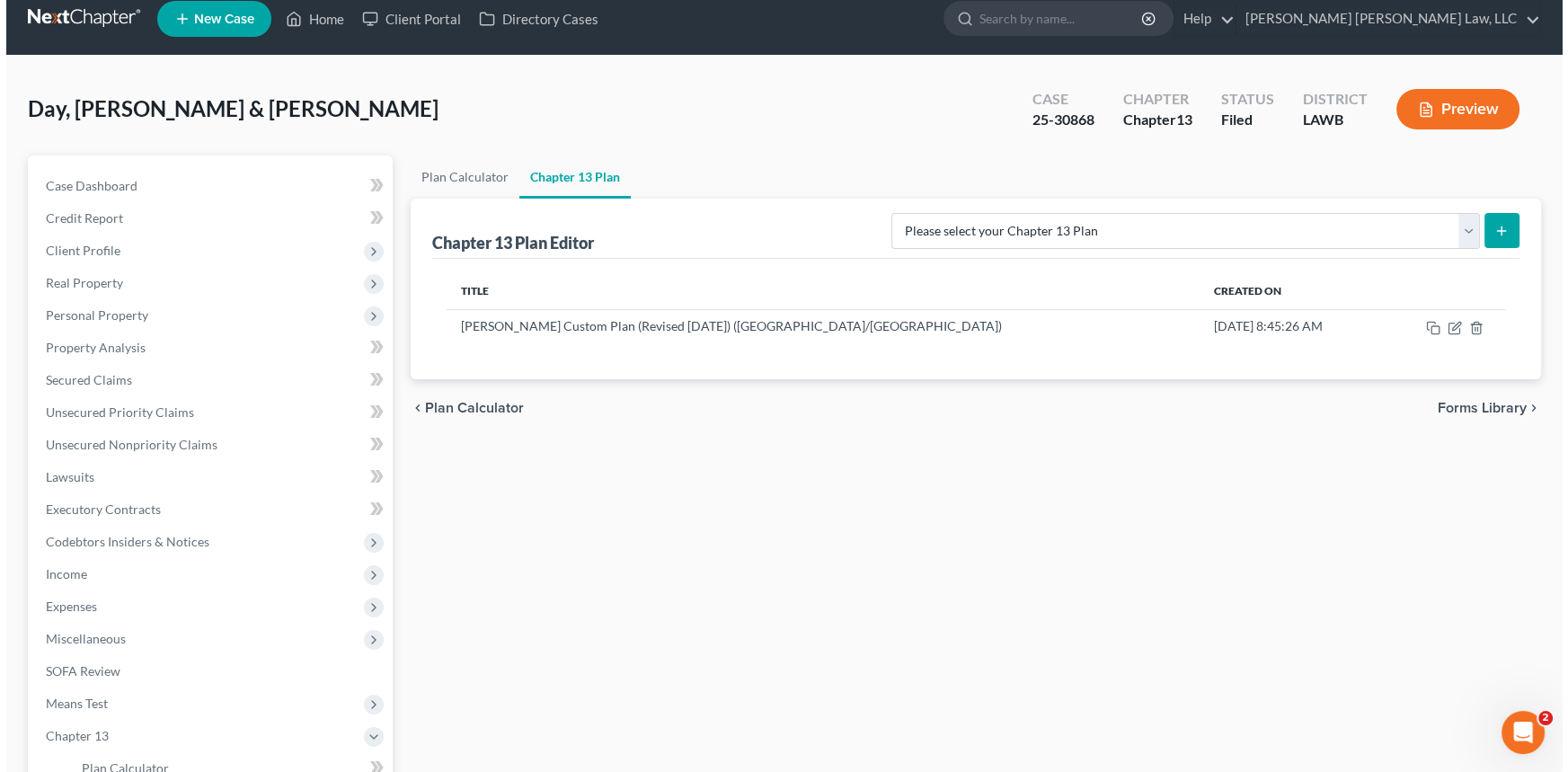
scroll to position [0, 0]
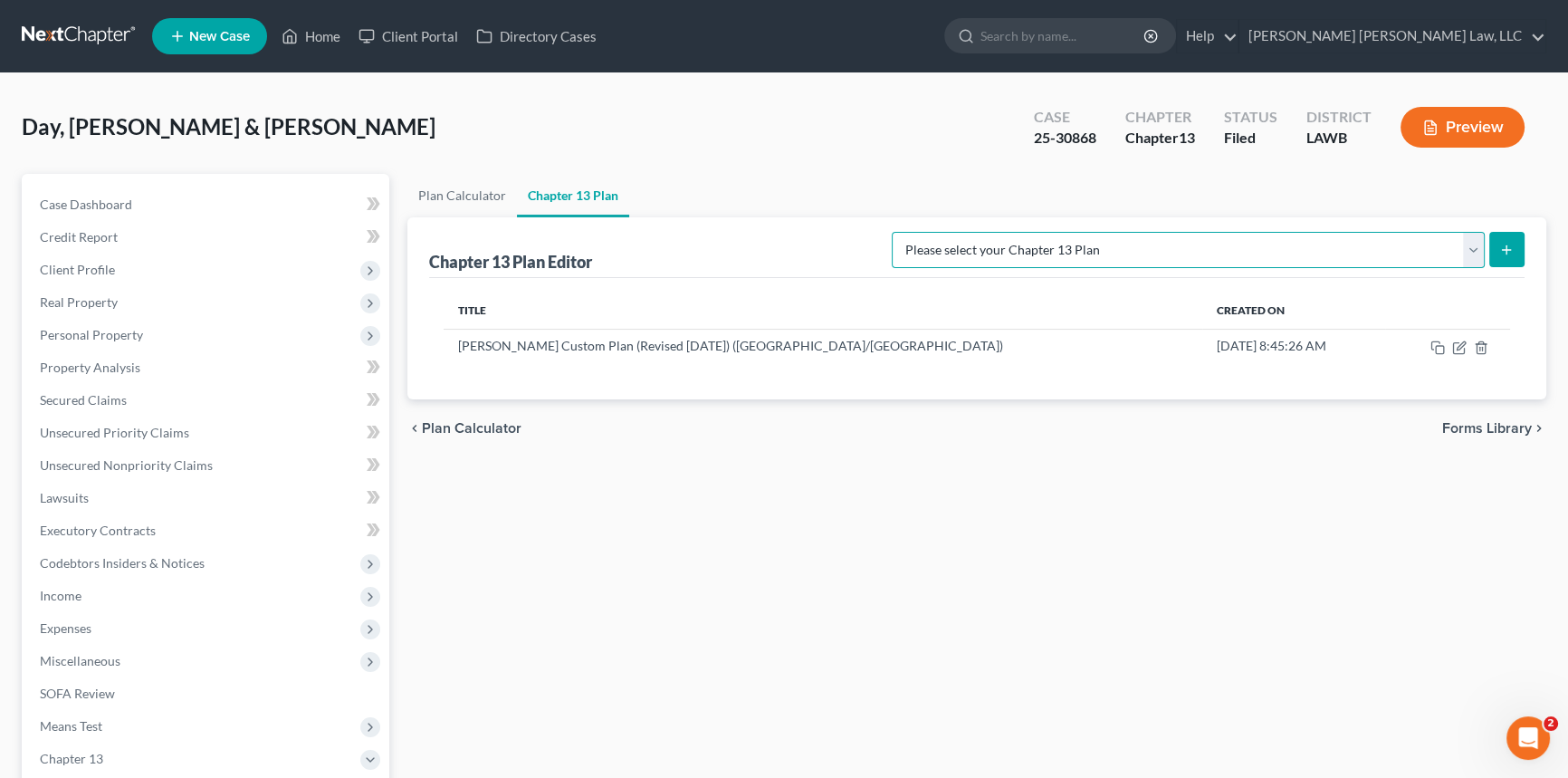
click at [1468, 251] on select "Please select your Chapter 13 Plan [PERSON_NAME] Custom Plan (Revised [DATE]) […" at bounding box center [1188, 250] width 593 height 37
select select "1"
click at [1081, 232] on select "Please select your Chapter 13 Plan [PERSON_NAME] Custom Plan (Revised [DATE]) […" at bounding box center [1188, 250] width 593 height 37
click at [1515, 243] on button "submit" at bounding box center [1507, 249] width 36 height 36
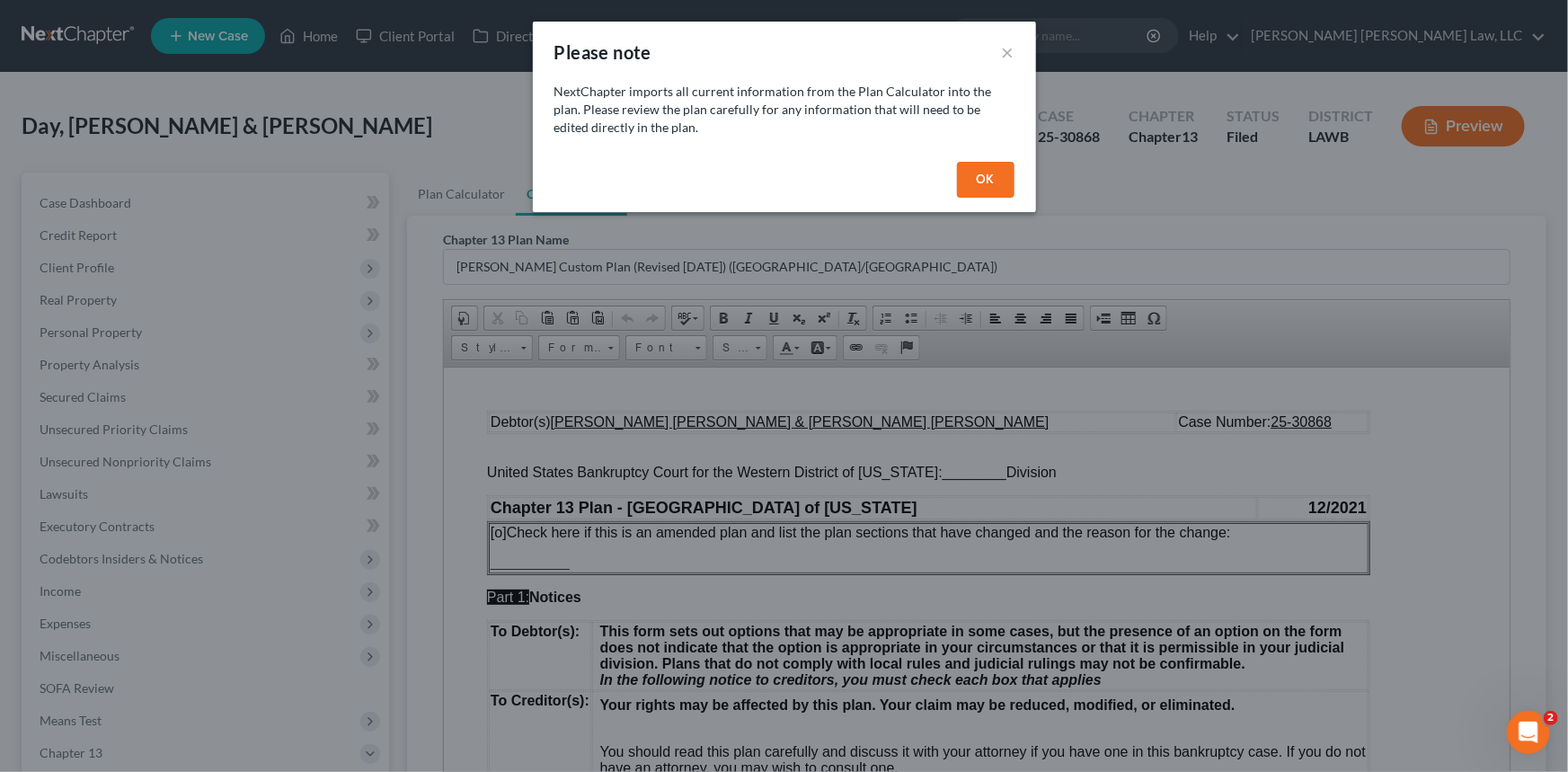
click at [986, 176] on button "OK" at bounding box center [985, 179] width 57 height 36
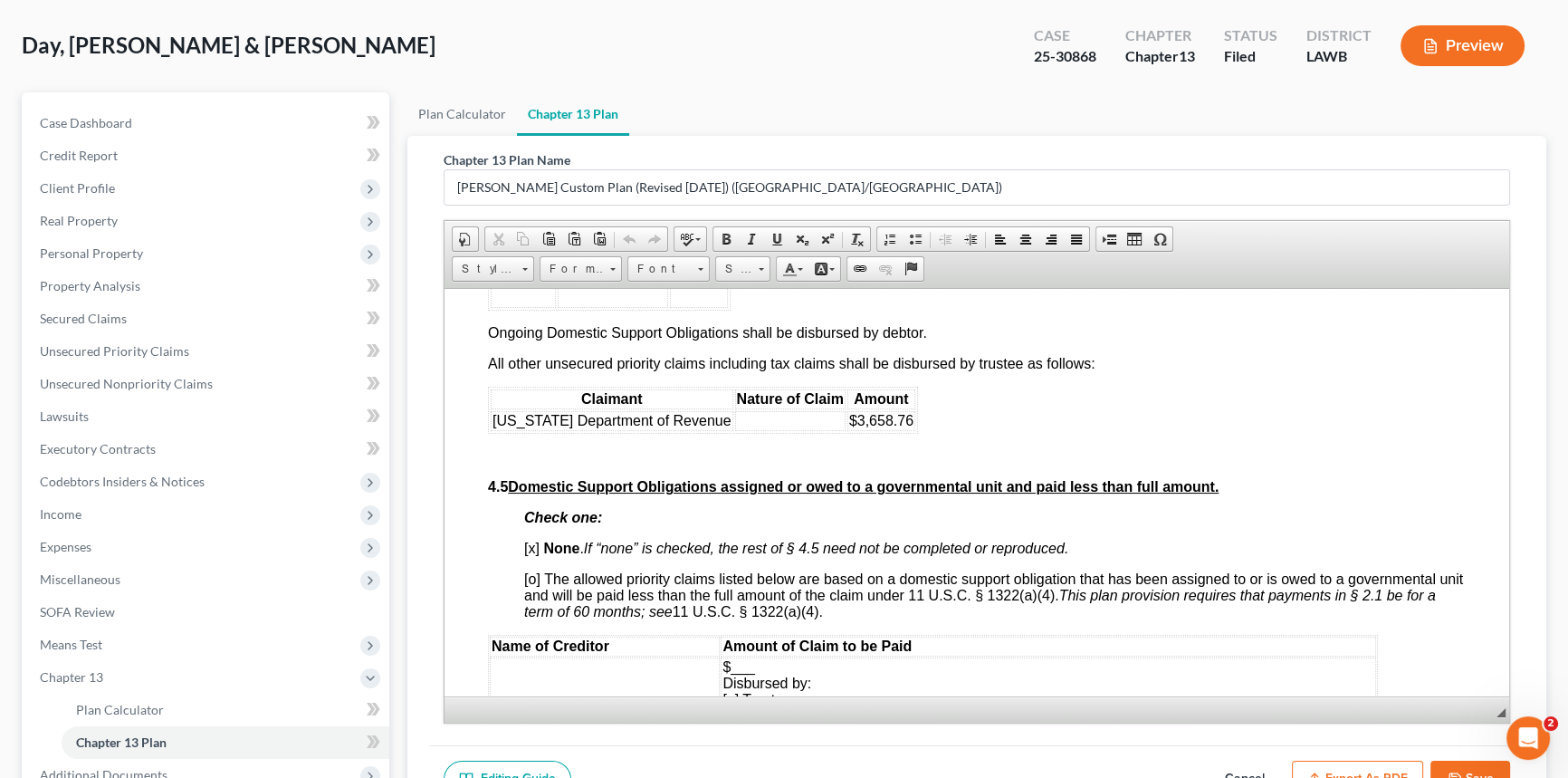
scroll to position [4609, 0]
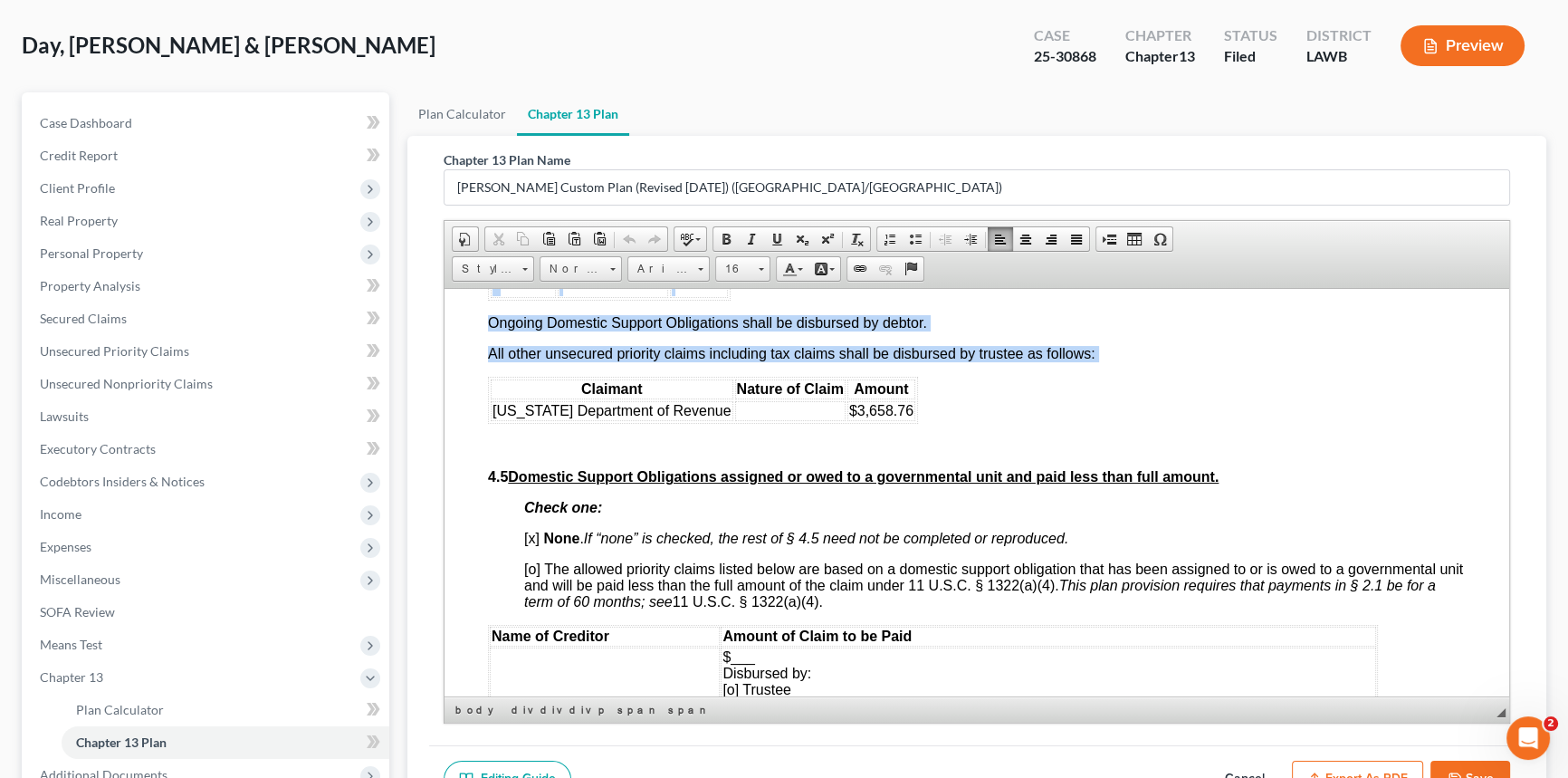
drag, startPoint x: 479, startPoint y: 331, endPoint x: 919, endPoint y: 526, distance: 481.3
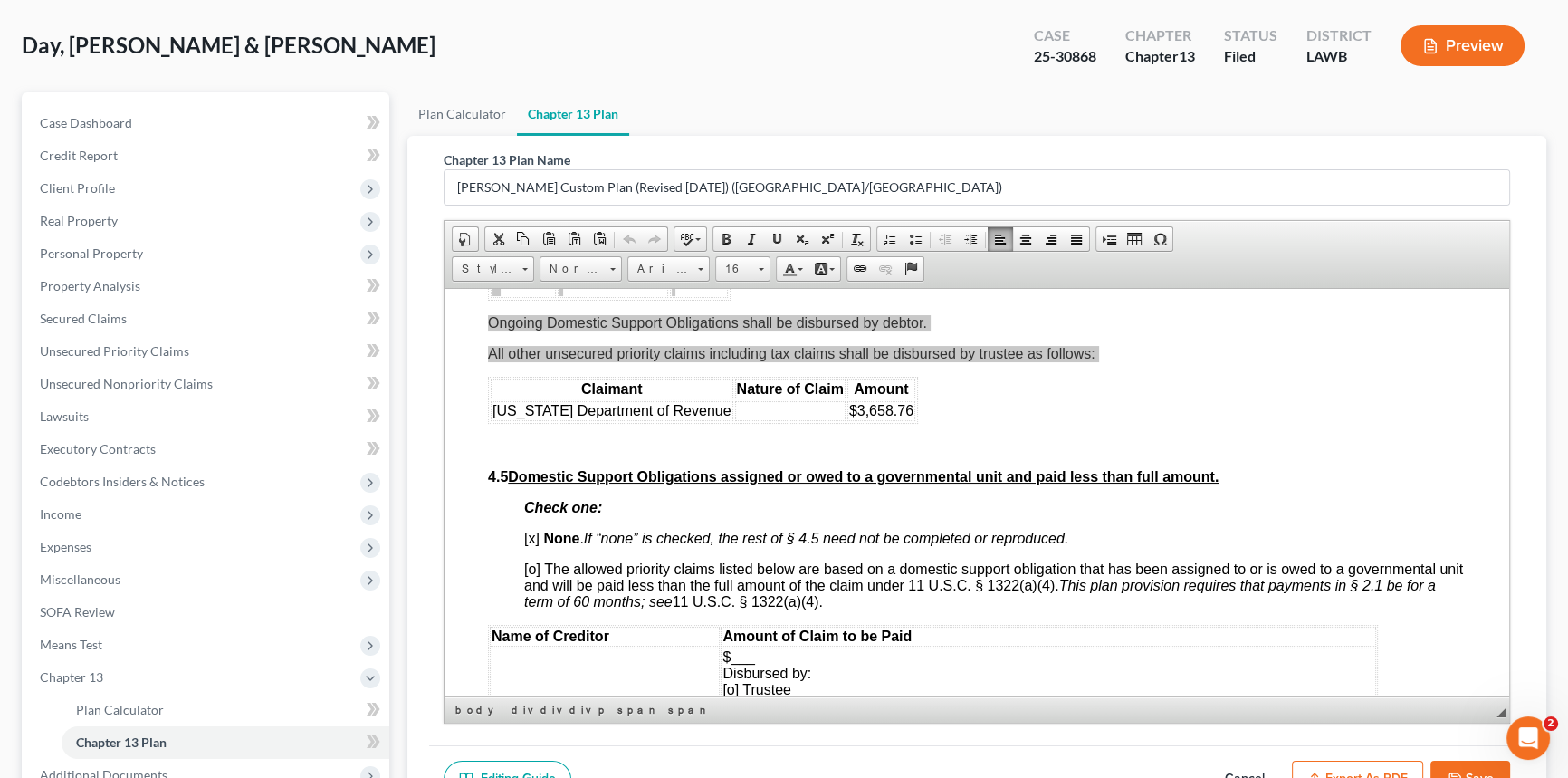
scroll to position [0, 0]
click at [813, 397] on span "Copy" at bounding box center [854, 402] width 96 height 23
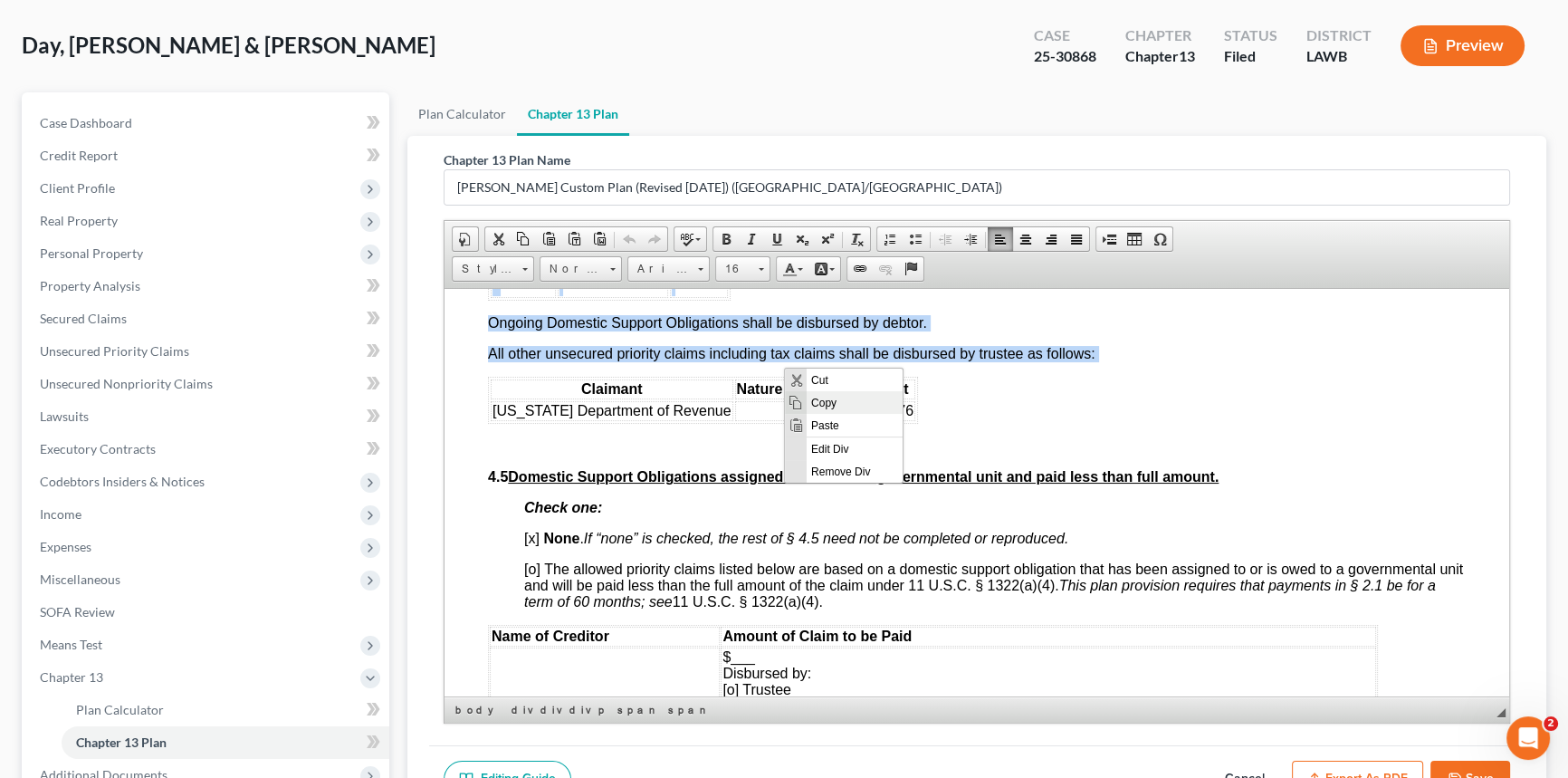
copy div "[o] None. If “None” is checked, the rest of § 4.4 need not be completed or repr…"
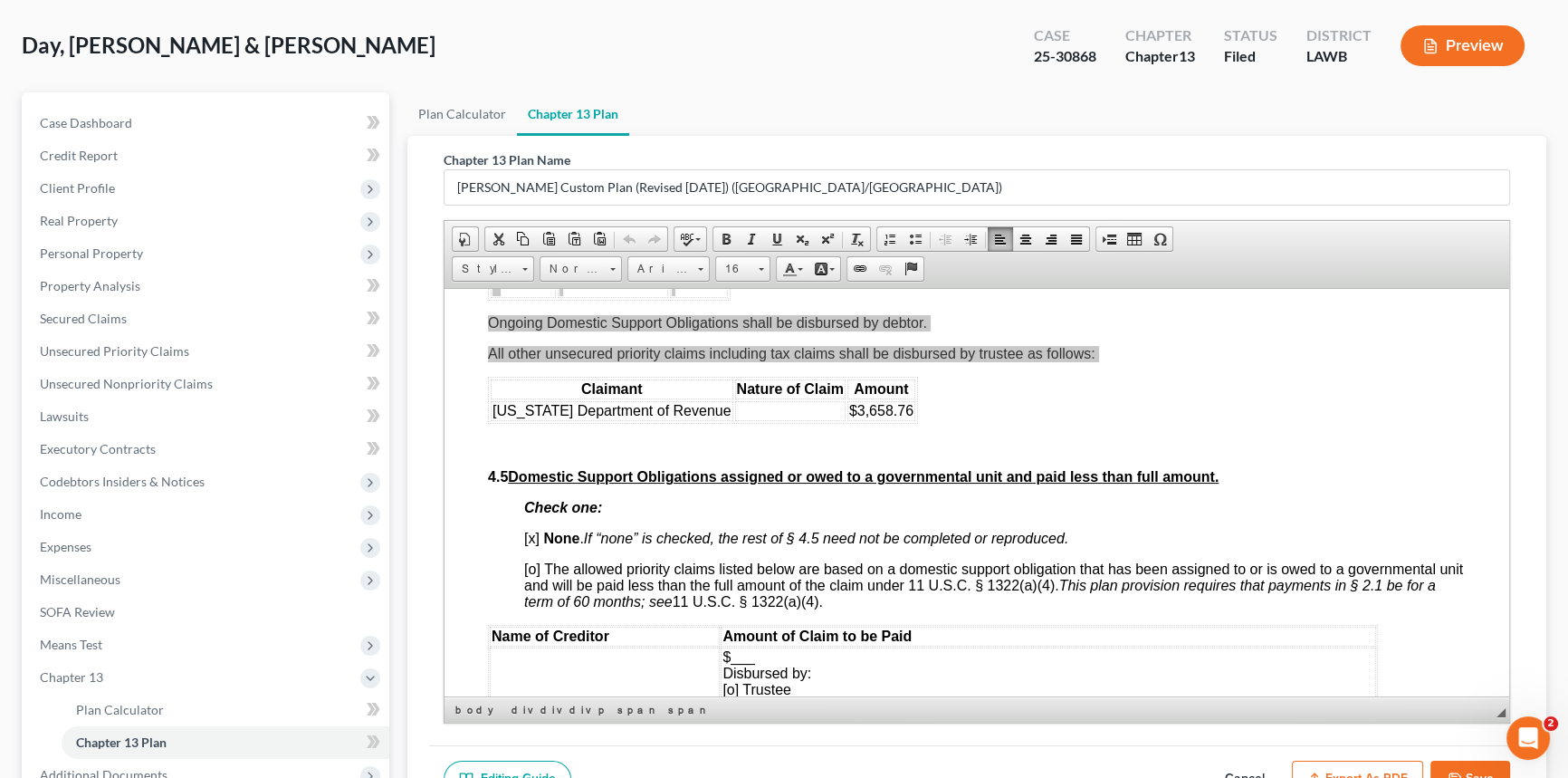
click at [1242, 766] on button "Cancel" at bounding box center [1245, 780] width 79 height 38
select select "1"
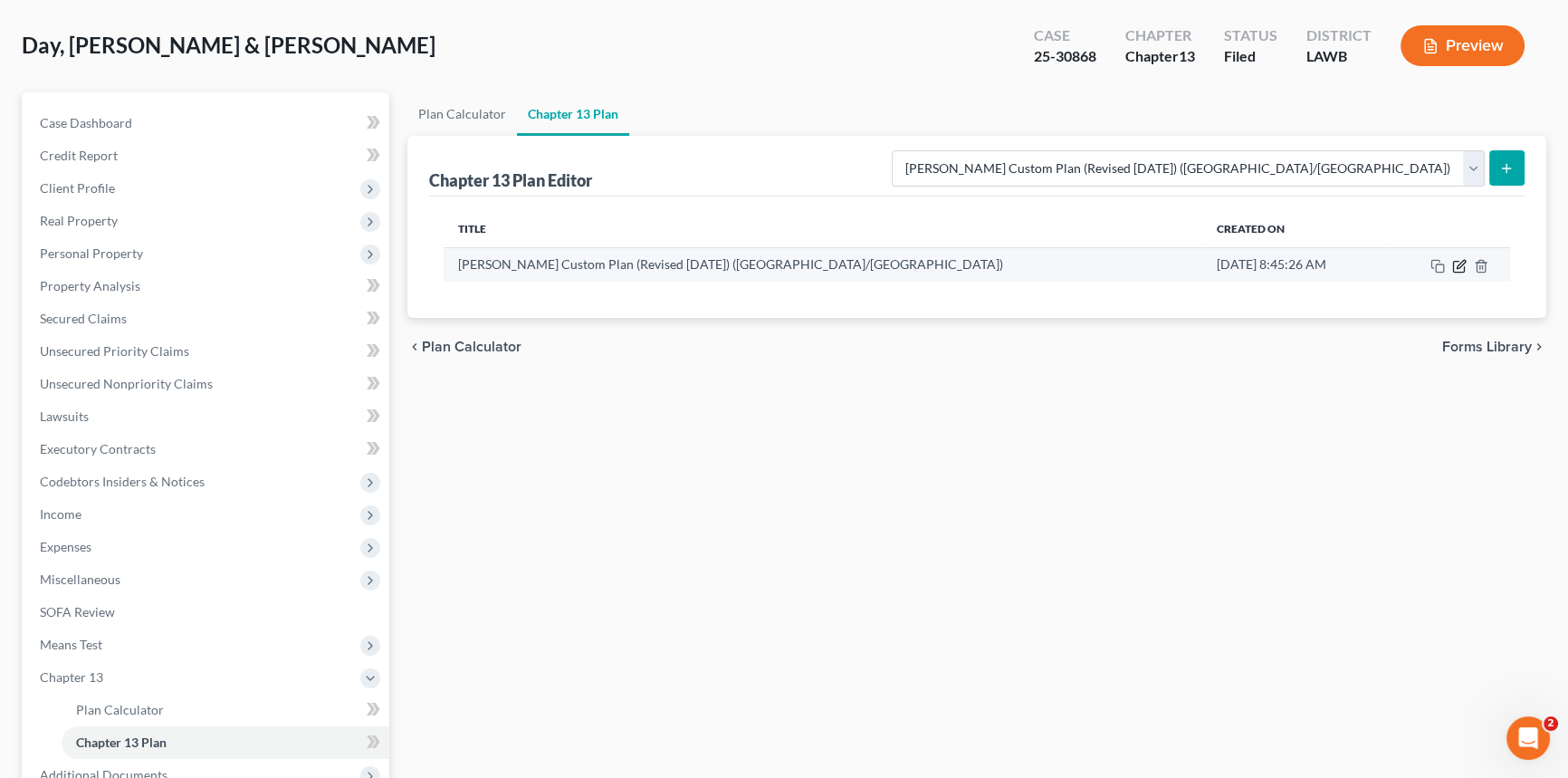
click at [1458, 264] on icon "button" at bounding box center [1460, 267] width 15 height 15
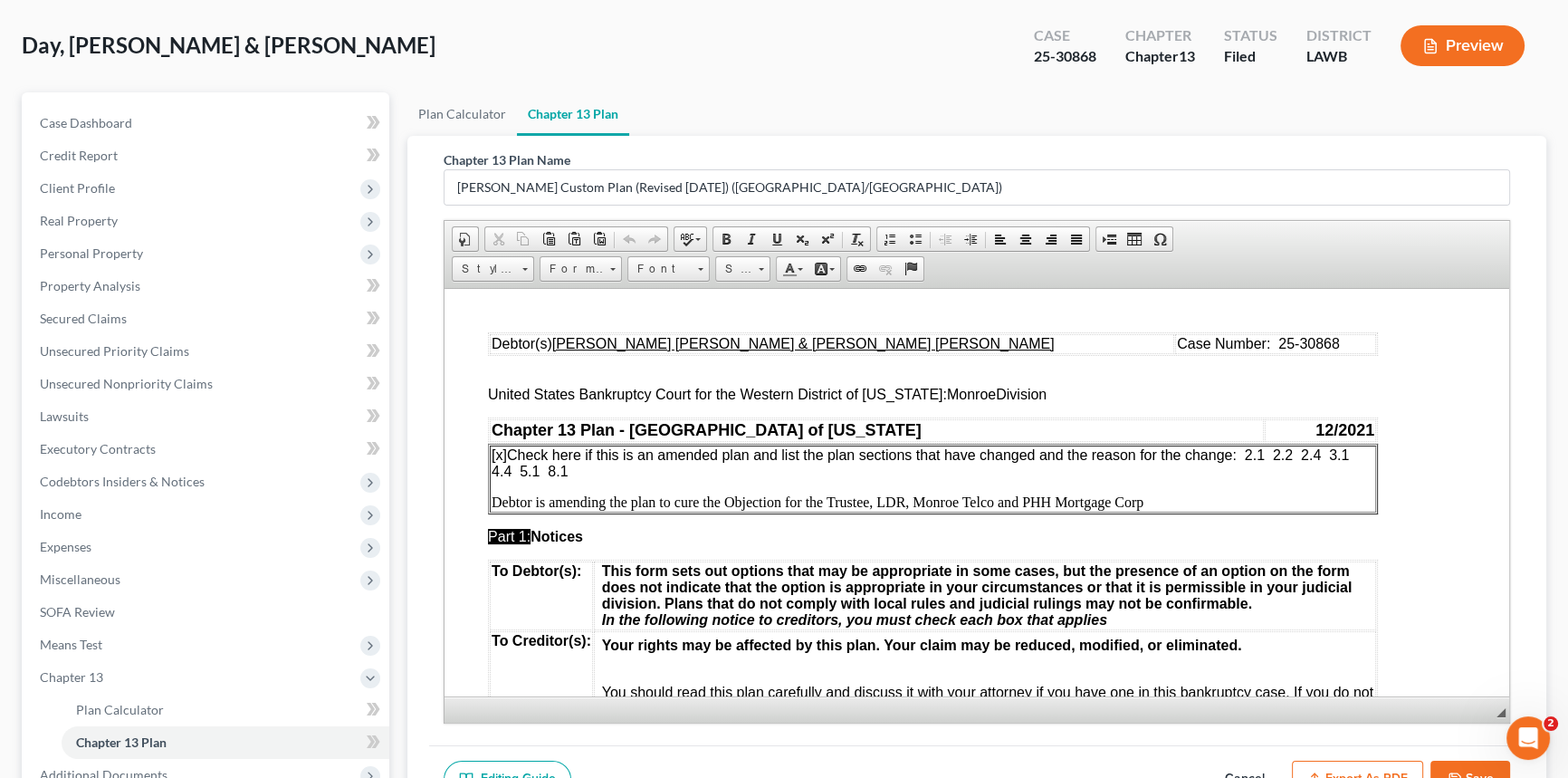
click at [1353, 454] on span "[x] Check here if this is an amended plan and list the plan sections that have …" at bounding box center [922, 462] width 862 height 32
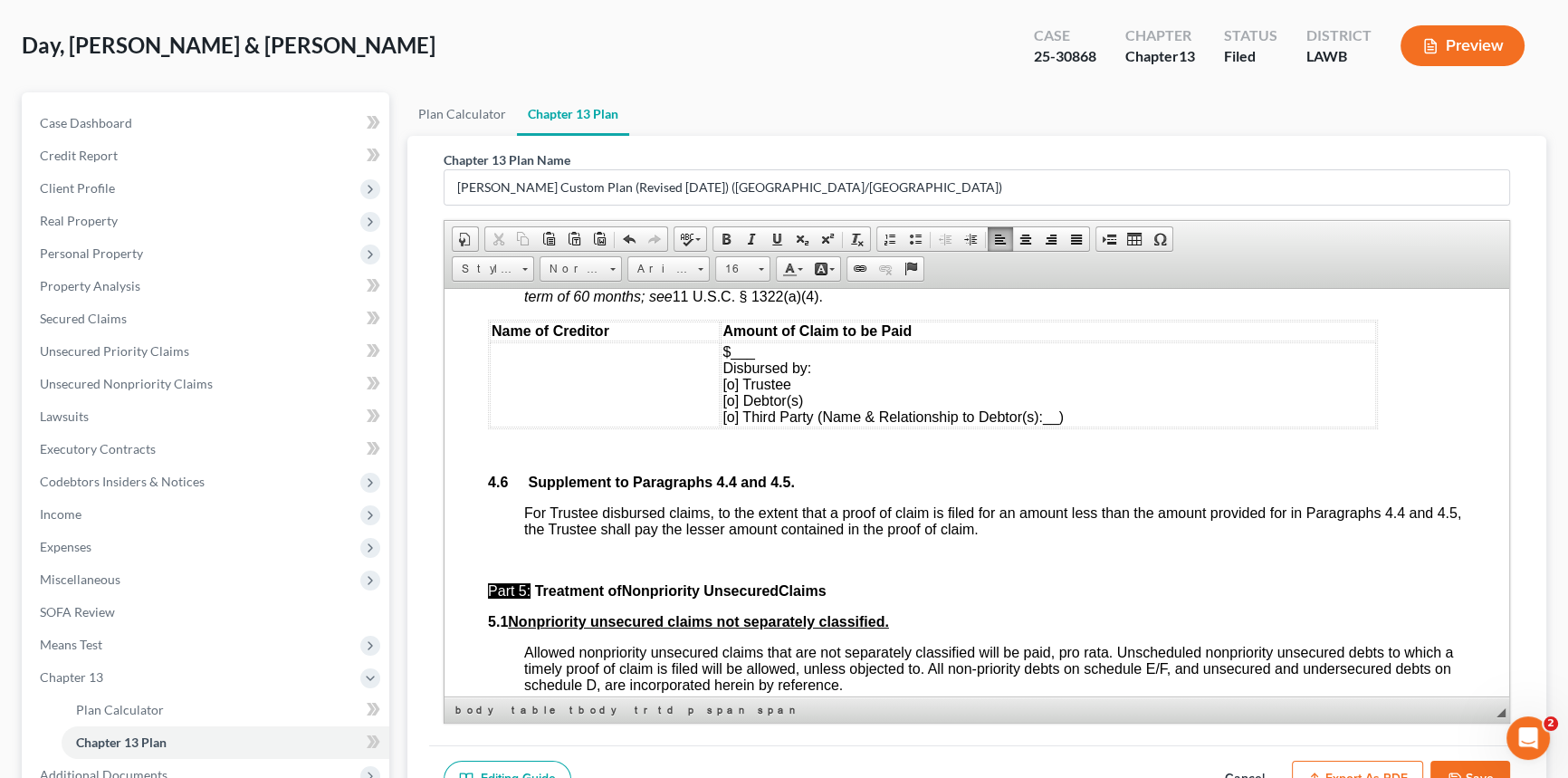
scroll to position [4774, 0]
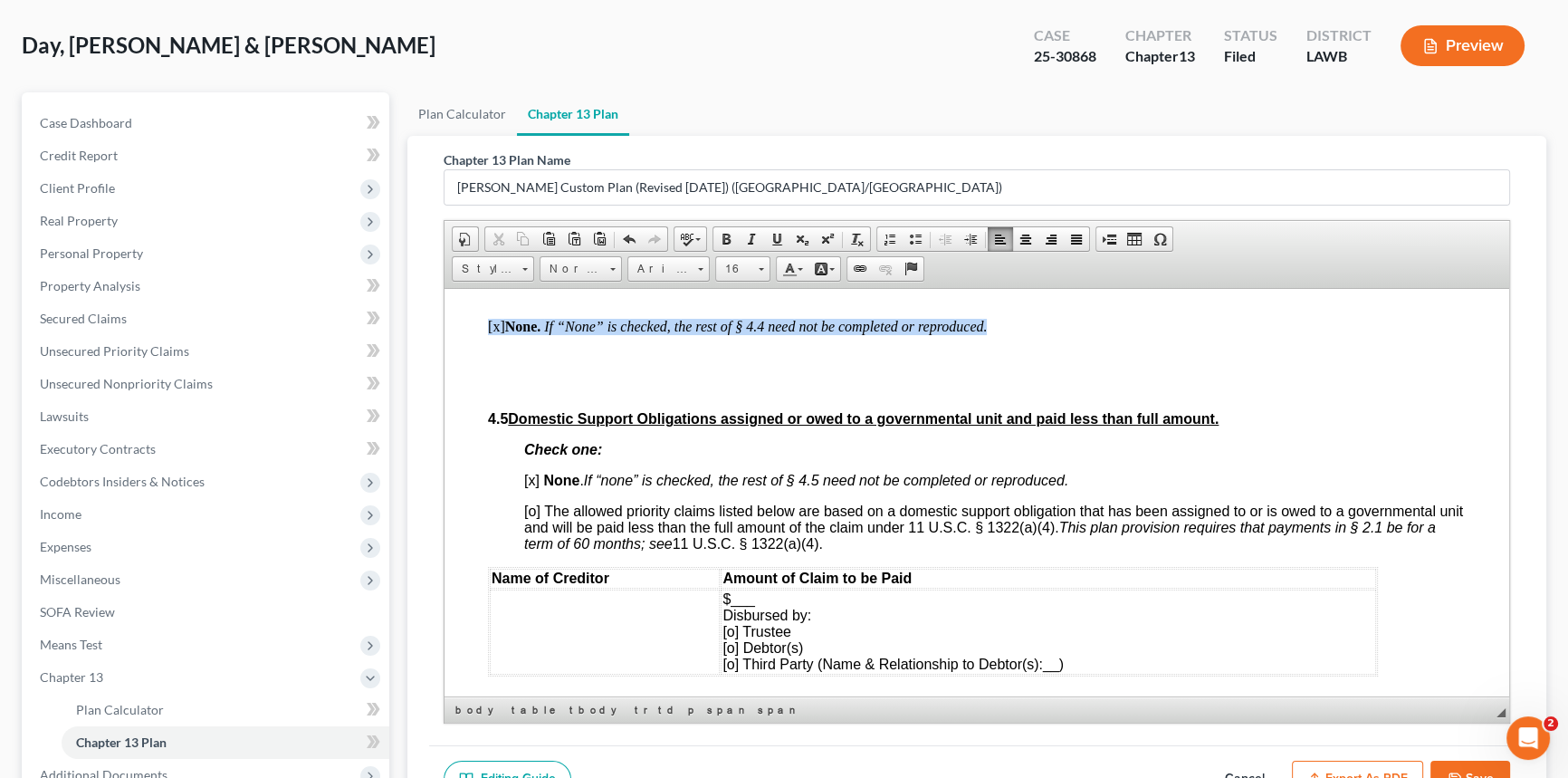
drag, startPoint x: 1006, startPoint y: 502, endPoint x: 459, endPoint y: 485, distance: 547.3
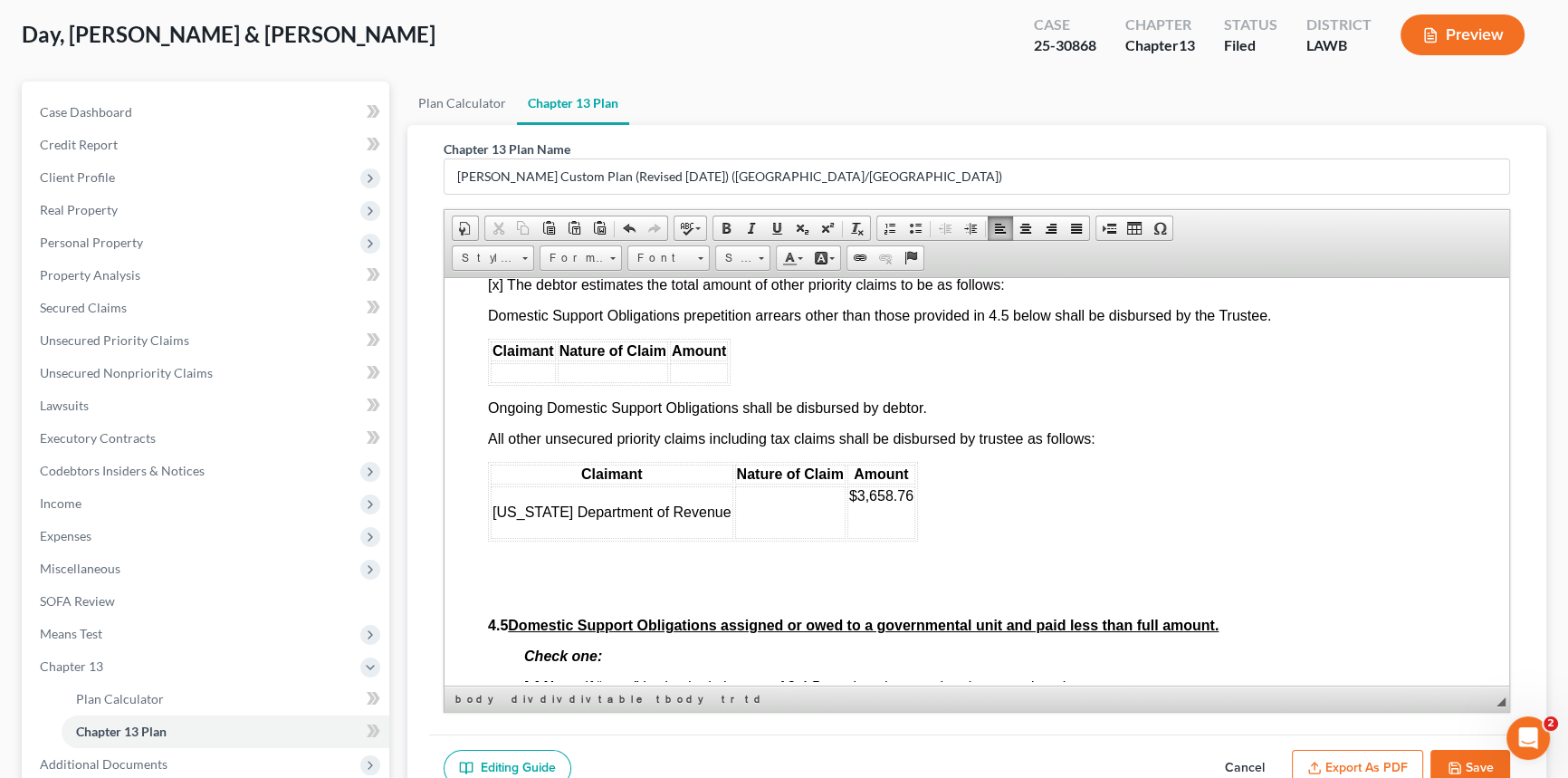
scroll to position [5020, 0]
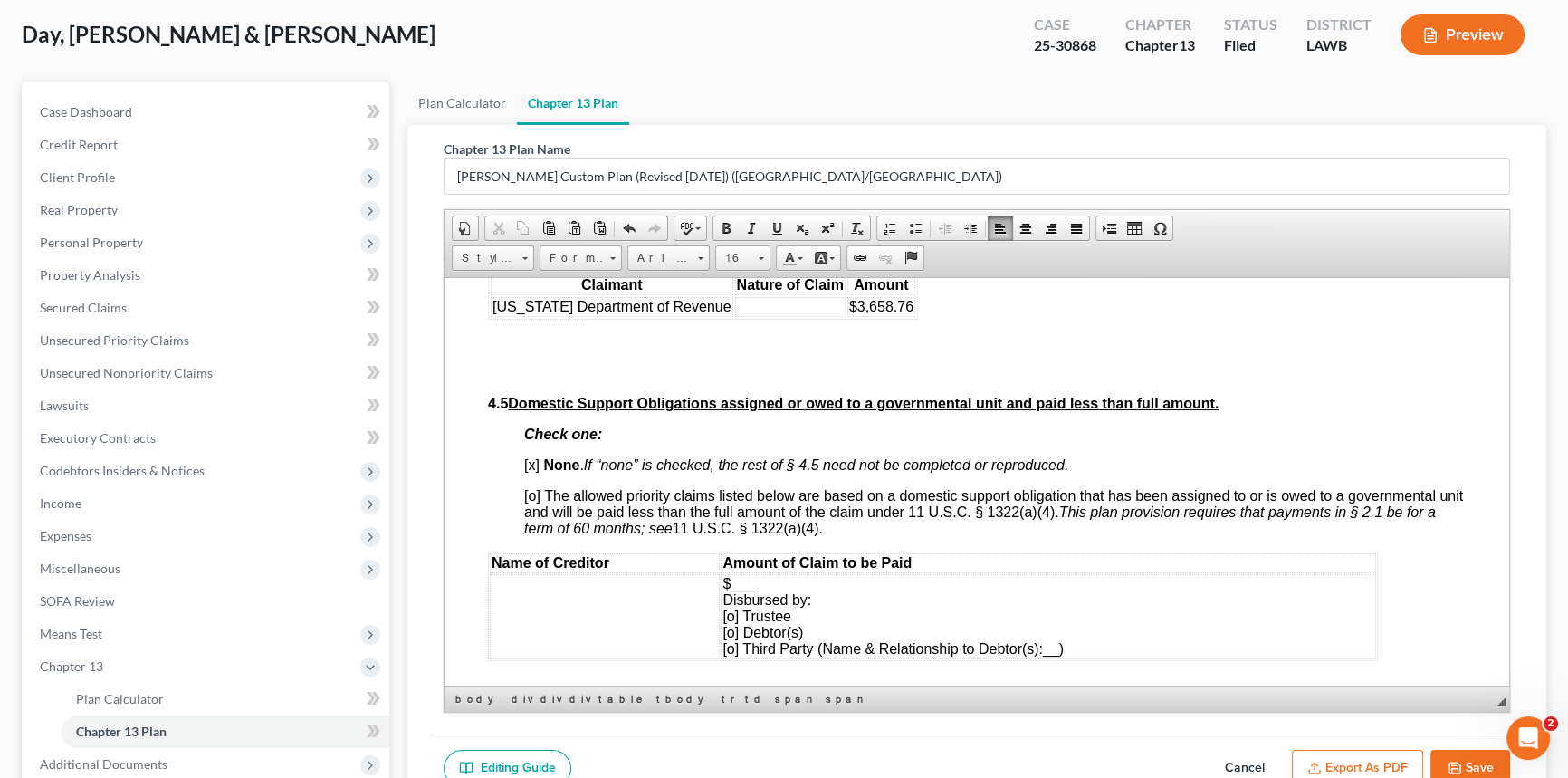
click at [735, 316] on td at bounding box center [790, 306] width 110 height 20
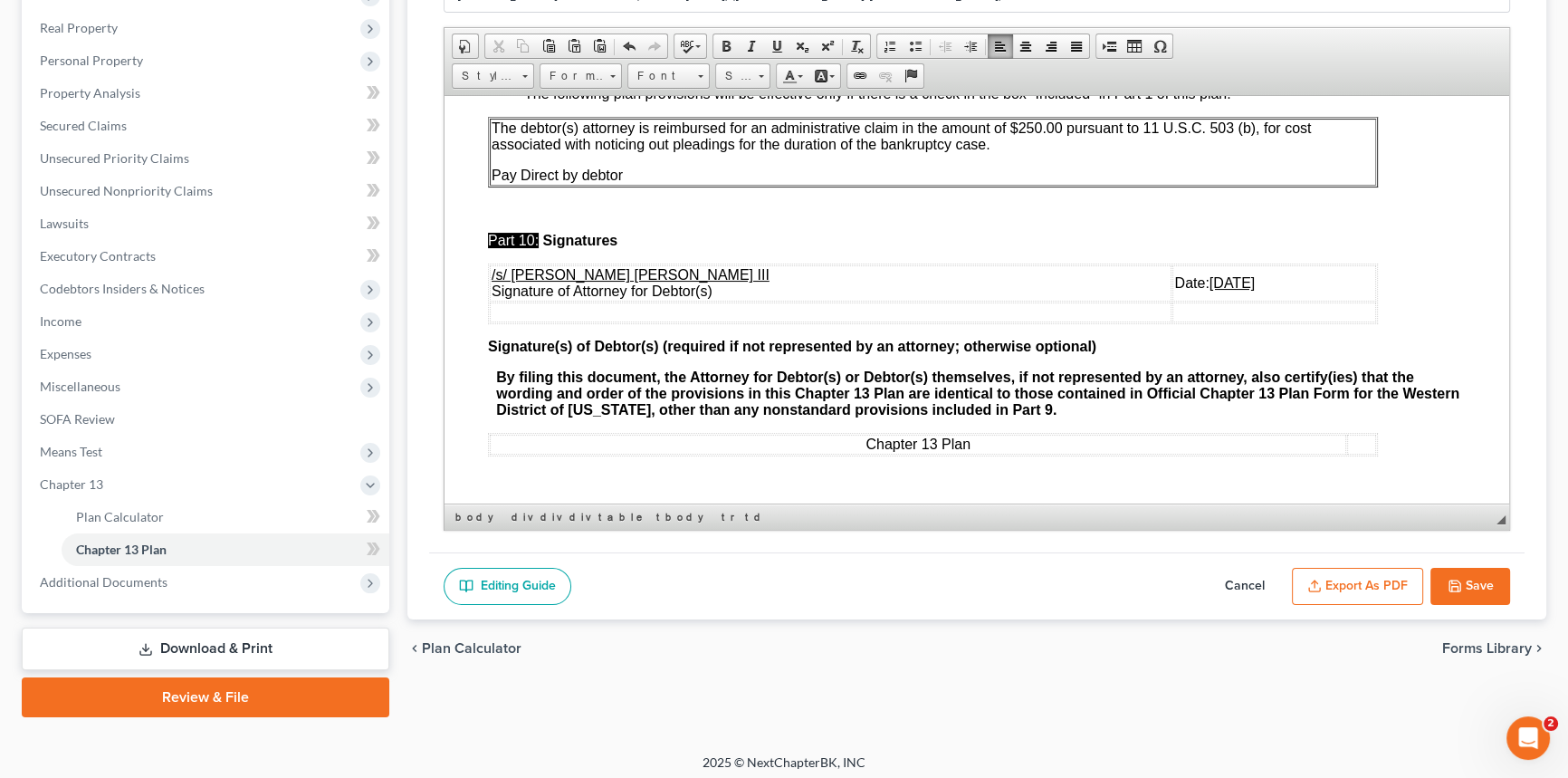
scroll to position [280, 0]
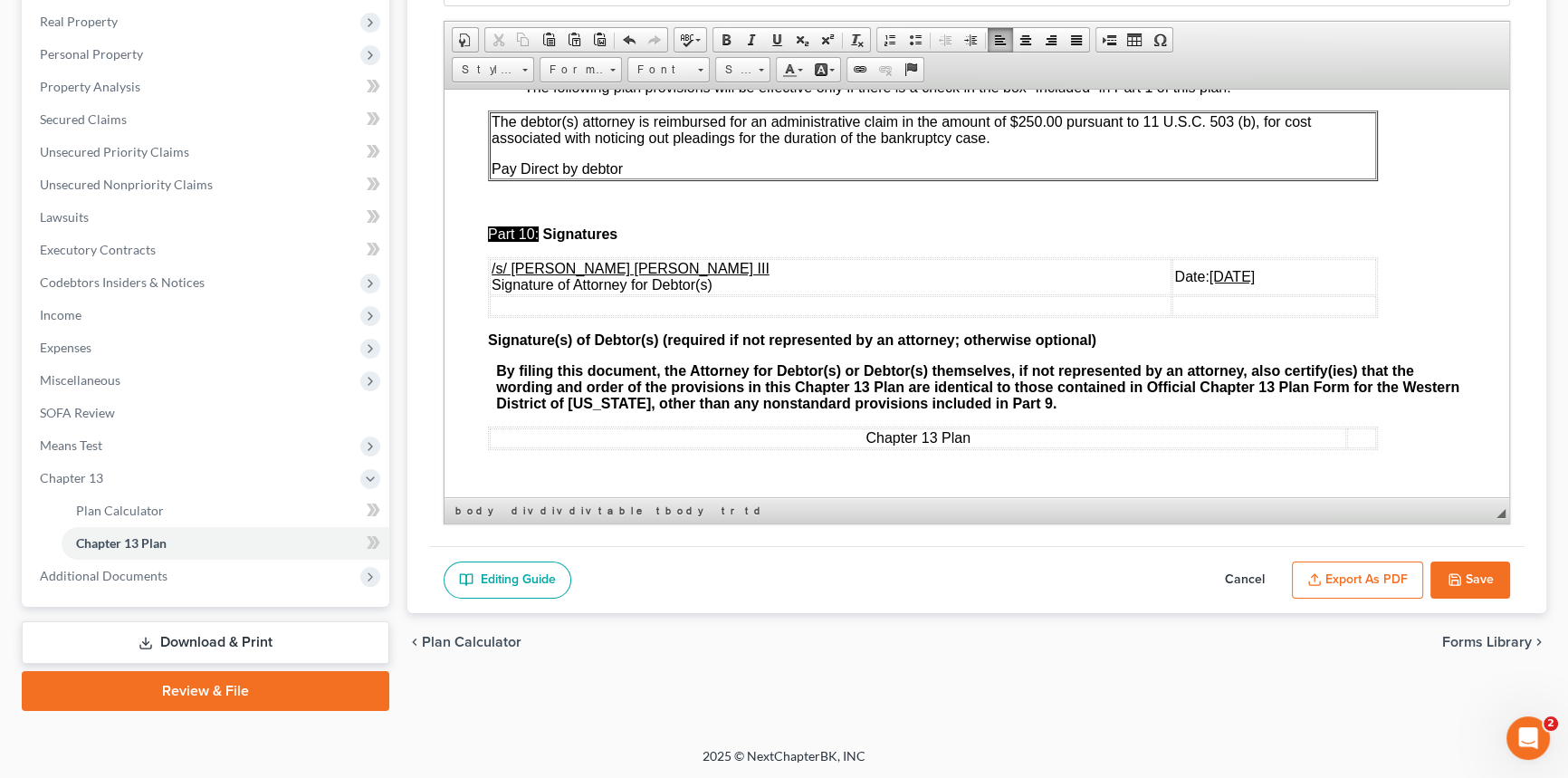
click at [1369, 579] on button "Export as PDF" at bounding box center [1358, 581] width 132 height 38
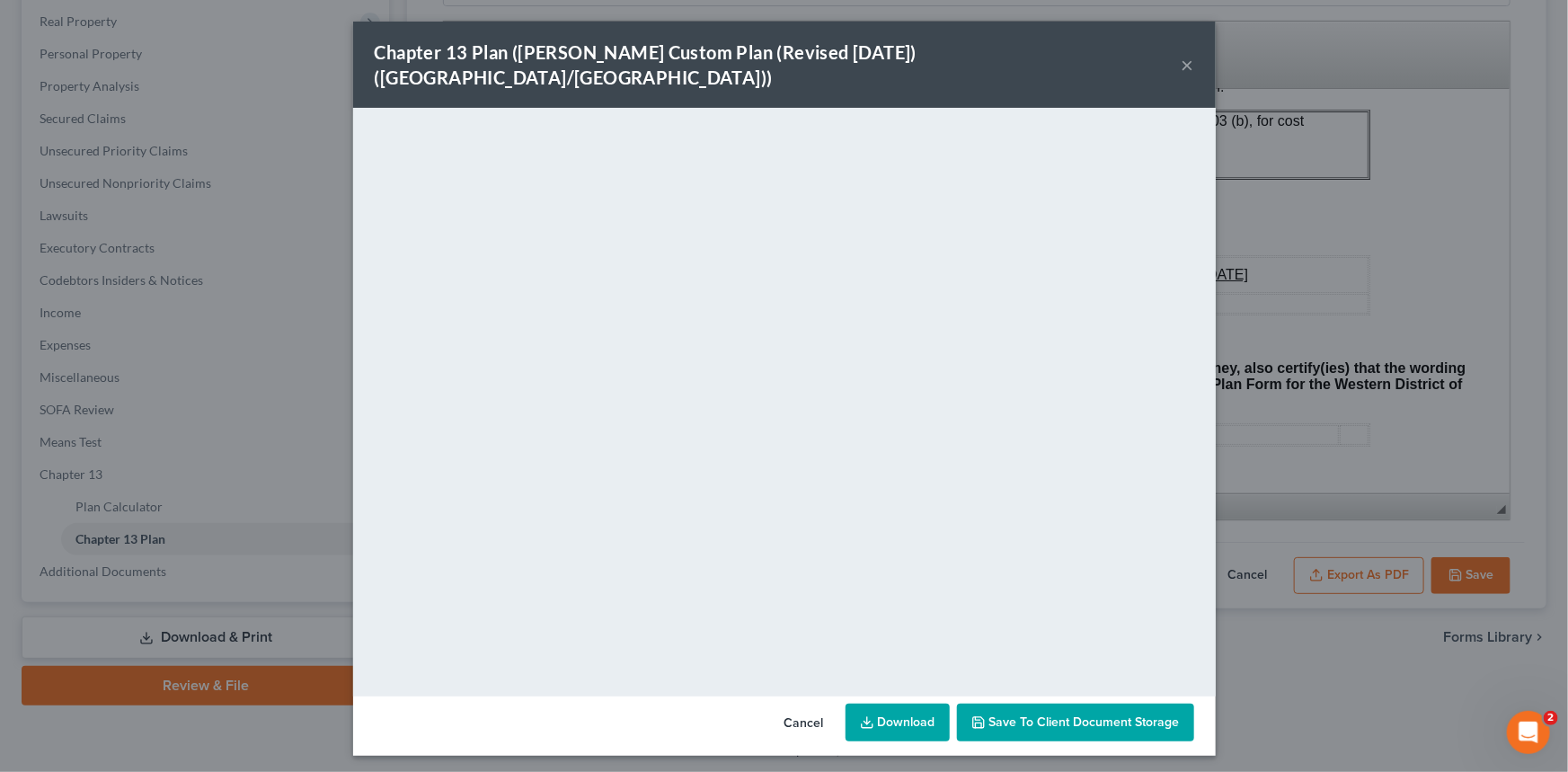
click at [1186, 53] on button "×" at bounding box center [1188, 64] width 13 height 22
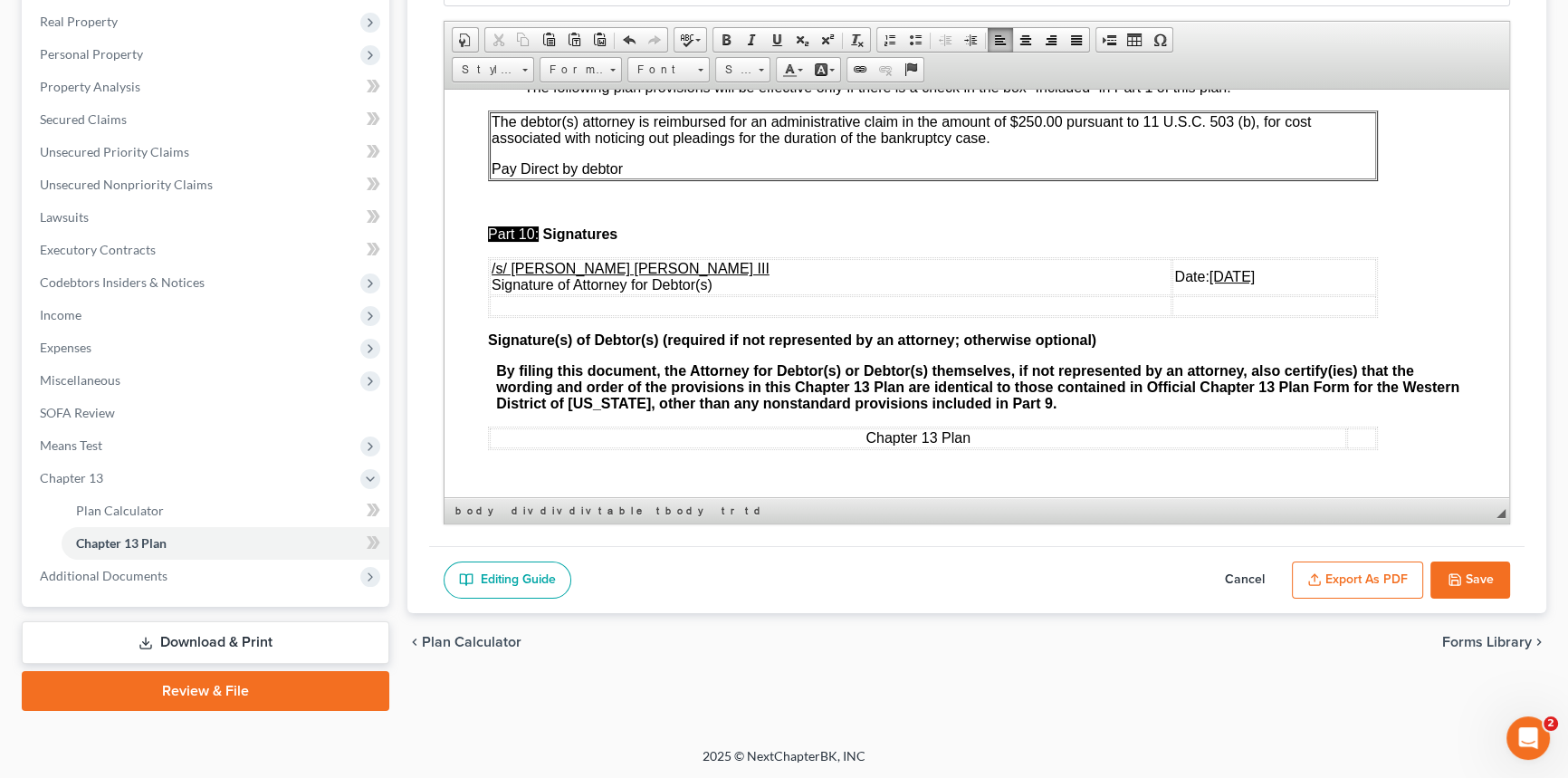
click at [1477, 579] on button "Save" at bounding box center [1470, 581] width 79 height 38
select select "1"
